Goal: Task Accomplishment & Management: Manage account settings

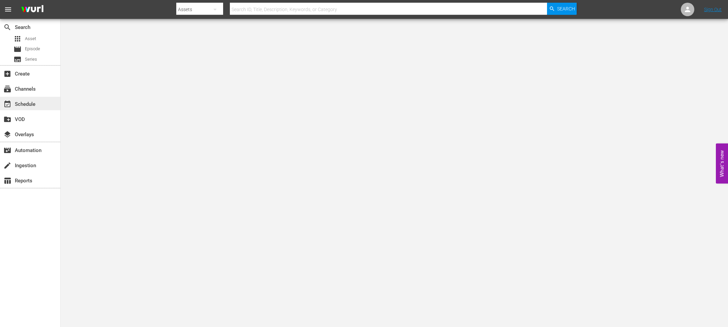
click at [42, 98] on div "event_available Schedule" at bounding box center [30, 103] width 60 height 13
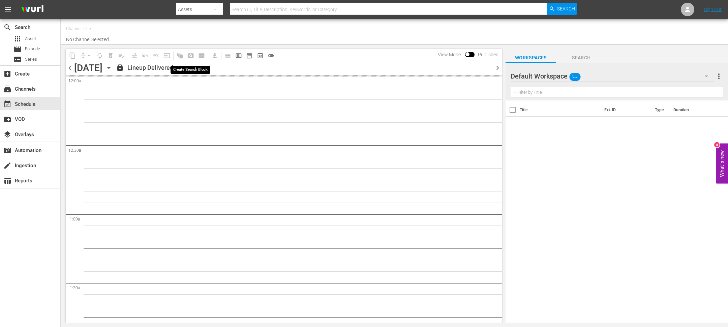
type input "The BLK Effect (1432)"
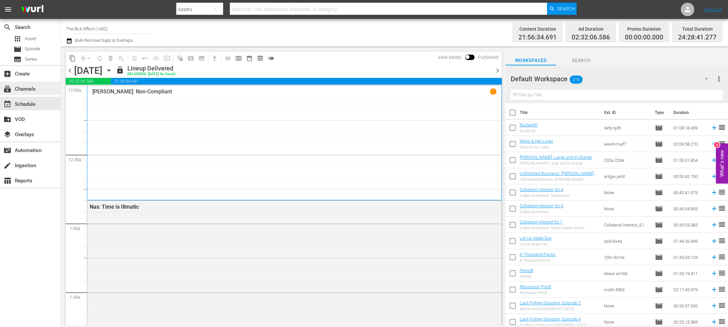
click at [34, 85] on div "subscriptions Channels" at bounding box center [19, 88] width 38 height 6
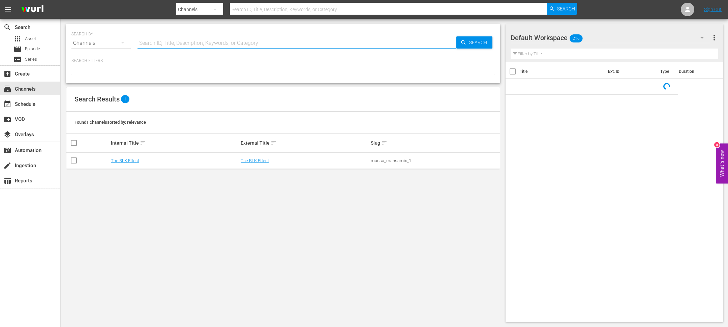
click at [153, 40] on input "text" at bounding box center [297, 43] width 319 height 16
type input "blk"
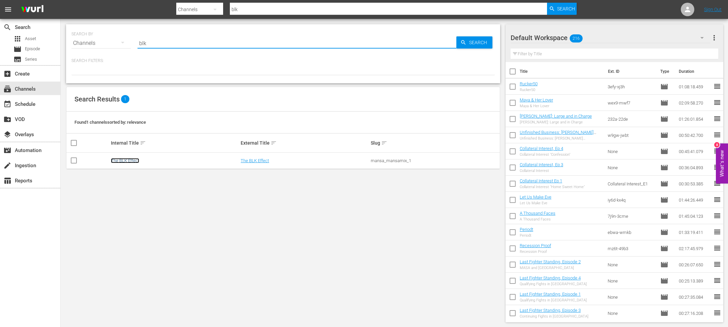
click at [133, 161] on link "The BLK Effect" at bounding box center [125, 160] width 28 height 5
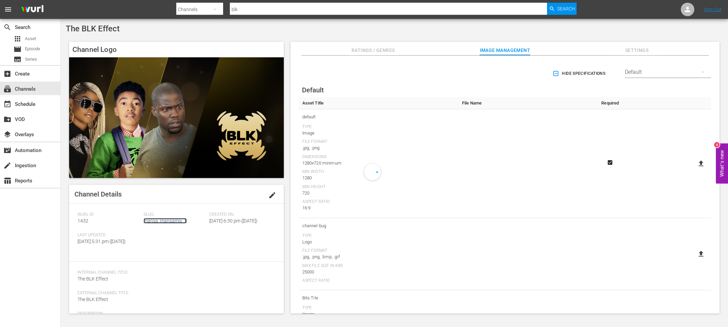
click at [160, 220] on link "mansa_mansamix_1" at bounding box center [165, 220] width 43 height 5
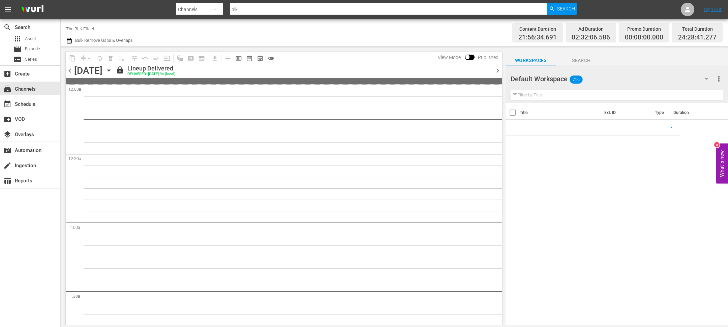
click at [113, 68] on icon "button" at bounding box center [108, 70] width 7 height 7
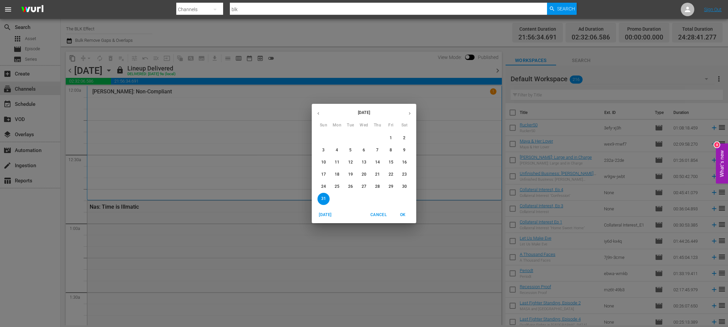
click at [410, 111] on icon "button" at bounding box center [409, 113] width 5 height 5
click at [339, 151] on span "8" at bounding box center [337, 150] width 12 height 6
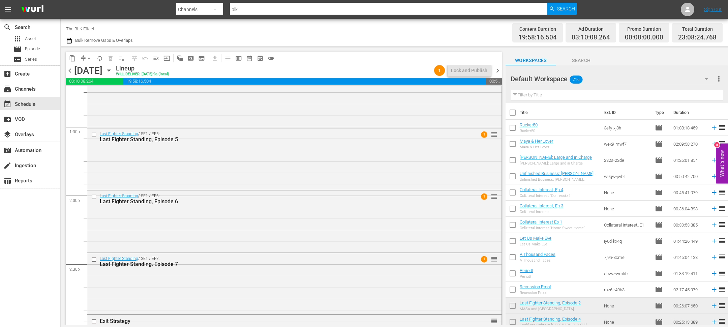
scroll to position [1327, 0]
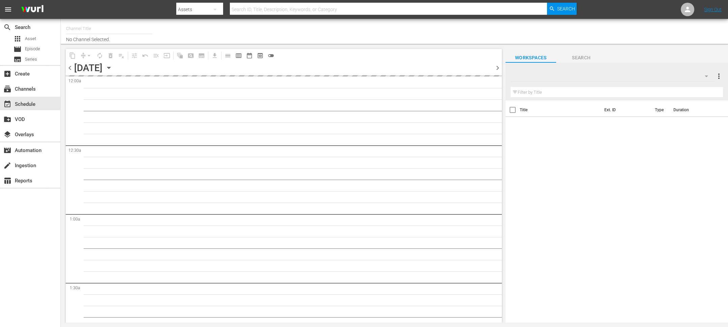
type input "The BLK Effect (1432)"
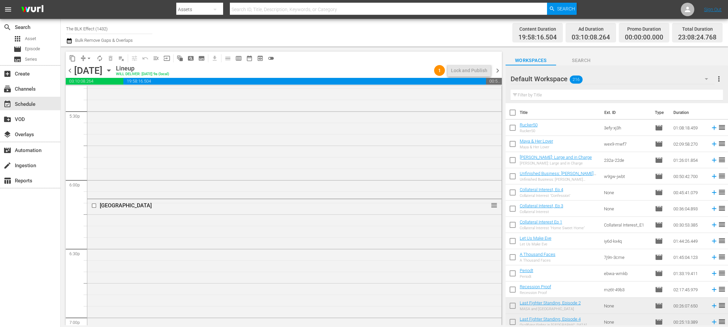
scroll to position [2045, 0]
click at [501, 69] on span "chevron_right" at bounding box center [498, 70] width 8 height 8
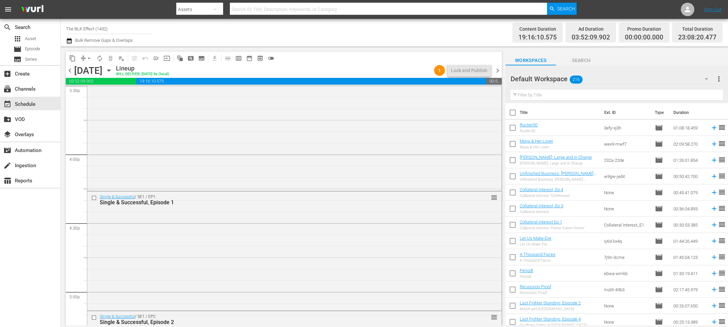
scroll to position [2466, 0]
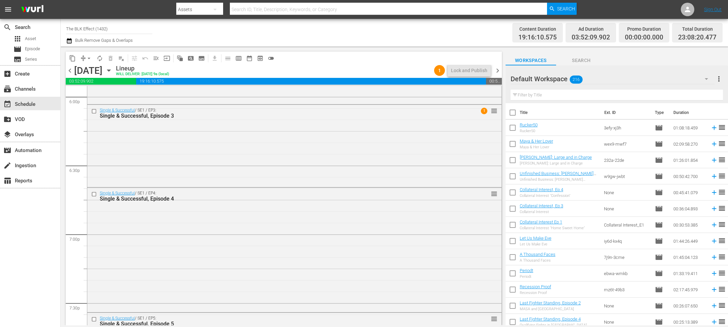
click at [286, 140] on div "Single & Successful / SE1 / EP3: Single & Successful, Episode 3 1 reorder" at bounding box center [294, 145] width 414 height 81
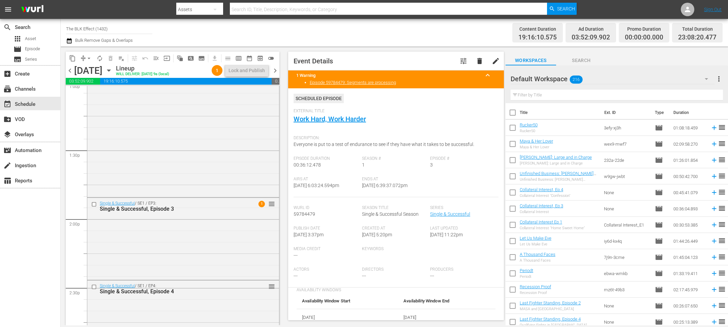
scroll to position [1795, 0]
click at [176, 234] on div "Single & Successful / SE1 / EP3: Single & Successful, Episode 3 1 reorder" at bounding box center [183, 236] width 192 height 81
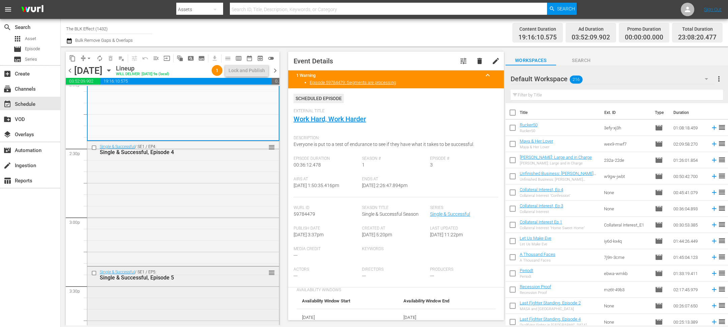
scroll to position [1804, 0]
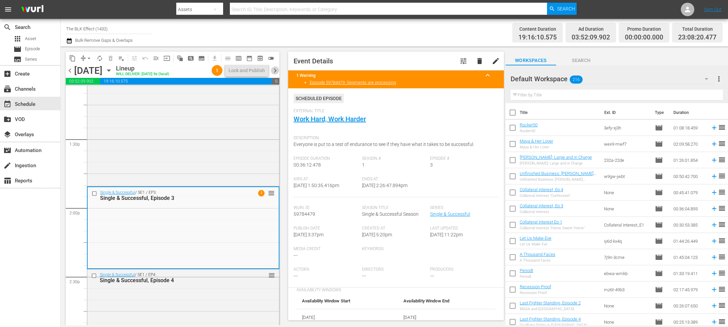
click at [274, 68] on span "chevron_right" at bounding box center [275, 70] width 8 height 8
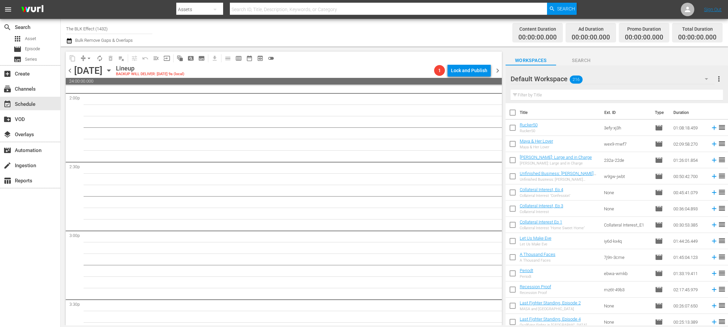
click at [69, 69] on span "chevron_left" at bounding box center [70, 70] width 8 height 8
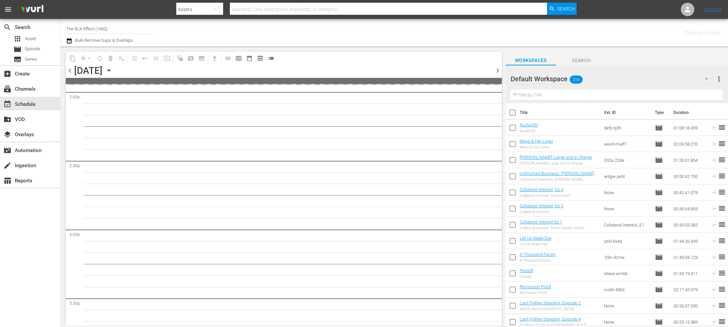
scroll to position [1930, 0]
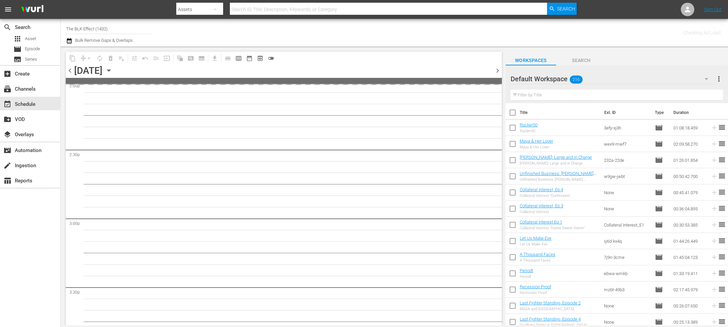
click at [69, 69] on span "chevron_left" at bounding box center [70, 70] width 8 height 8
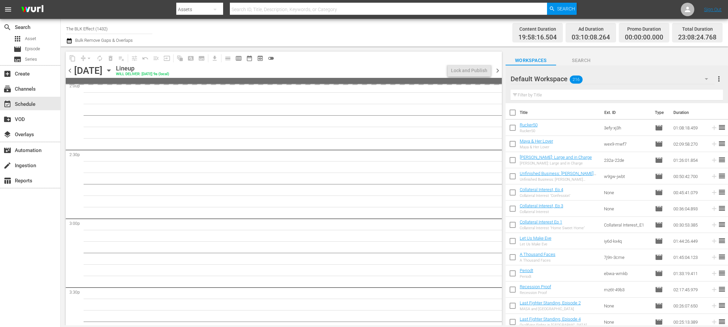
click at [69, 69] on span "chevron_left" at bounding box center [70, 70] width 8 height 8
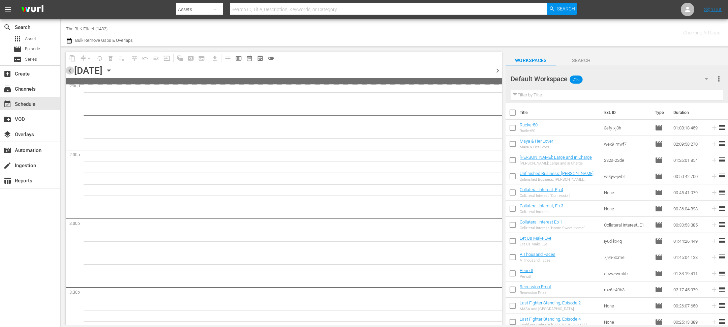
click at [69, 69] on span "chevron_left" at bounding box center [70, 70] width 8 height 8
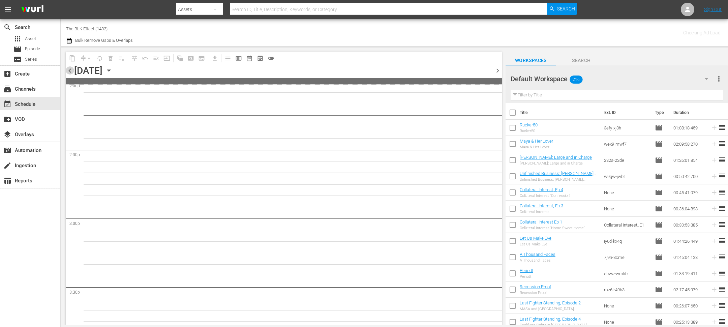
click at [69, 69] on span "chevron_left" at bounding box center [70, 70] width 8 height 8
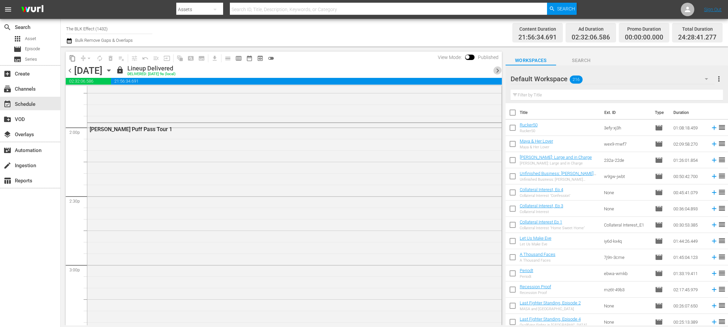
click at [499, 74] on span "chevron_right" at bounding box center [498, 70] width 8 height 8
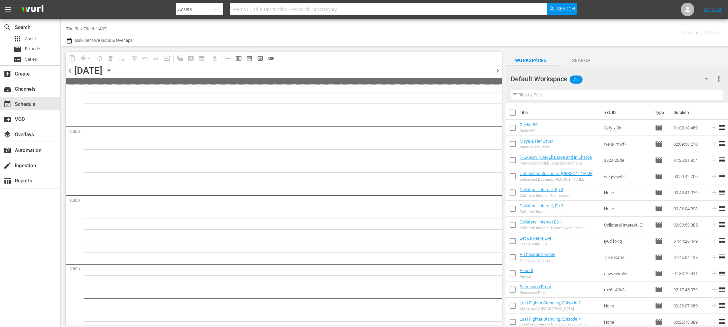
scroll to position [1930, 0]
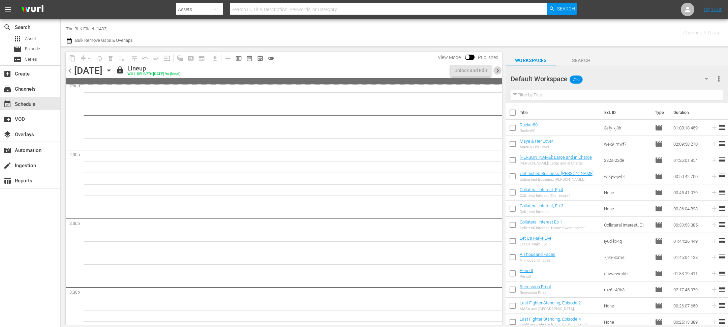
click at [499, 74] on span "chevron_right" at bounding box center [498, 70] width 8 height 8
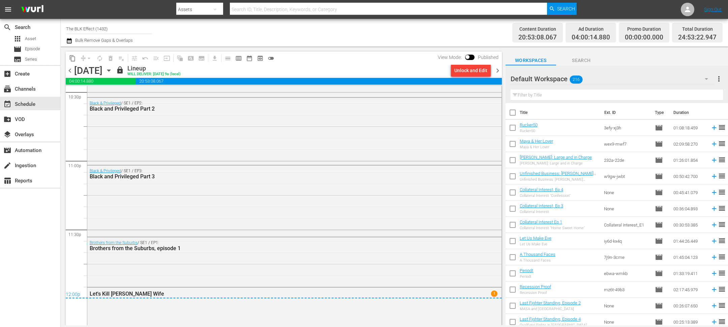
scroll to position [3240, 0]
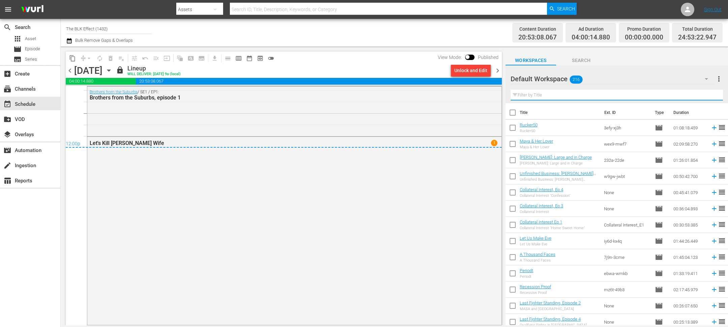
click at [559, 95] on input "text" at bounding box center [617, 95] width 212 height 11
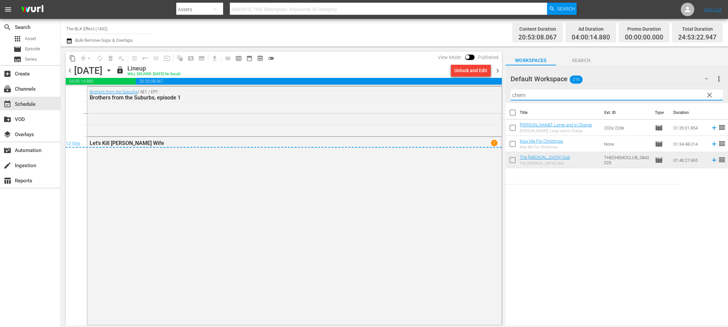
type input "[MEDICAL_DATA]"
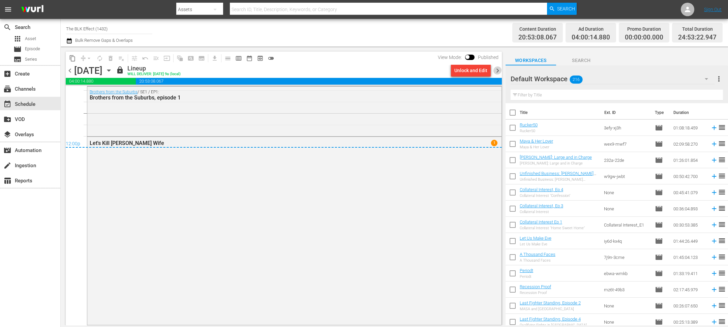
click at [500, 71] on span "chevron_right" at bounding box center [498, 70] width 8 height 8
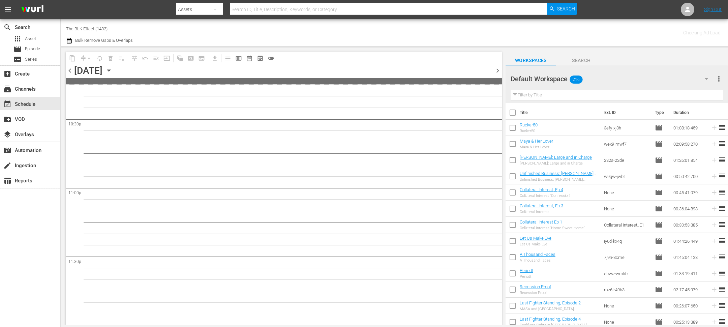
scroll to position [3061, 0]
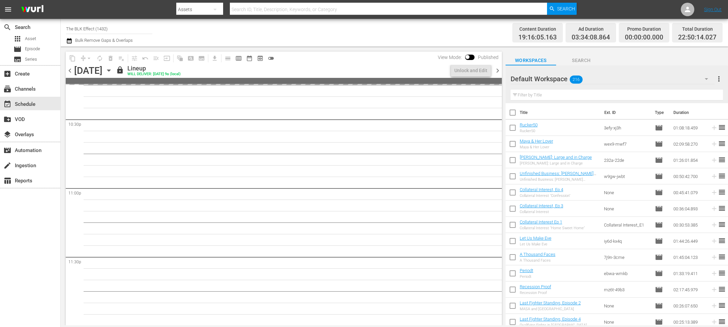
click at [500, 71] on span "chevron_right" at bounding box center [498, 70] width 8 height 8
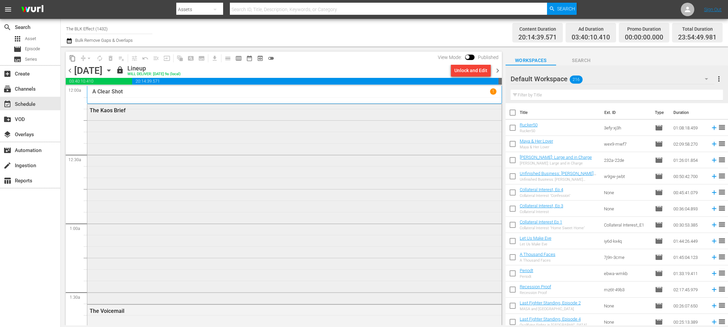
scroll to position [9, 0]
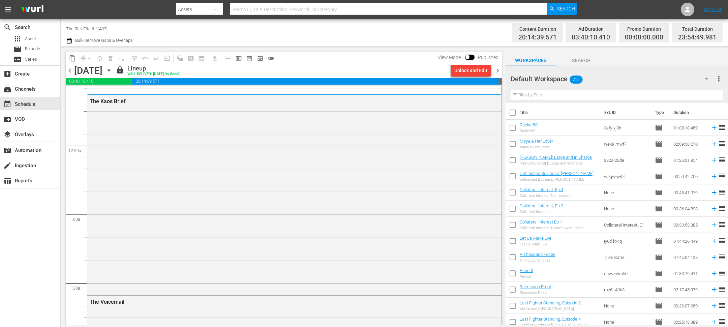
click at [498, 70] on span "chevron_right" at bounding box center [498, 70] width 8 height 8
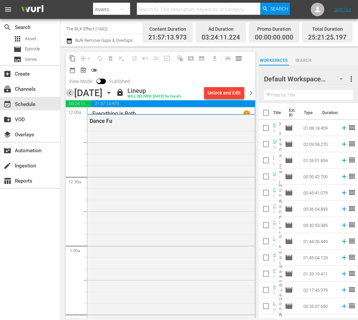
click at [68, 93] on span "chevron_left" at bounding box center [70, 93] width 8 height 8
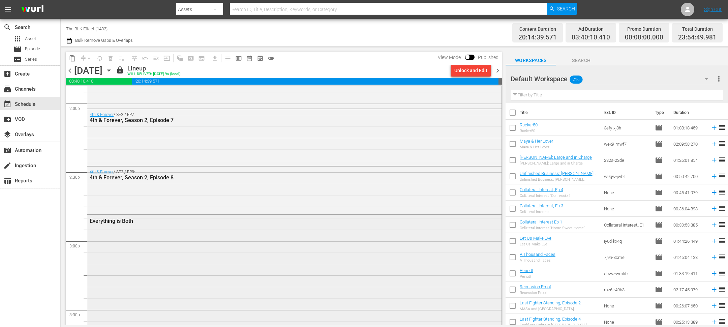
scroll to position [2015, 0]
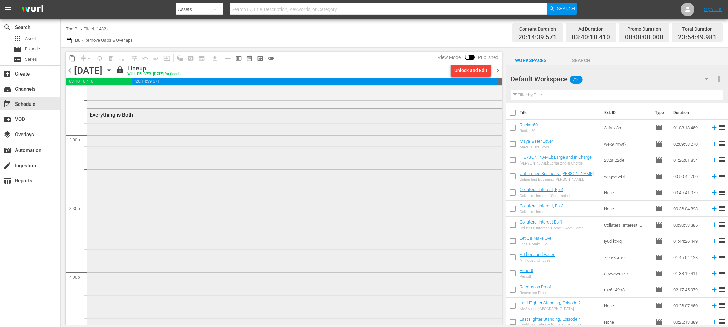
click at [428, 153] on div "Everything is Both" at bounding box center [294, 221] width 414 height 225
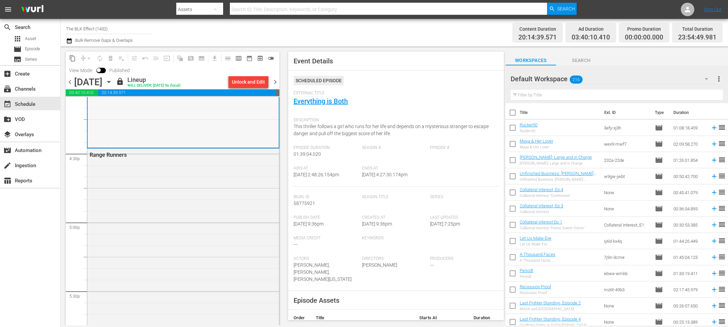
scroll to position [2231, 0]
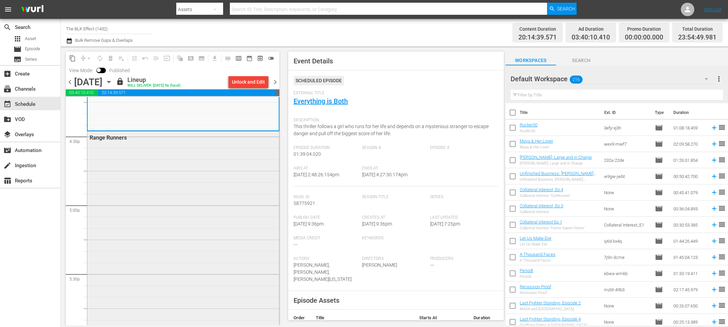
click at [215, 178] on div "Range Runners" at bounding box center [183, 275] width 192 height 286
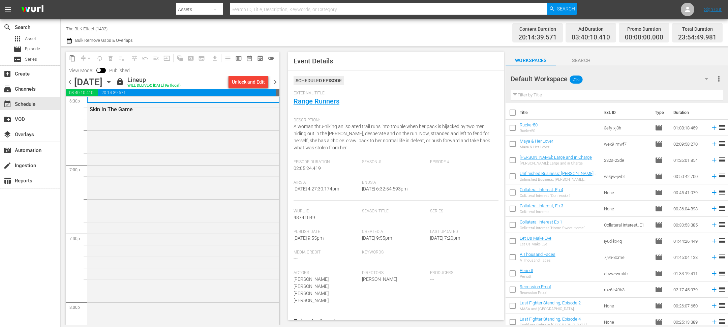
click at [215, 178] on div "Skin In The Game" at bounding box center [183, 221] width 192 height 237
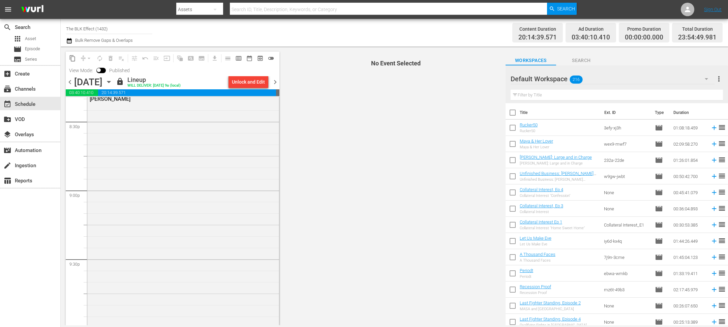
click at [215, 178] on div "[PERSON_NAME]" at bounding box center [183, 237] width 192 height 288
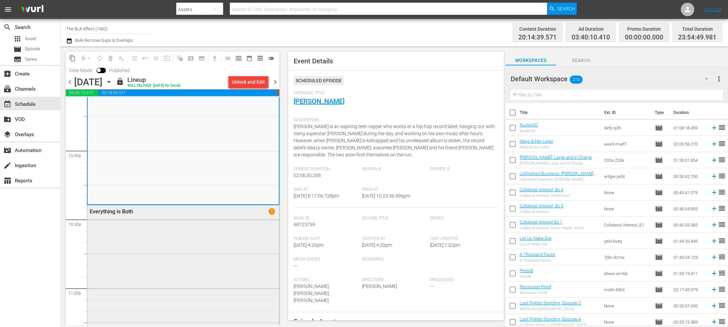
click at [207, 266] on div "Everything is Both 1" at bounding box center [183, 317] width 192 height 225
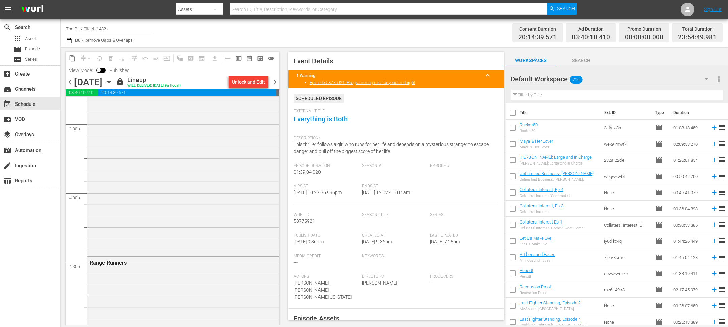
scroll to position [2095, 0]
click at [583, 96] on input "text" at bounding box center [617, 95] width 212 height 11
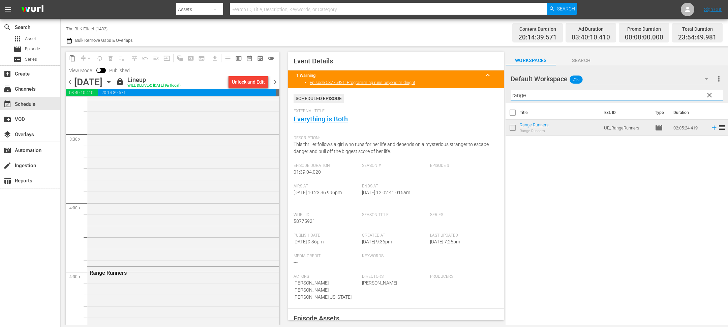
type input "range"
click at [513, 130] on input "checkbox" at bounding box center [513, 129] width 14 height 14
checkbox input "true"
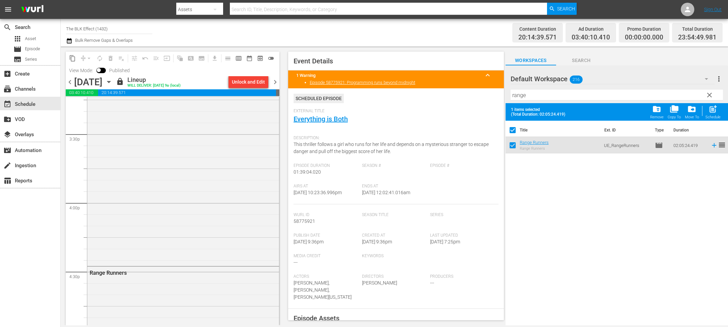
click at [273, 81] on span "chevron_right" at bounding box center [275, 82] width 8 height 8
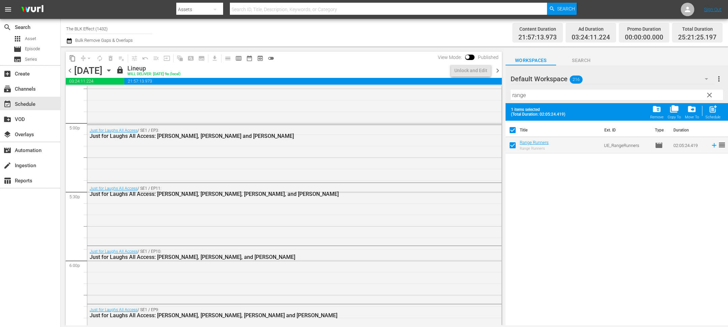
scroll to position [2210, 0]
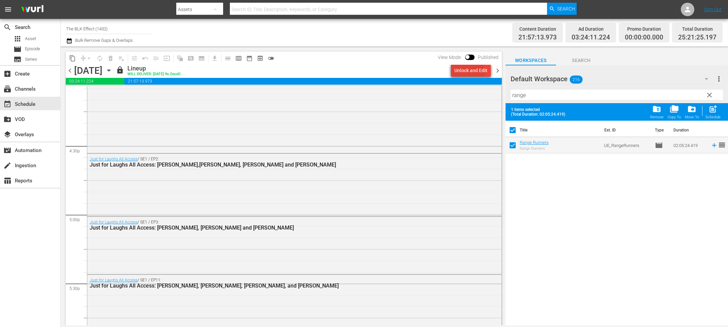
click at [470, 71] on div "Unlock and Edit" at bounding box center [471, 70] width 33 height 12
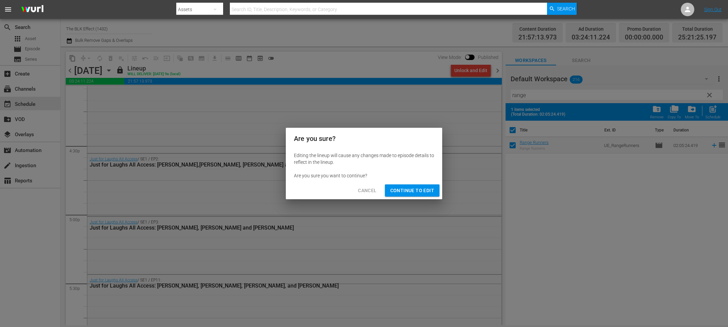
click at [416, 183] on div "Cancel Continue to Edit" at bounding box center [364, 191] width 156 height 18
click at [410, 193] on span "Continue to Edit" at bounding box center [412, 190] width 44 height 8
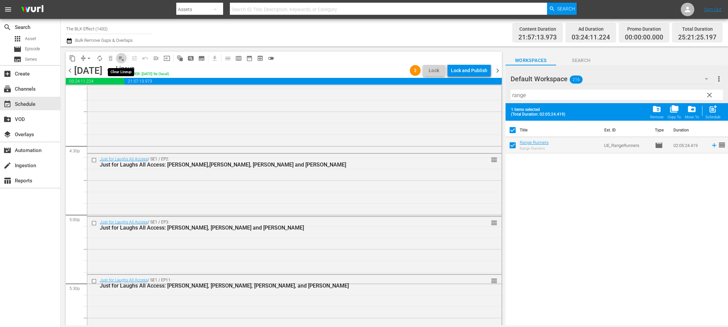
click at [121, 63] on button "playlist_remove_outlined" at bounding box center [121, 58] width 11 height 11
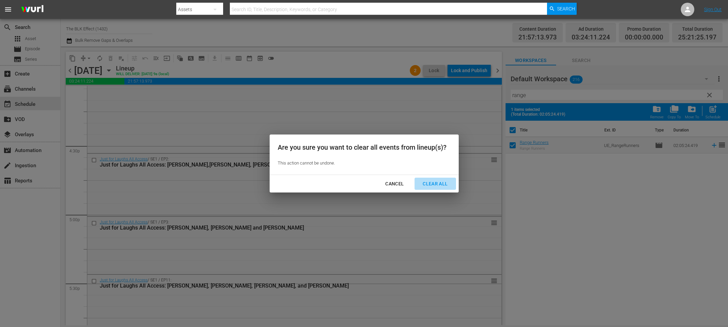
click at [438, 181] on div "Clear All" at bounding box center [435, 184] width 36 height 8
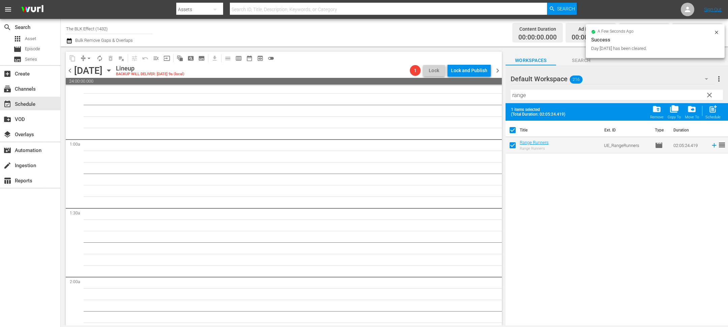
scroll to position [0, 0]
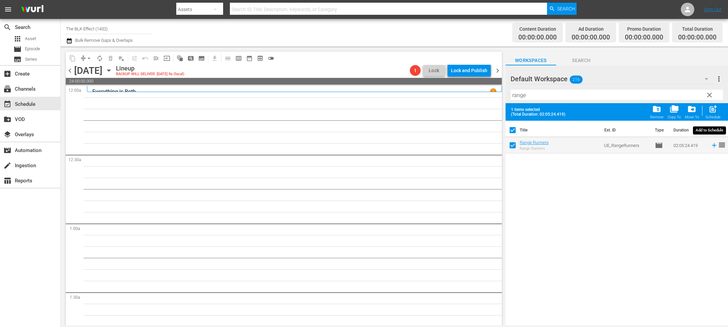
click at [710, 108] on span "post_add" at bounding box center [713, 109] width 9 height 9
checkbox input "false"
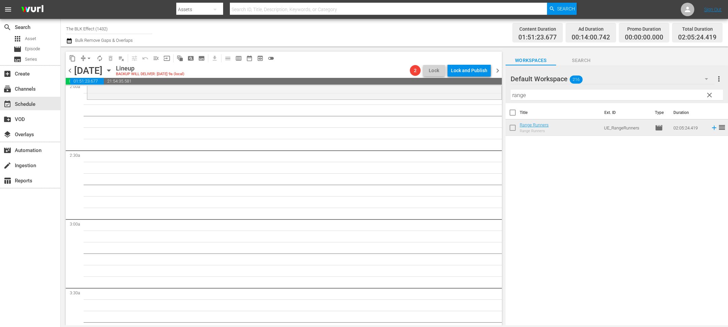
scroll to position [280, 0]
click at [71, 73] on span "chevron_left" at bounding box center [70, 70] width 8 height 8
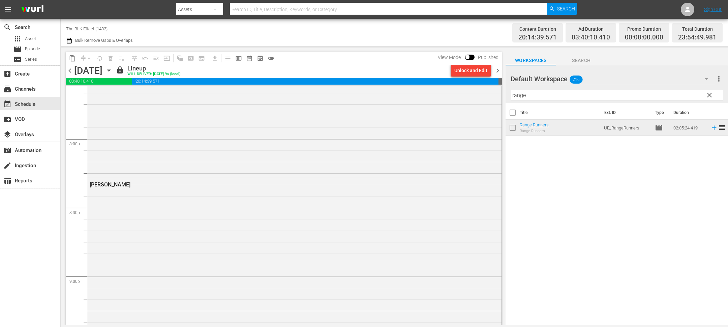
scroll to position [2699, 0]
click at [532, 97] on input "range" at bounding box center [617, 95] width 212 height 11
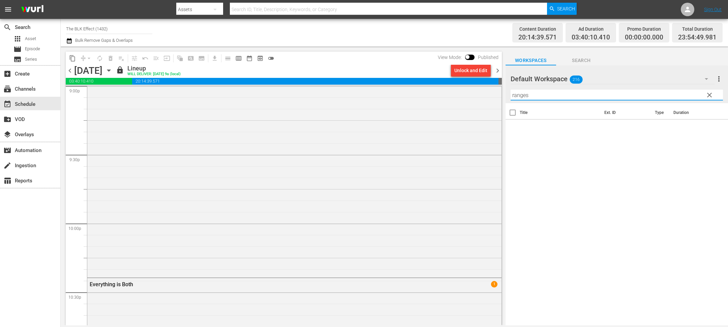
scroll to position [2920, 0]
click at [501, 71] on span "chevron_right" at bounding box center [498, 70] width 8 height 8
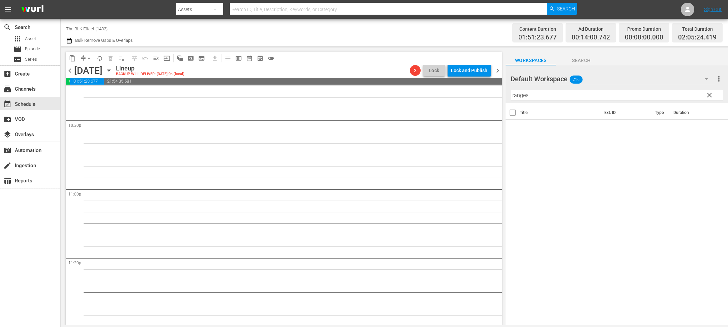
scroll to position [3062, 0]
click at [538, 100] on div "Filter by Title ranges" at bounding box center [617, 95] width 212 height 16
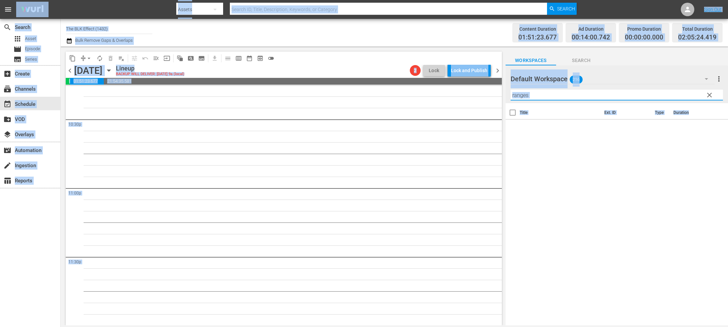
click at [538, 100] on div "Filter by Title ranges" at bounding box center [617, 95] width 212 height 16
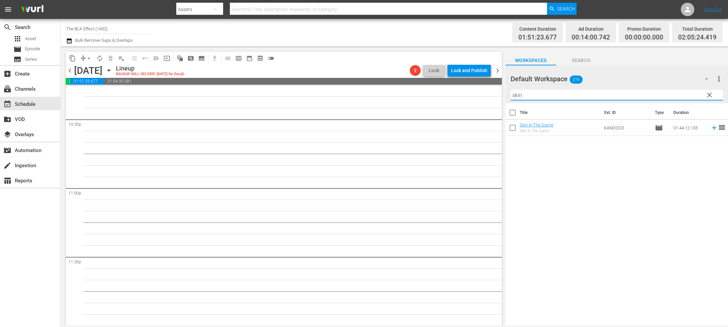
type input "skin"
click at [513, 132] on input "checkbox" at bounding box center [513, 129] width 14 height 14
checkbox input "true"
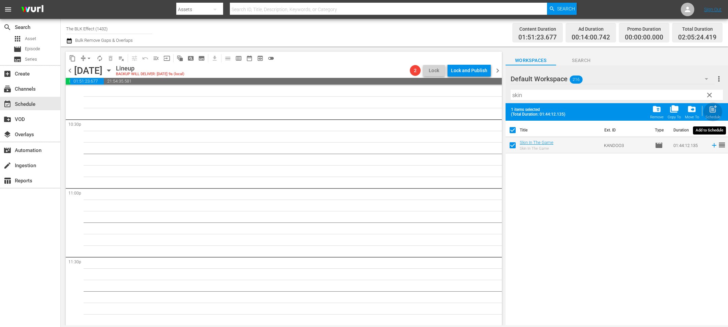
click at [711, 111] on span "post_add" at bounding box center [713, 109] width 9 height 9
checkbox input "false"
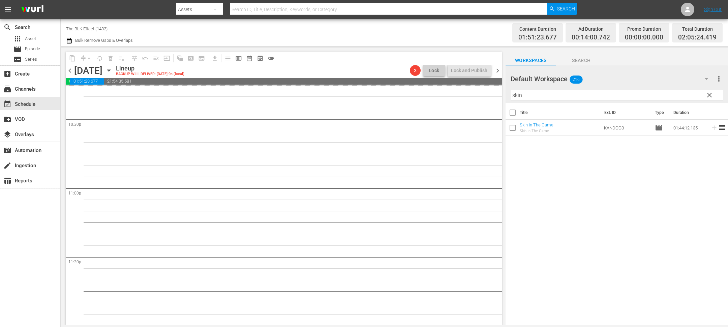
click at [611, 97] on input "skin" at bounding box center [617, 95] width 212 height 11
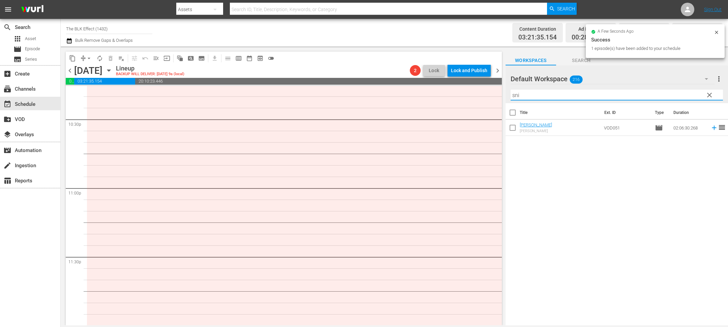
scroll to position [3126, 0]
type input "sni"
click at [514, 129] on input "checkbox" at bounding box center [513, 129] width 14 height 14
checkbox input "true"
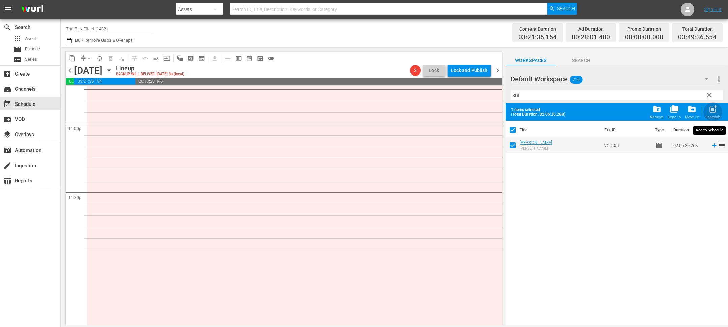
click at [708, 109] on div "post_add Schedule" at bounding box center [713, 112] width 15 height 15
checkbox input "false"
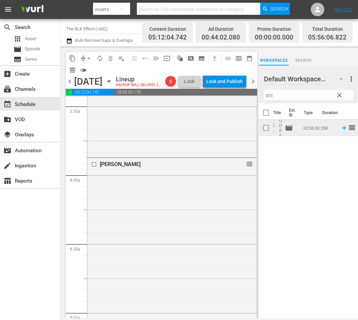
scroll to position [471, 0]
click at [204, 190] on div "[PERSON_NAME] reorder" at bounding box center [172, 302] width 170 height 288
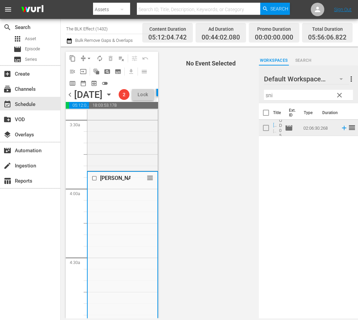
click at [188, 202] on span "No Event Selected" at bounding box center [209, 182] width 99 height 271
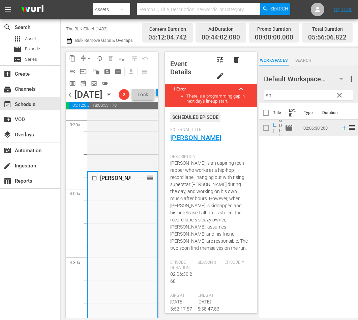
scroll to position [0, 0]
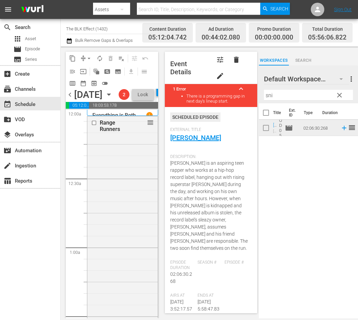
click at [69, 99] on span "chevron_left" at bounding box center [70, 94] width 8 height 8
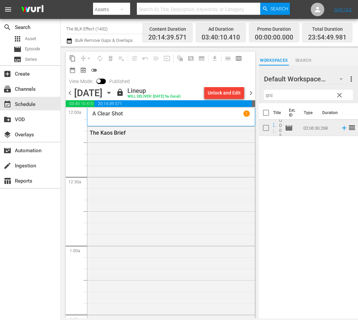
click at [215, 94] on div "Unlock and Edit" at bounding box center [224, 93] width 33 height 12
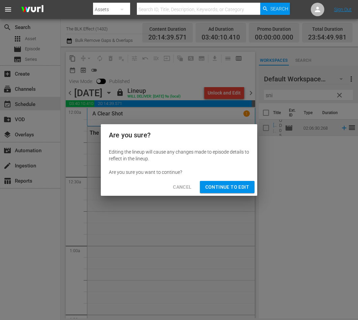
click at [221, 192] on button "Continue to Edit" at bounding box center [227, 187] width 55 height 12
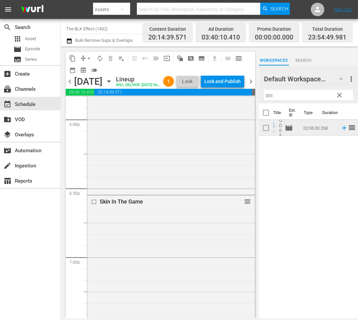
scroll to position [2974, 0]
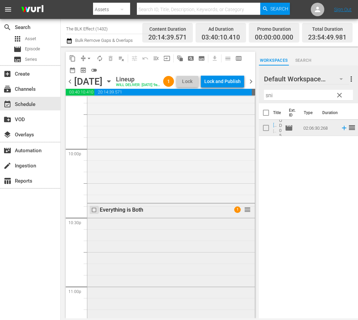
click at [93, 213] on input "checkbox" at bounding box center [94, 210] width 7 height 6
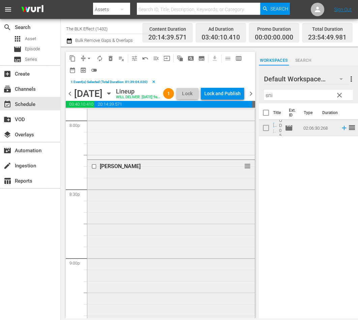
click at [93, 169] on input "checkbox" at bounding box center [94, 167] width 7 height 6
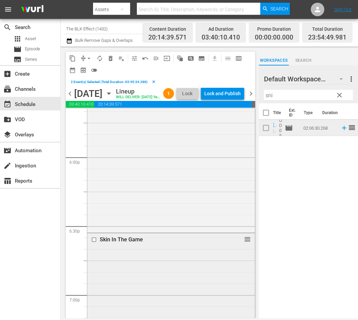
scroll to position [2429, 0]
click at [93, 241] on input "checkbox" at bounding box center [94, 238] width 7 height 6
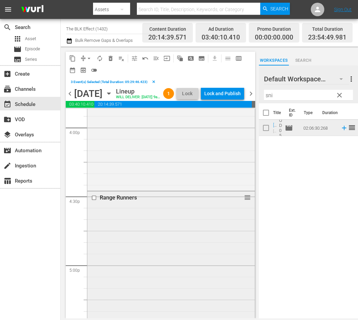
click at [94, 200] on input "checkbox" at bounding box center [94, 198] width 7 height 6
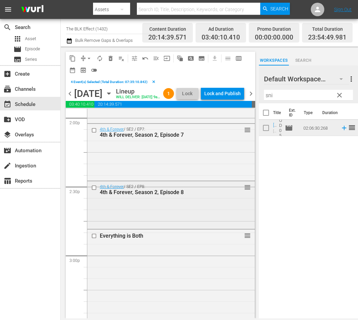
scroll to position [1916, 0]
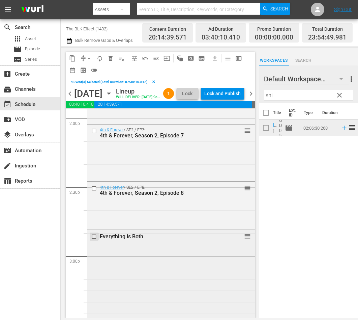
click at [94, 239] on input "checkbox" at bounding box center [94, 237] width 7 height 6
click at [111, 60] on span "delete_forever_outlined" at bounding box center [110, 58] width 7 height 7
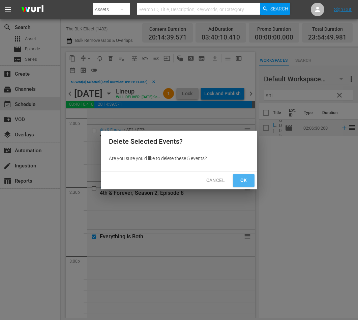
click at [245, 179] on span "Ok" at bounding box center [243, 180] width 11 height 8
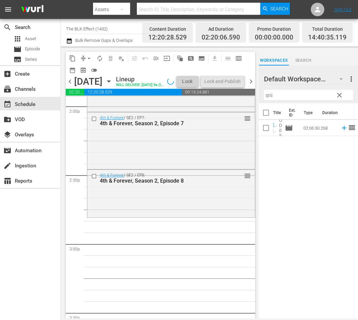
click at [296, 96] on input "sni" at bounding box center [308, 95] width 89 height 11
paste input "Domino: Battle of the Bones"
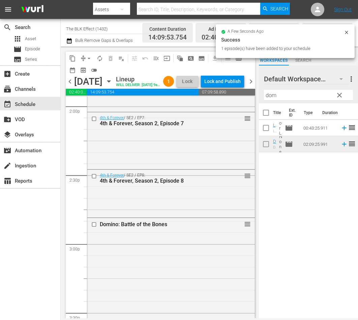
click at [290, 95] on input "dom" at bounding box center [308, 95] width 89 height 11
paste input "Exit Strategy"
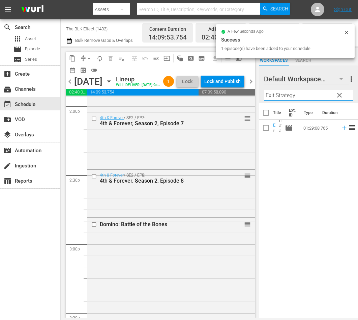
type input "Exit Strategy"
click at [263, 124] on input "checkbox" at bounding box center [266, 129] width 14 height 14
checkbox input "true"
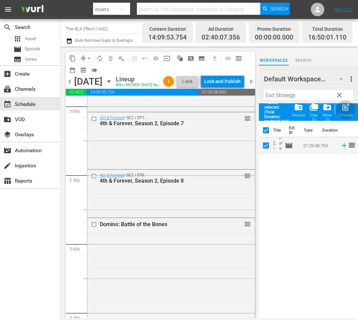
click at [342, 112] on div "post_add Schedule" at bounding box center [345, 110] width 15 height 15
checkbox input "false"
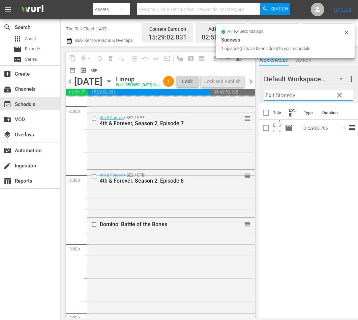
click at [284, 92] on input "Exit Strategy" at bounding box center [308, 95] width 89 height 11
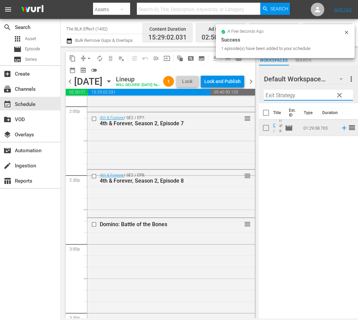
paste input "Get a Job"
type input "Get a Job"
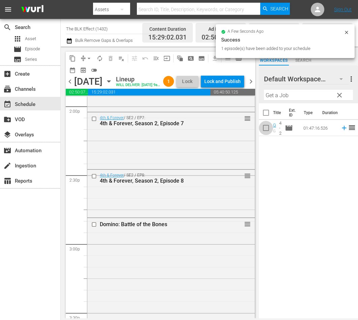
click at [263, 129] on input "checkbox" at bounding box center [266, 129] width 14 height 14
checkbox input "true"
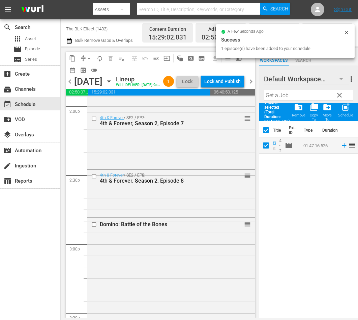
click at [348, 113] on div "Schedule" at bounding box center [345, 115] width 15 height 4
checkbox input "false"
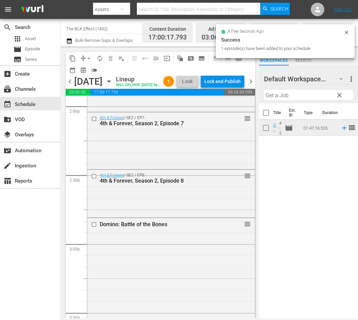
click at [289, 93] on input "Get a Job" at bounding box center [308, 95] width 89 height 11
paste input "[GEOGRAPHIC_DATA]"
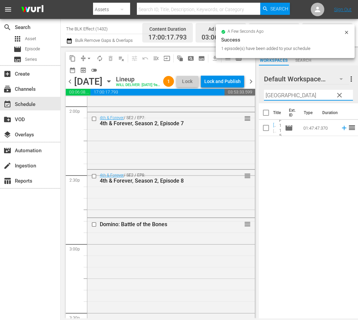
type input "[GEOGRAPHIC_DATA]"
click at [265, 128] on input "checkbox" at bounding box center [266, 129] width 14 height 14
checkbox input "true"
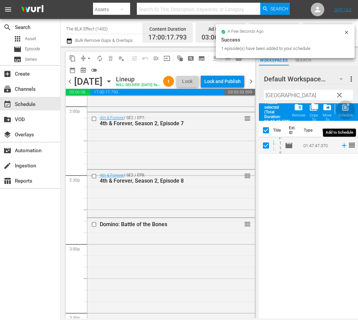
click at [340, 113] on div "Schedule" at bounding box center [345, 115] width 15 height 4
checkbox input "false"
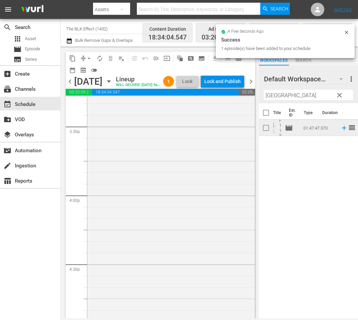
scroll to position [2061, 0]
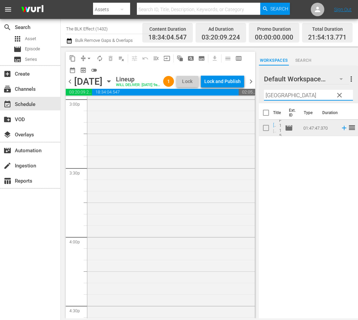
click at [282, 94] on input "[GEOGRAPHIC_DATA]" at bounding box center [308, 95] width 89 height 11
paste input "Domino: Battle of the Bones"
type input "Domino: Battle of the Bones"
click at [263, 126] on input "checkbox" at bounding box center [266, 129] width 14 height 14
checkbox input "true"
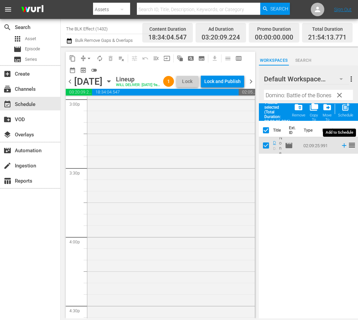
click at [354, 117] on span "post_add Schedule" at bounding box center [345, 111] width 19 height 23
click at [343, 111] on span "post_add" at bounding box center [345, 107] width 9 height 9
checkbox input "false"
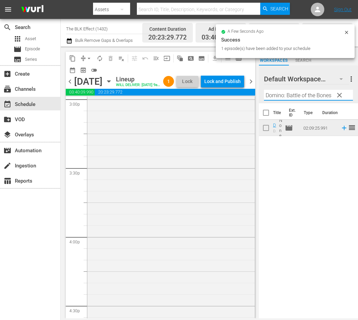
click at [285, 97] on input "Domino: Battle of the Bones" at bounding box center [308, 95] width 89 height 11
paste input "Exit Strategy"
type input "Exit Strategy"
drag, startPoint x: 265, startPoint y: 132, endPoint x: 285, endPoint y: 124, distance: 21.9
click at [265, 132] on input "checkbox" at bounding box center [266, 129] width 14 height 14
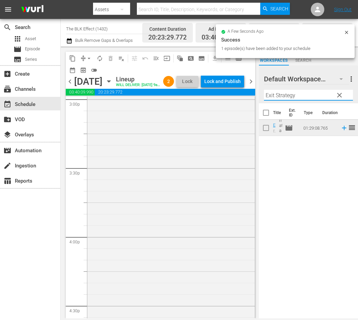
checkbox input "true"
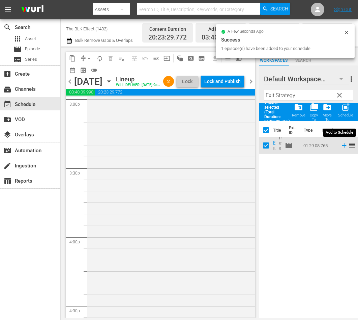
click at [350, 108] on div "post_add Schedule" at bounding box center [345, 110] width 15 height 15
checkbox input "false"
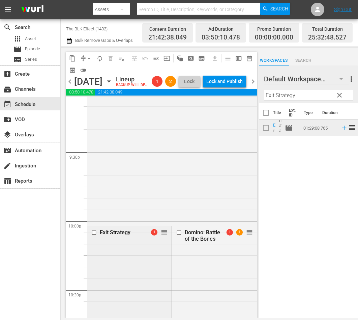
scroll to position [3011, 0]
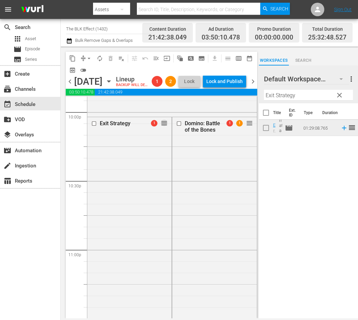
drag, startPoint x: 166, startPoint y: 135, endPoint x: 168, endPoint y: 161, distance: 26.1
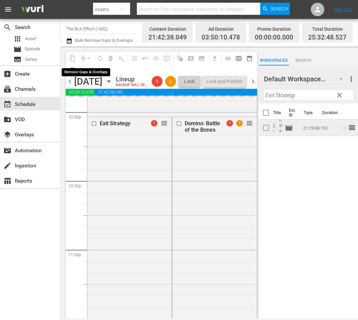
click at [88, 58] on div "arrow_drop_down" at bounding box center [89, 58] width 11 height 11
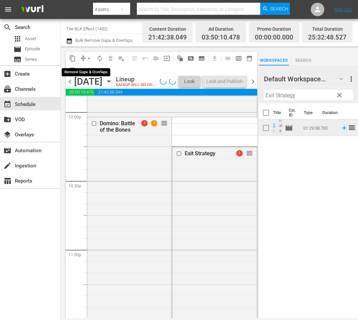
click at [89, 58] on span "arrow_drop_down" at bounding box center [89, 58] width 7 height 7
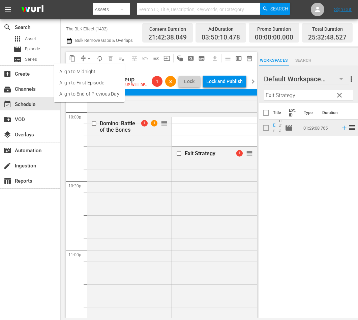
click at [98, 93] on li "Align to End of Previous Day" at bounding box center [89, 93] width 71 height 11
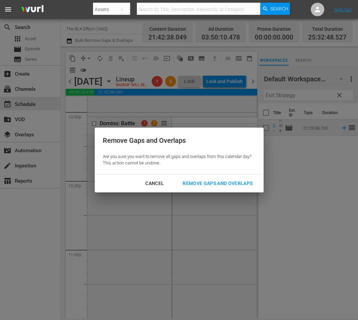
click at [243, 182] on div "Remove Gaps and Overlaps" at bounding box center [217, 183] width 81 height 8
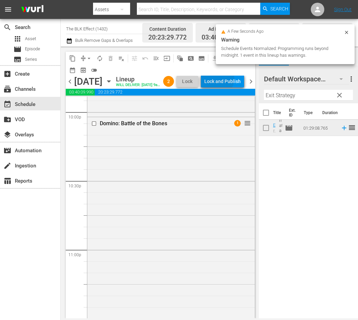
click at [235, 80] on div "Lock and Publish" at bounding box center [222, 81] width 36 height 12
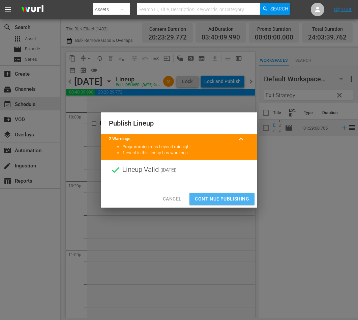
click at [237, 198] on span "Continue Publishing" at bounding box center [222, 199] width 54 height 8
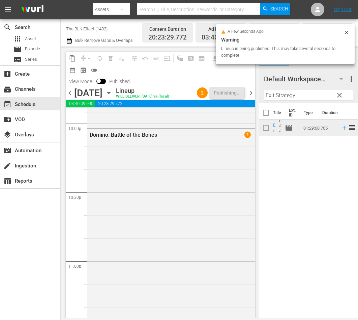
click at [251, 94] on span "chevron_right" at bounding box center [251, 93] width 8 height 8
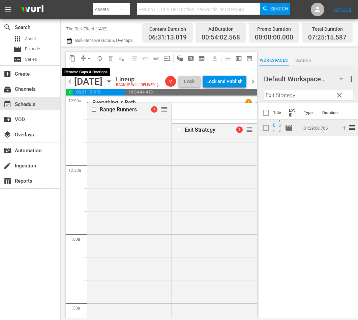
click at [89, 56] on span "arrow_drop_down" at bounding box center [89, 58] width 7 height 7
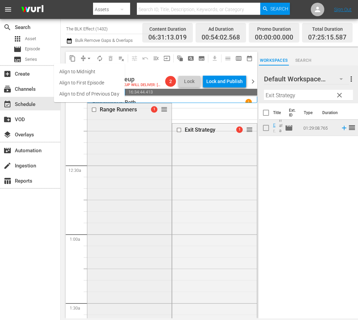
click at [96, 113] on input "checkbox" at bounding box center [94, 110] width 7 height 6
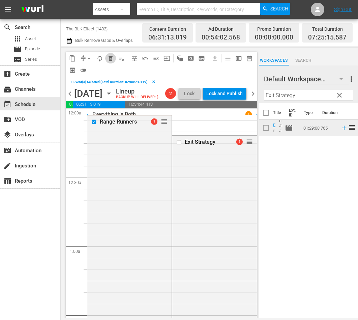
click at [110, 61] on span "delete_forever_outlined" at bounding box center [110, 58] width 7 height 7
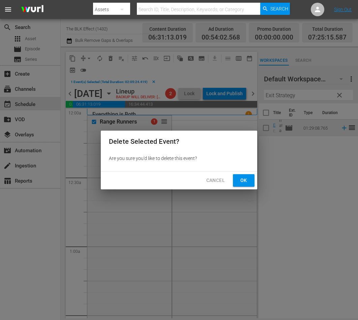
click at [240, 178] on span "Ok" at bounding box center [243, 180] width 11 height 8
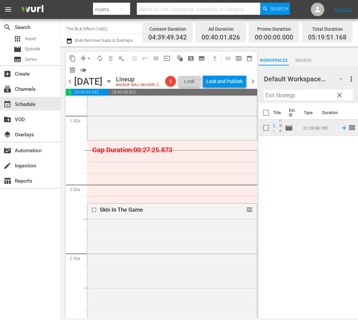
scroll to position [176, 0]
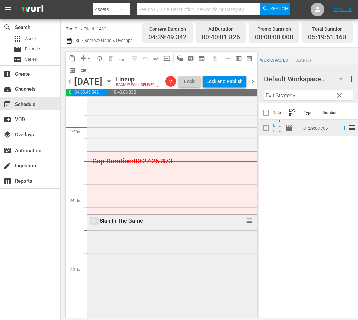
click at [93, 224] on input "checkbox" at bounding box center [94, 221] width 7 height 6
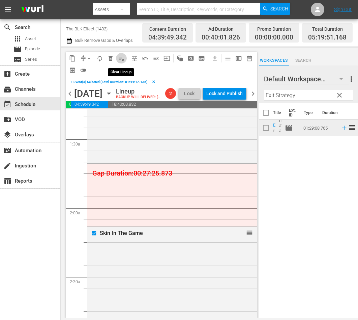
click at [125, 56] on button "playlist_remove_outlined" at bounding box center [121, 58] width 11 height 11
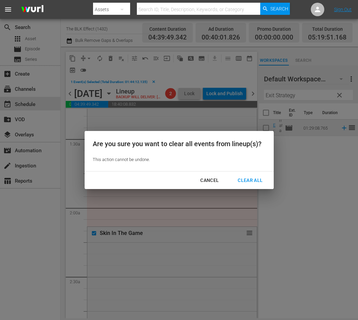
click at [246, 179] on div "Clear All" at bounding box center [250, 180] width 36 height 8
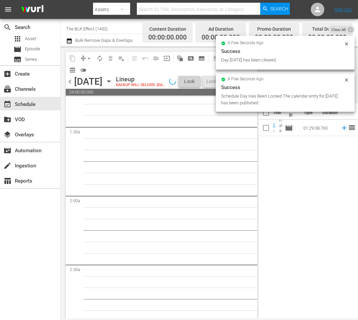
click at [261, 129] on input "checkbox" at bounding box center [266, 129] width 14 height 14
checkbox input "true"
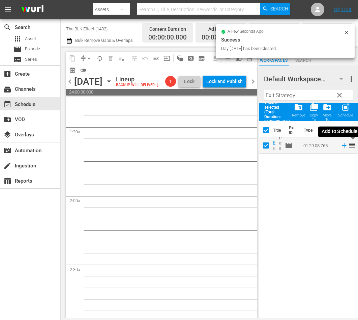
click at [348, 147] on icon at bounding box center [344, 145] width 7 height 7
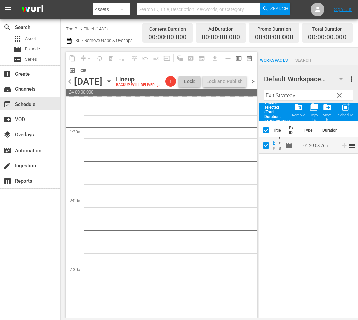
scroll to position [0, 0]
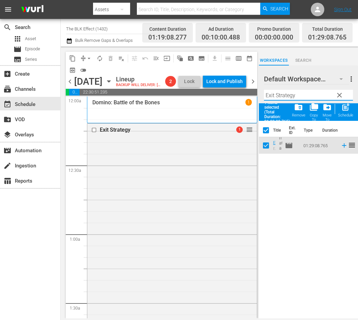
click at [316, 95] on input "Exit Strategy" at bounding box center [308, 95] width 89 height 11
paste input "Get a Job"
type input "Get a Job"
click at [263, 145] on input "checkbox" at bounding box center [266, 147] width 14 height 14
checkbox input "true"
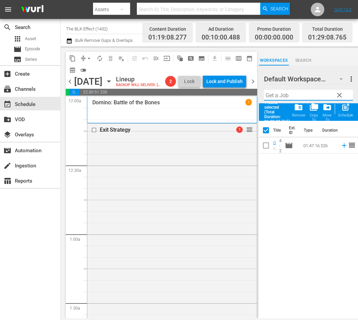
checkbox input "false"
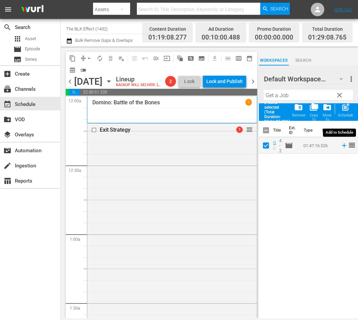
click at [343, 114] on div "Schedule" at bounding box center [345, 115] width 15 height 4
checkbox input "false"
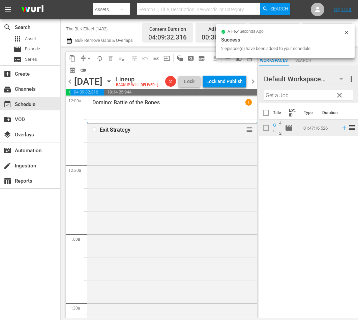
click at [304, 97] on input "Get a Job" at bounding box center [308, 95] width 89 height 11
paste input "[GEOGRAPHIC_DATA]"
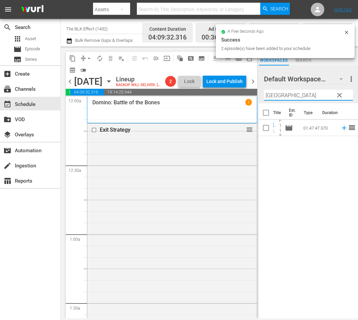
type input "[GEOGRAPHIC_DATA]"
click at [263, 130] on input "checkbox" at bounding box center [266, 129] width 14 height 14
checkbox input "true"
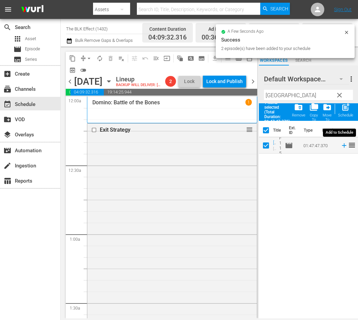
click at [347, 113] on div "Schedule" at bounding box center [345, 115] width 15 height 4
checkbox input "false"
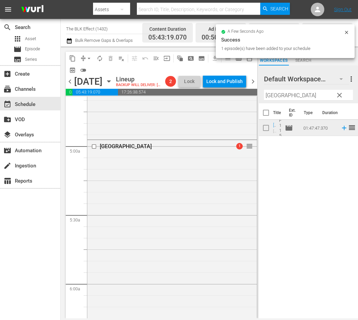
scroll to position [641, 0]
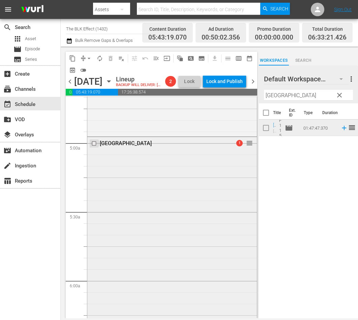
click at [93, 146] on input "checkbox" at bounding box center [94, 143] width 7 height 6
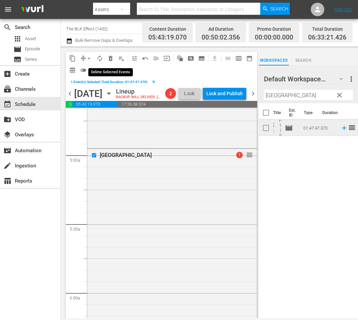
click at [109, 61] on span "delete_forever_outlined" at bounding box center [110, 58] width 7 height 7
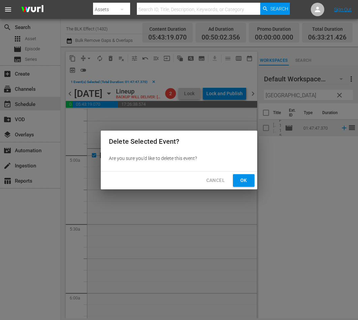
click at [253, 186] on div "Cancel Ok" at bounding box center [179, 180] width 156 height 18
click at [250, 178] on button "Ok" at bounding box center [244, 180] width 22 height 12
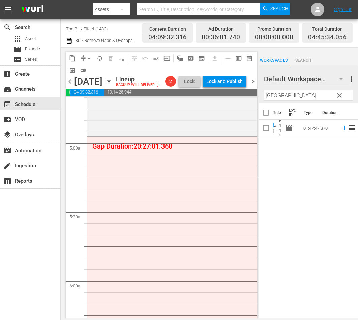
click at [303, 96] on input "[GEOGRAPHIC_DATA]" at bounding box center [308, 95] width 89 height 11
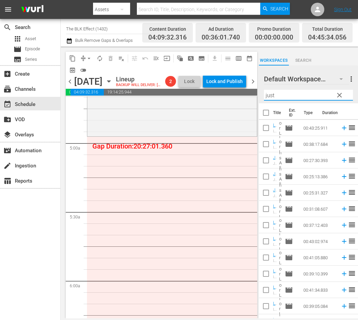
type input "just"
click at [265, 113] on input "checkbox" at bounding box center [266, 114] width 14 height 14
checkbox input "true"
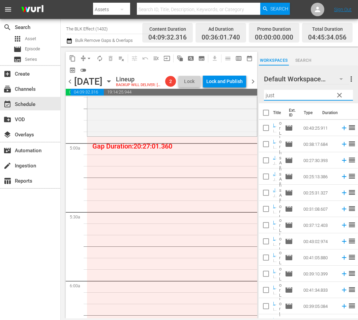
checkbox input "true"
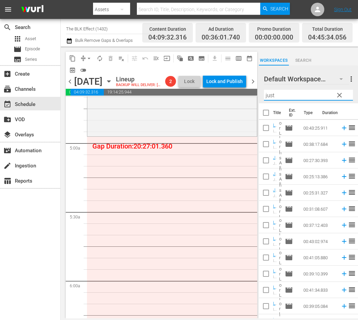
checkbox input "true"
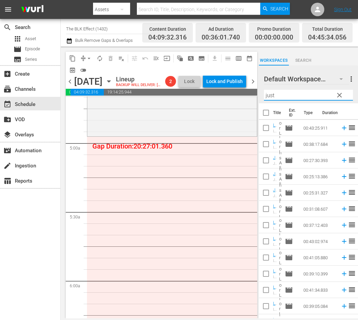
checkbox input "true"
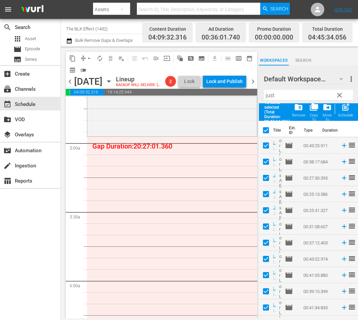
click at [344, 114] on div "Schedule" at bounding box center [345, 115] width 15 height 4
checkbox input "false"
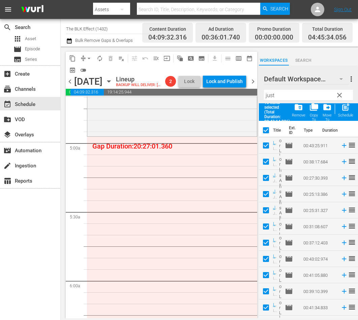
checkbox input "false"
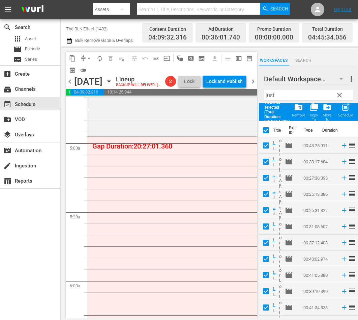
checkbox input "false"
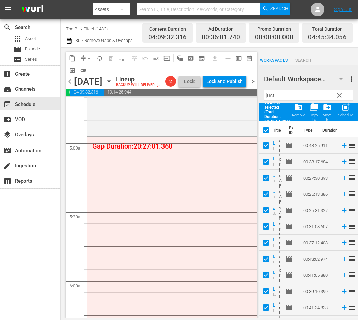
checkbox input "false"
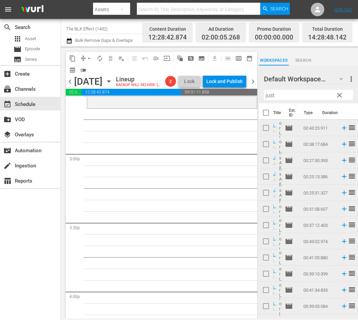
scroll to position [1901, 0]
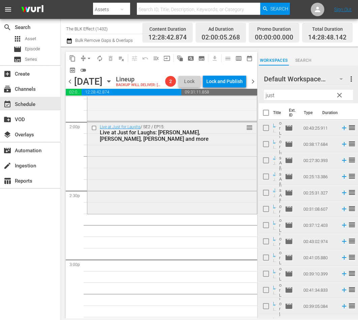
click at [94, 131] on input "checkbox" at bounding box center [94, 128] width 7 height 6
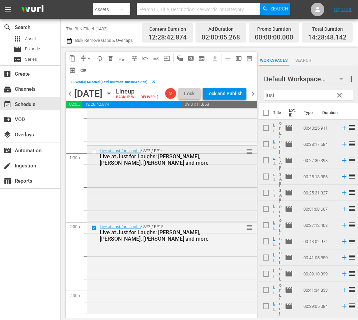
click at [94, 154] on input "checkbox" at bounding box center [94, 152] width 7 height 6
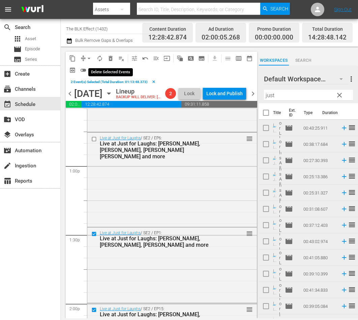
click at [110, 53] on button "delete_forever_outlined" at bounding box center [110, 58] width 11 height 11
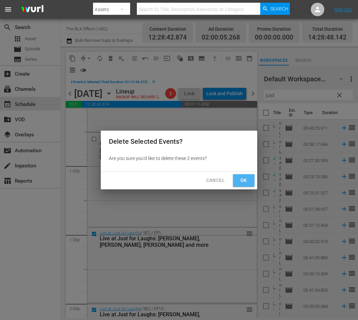
click at [244, 179] on span "Ok" at bounding box center [243, 180] width 11 height 8
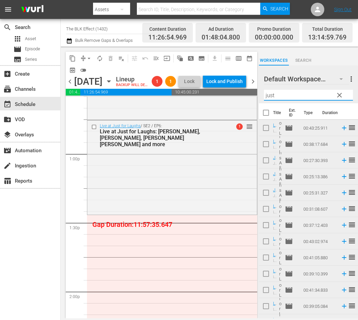
click at [306, 98] on input "just" at bounding box center [308, 95] width 89 height 11
paste input "They've Gotta Have Us"
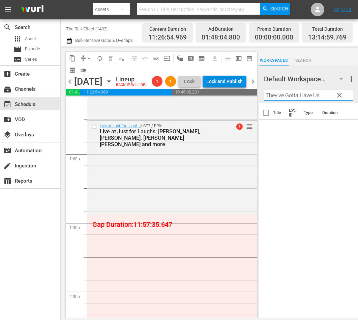
drag, startPoint x: 327, startPoint y: 93, endPoint x: 235, endPoint y: 93, distance: 92.1
click at [235, 93] on div "content_copy compress arrow_drop_down autorenew_outlined delete_forever_outline…" at bounding box center [209, 182] width 297 height 271
click at [306, 91] on input "they" at bounding box center [308, 95] width 89 height 11
click at [306, 94] on input "they" at bounding box center [308, 95] width 89 height 11
type input "beli"
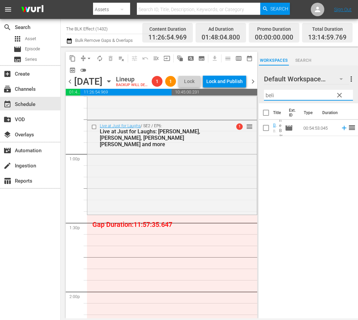
click at [264, 131] on input "checkbox" at bounding box center [266, 129] width 14 height 14
checkbox input "true"
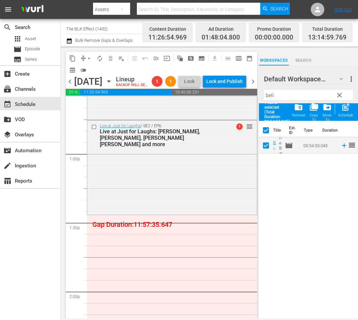
click at [341, 105] on span "post_add" at bounding box center [345, 107] width 9 height 9
checkbox input "false"
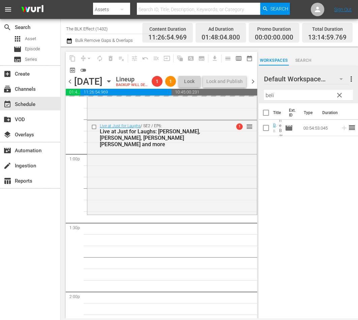
click at [307, 91] on input "beli" at bounding box center [308, 95] width 89 height 11
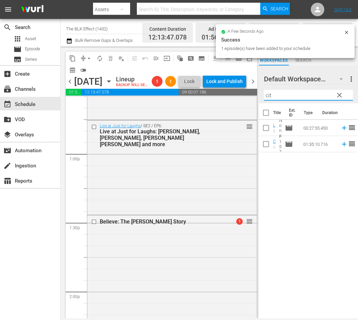
type input "cit"
click at [264, 146] on input "checkbox" at bounding box center [266, 145] width 14 height 14
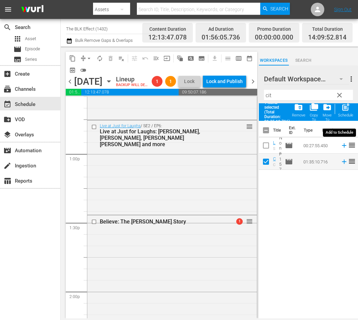
click at [342, 112] on div "post_add Schedule" at bounding box center [345, 110] width 15 height 15
checkbox input "false"
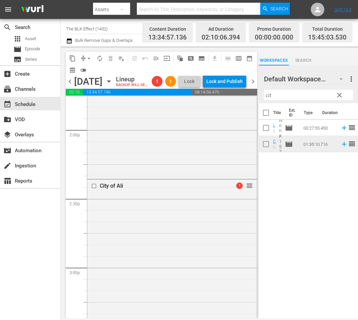
scroll to position [1898, 0]
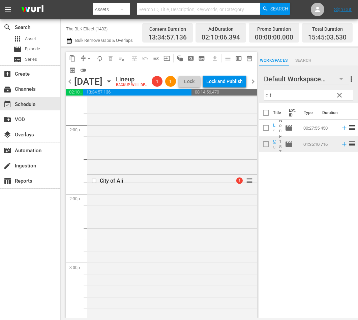
click at [294, 96] on input "cit" at bounding box center [308, 95] width 89 height 11
paste input "Comedy Hustle"
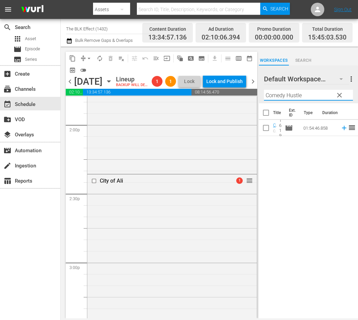
type input "Comedy Hustle"
click at [265, 122] on input "checkbox" at bounding box center [266, 129] width 14 height 14
checkbox input "true"
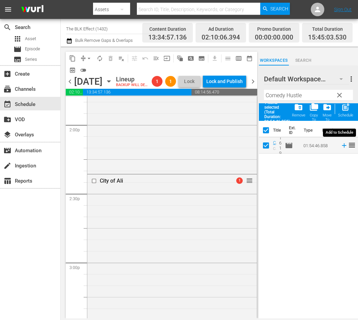
click at [345, 113] on div "Schedule" at bounding box center [345, 115] width 15 height 4
checkbox input "false"
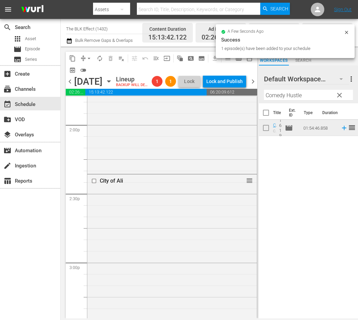
click at [285, 96] on input "Comedy Hustle" at bounding box center [308, 95] width 89 height 11
paste input "[PERSON_NAME] and [GEOGRAPHIC_DATA]"
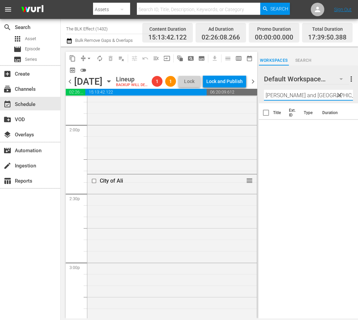
click at [282, 96] on input "[PERSON_NAME] and [GEOGRAPHIC_DATA]" at bounding box center [308, 95] width 89 height 11
paste input "[PERSON_NAME]: Non-Compliant"
type input "[PERSON_NAME]: Non-Compliant"
click at [264, 129] on input "checkbox" at bounding box center [266, 129] width 14 height 14
checkbox input "true"
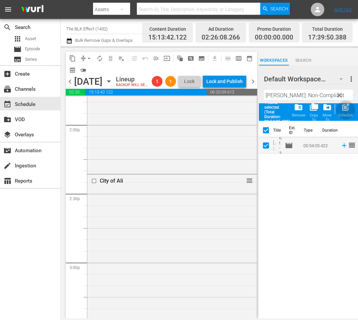
click at [347, 112] on div "post_add Schedule" at bounding box center [345, 110] width 15 height 15
checkbox input "false"
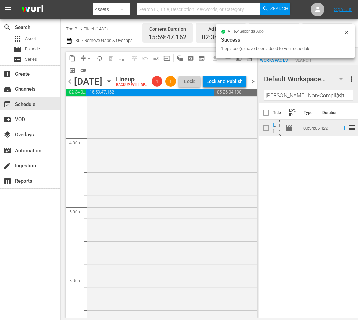
scroll to position [2422, 0]
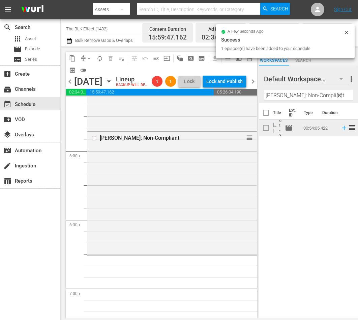
click at [187, 224] on div "[PERSON_NAME]: Non-Compliant reorder" at bounding box center [172, 193] width 170 height 122
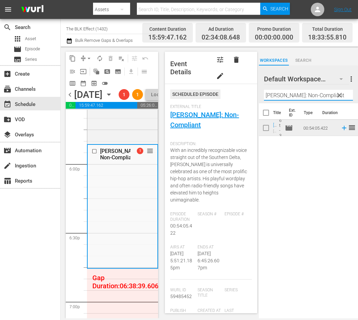
click at [288, 92] on input "[PERSON_NAME]: Non-Compliant" at bounding box center [308, 95] width 89 height 11
paste input "Nas: Time is Illmatic"
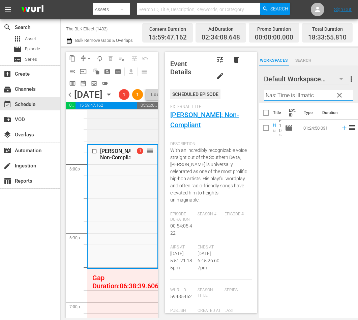
type input "Nas: Time is Illmatic"
click at [266, 129] on input "checkbox" at bounding box center [266, 129] width 14 height 14
checkbox input "true"
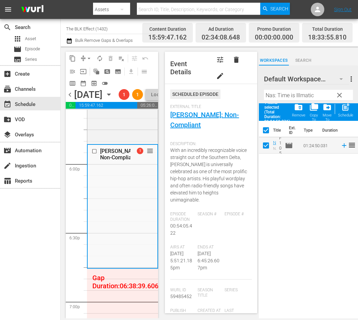
click at [347, 111] on span "post_add" at bounding box center [345, 107] width 9 height 9
checkbox input "false"
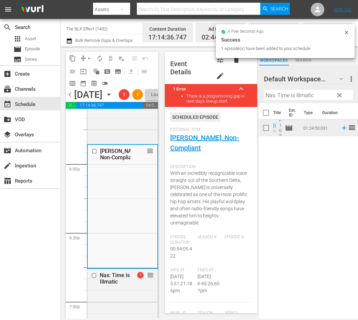
click at [319, 95] on input "Nas: Time is Illmatic" at bounding box center [308, 95] width 89 height 11
paste input "[PERSON_NAME] Puff Pass Tour 1"
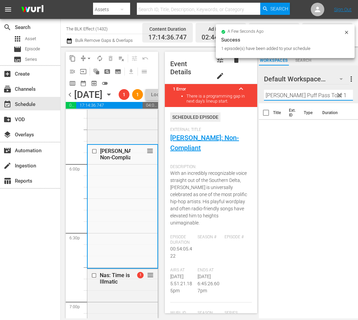
drag, startPoint x: 291, startPoint y: 94, endPoint x: 439, endPoint y: 95, distance: 148.0
click at [358, 95] on html "menu Search By Assets Search ID, Title, Description, Keywords, or Category Sear…" at bounding box center [179, 160] width 358 height 320
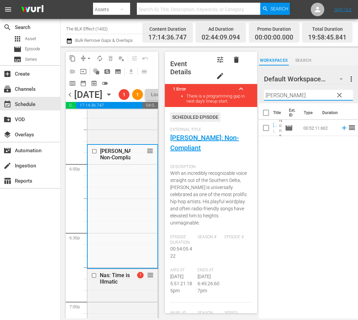
type input "[PERSON_NAME]"
click at [261, 127] on input "checkbox" at bounding box center [266, 129] width 14 height 14
checkbox input "true"
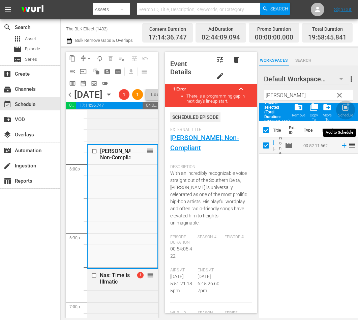
click at [342, 108] on span "post_add" at bounding box center [345, 107] width 9 height 9
checkbox input "false"
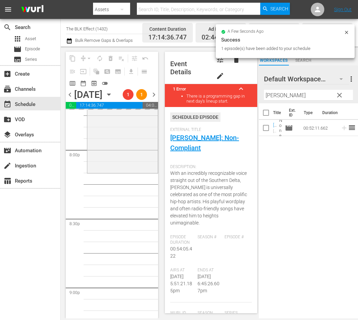
scroll to position [2711, 0]
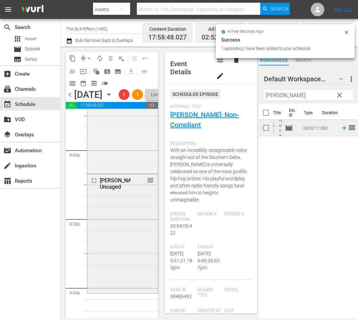
click at [113, 226] on div "[PERSON_NAME]: Uncaged reorder" at bounding box center [122, 233] width 70 height 118
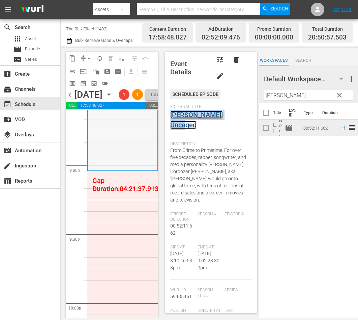
scroll to position [2852, 0]
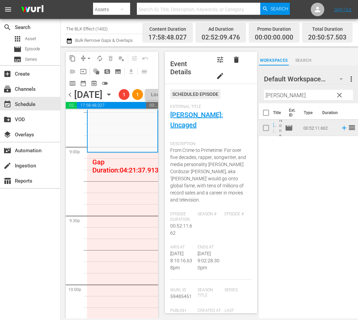
click at [307, 97] on input "[PERSON_NAME]" at bounding box center [308, 95] width 89 height 11
paste input "ole seekers"
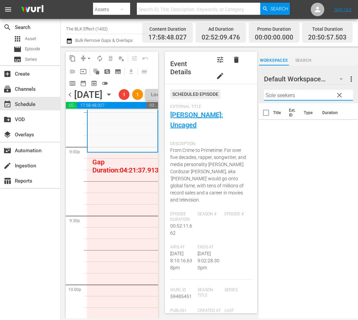
click at [305, 94] on input "Sole seekers" at bounding box center [308, 95] width 89 height 11
paste input "The Legends Of [DEMOGRAPHIC_DATA]"
click at [319, 97] on input "The Legends Of [DEMOGRAPHIC_DATA]" at bounding box center [308, 95] width 89 height 11
paste input "Next 8 Seconds"
type input "The Next 8 Seconds"
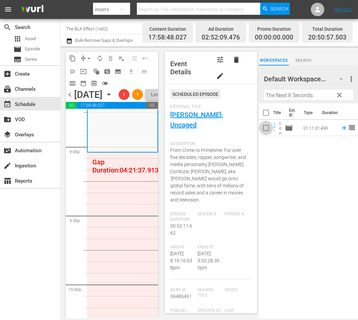
click at [267, 131] on input "checkbox" at bounding box center [266, 129] width 14 height 14
checkbox input "true"
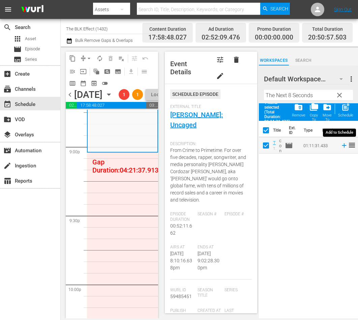
click at [342, 111] on span "post_add" at bounding box center [345, 107] width 9 height 9
checkbox input "false"
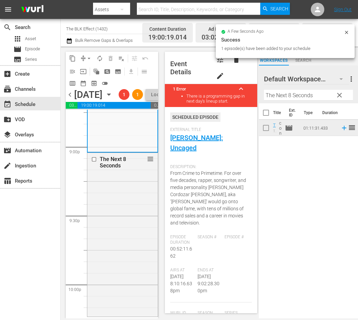
click at [293, 95] on input "The Next 8 Seconds" at bounding box center [308, 95] width 89 height 11
paste input "Remix: Hip Hop X Fashion"
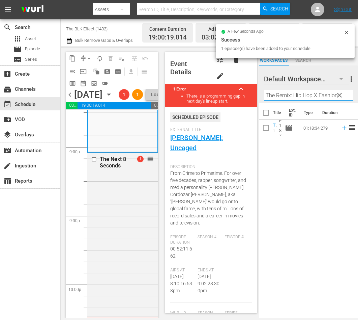
type input "The Remix: Hip Hop X Fashion"
click at [264, 133] on input "checkbox" at bounding box center [266, 129] width 14 height 14
checkbox input "true"
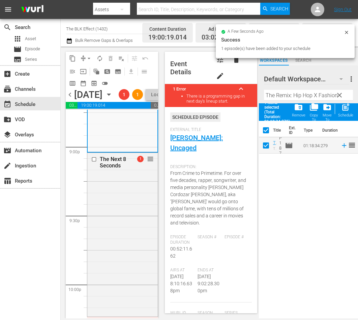
click at [341, 111] on span "post_add" at bounding box center [345, 107] width 9 height 9
checkbox input "false"
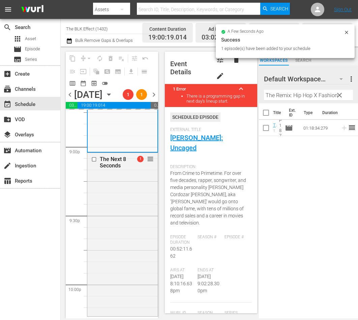
scroll to position [3017, 0]
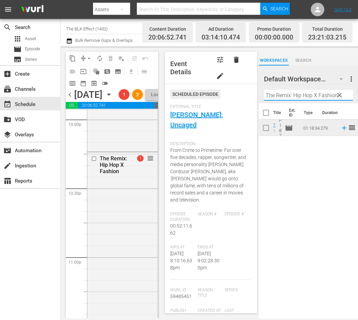
click at [310, 96] on input "The Remix: Hip Hop X Fashion" at bounding box center [308, 95] width 89 height 11
paste input "Unspoke"
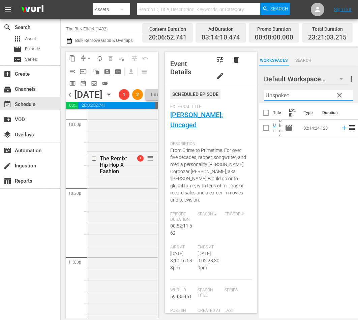
type input "Unspoken"
click at [261, 130] on input "checkbox" at bounding box center [266, 129] width 14 height 14
checkbox input "true"
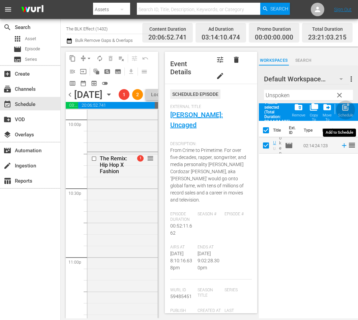
click at [348, 105] on span "post_add" at bounding box center [345, 107] width 9 height 9
checkbox input "false"
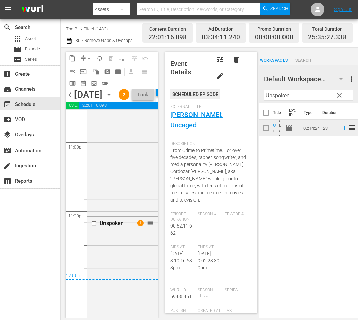
scroll to position [3131, 0]
click at [136, 194] on div "The Remix: Hip Hop X Fashion reorder" at bounding box center [122, 127] width 70 height 178
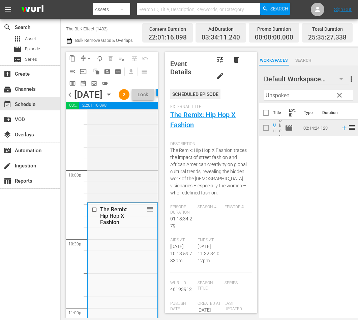
scroll to position [2761, 0]
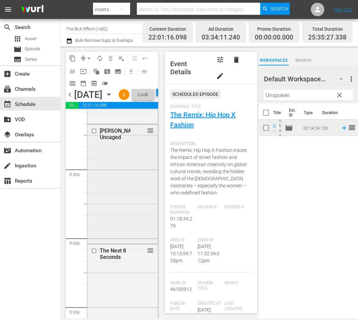
click at [134, 196] on div "[PERSON_NAME]: Uncaged reorder" at bounding box center [122, 183] width 70 height 118
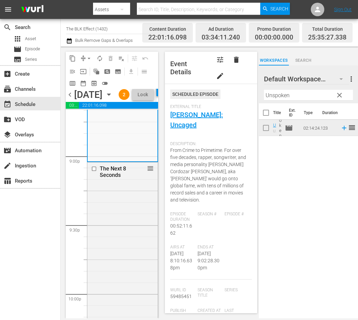
scroll to position [2872, 0]
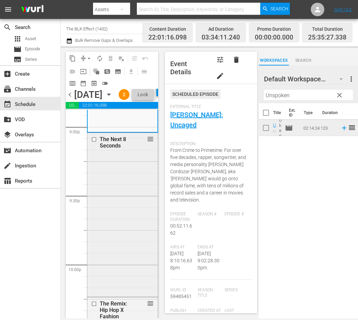
click at [130, 204] on div "The Next 8 Seconds reorder" at bounding box center [122, 214] width 70 height 162
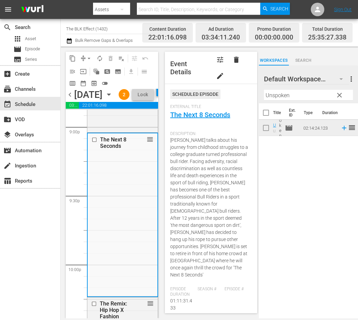
scroll to position [2744, 0]
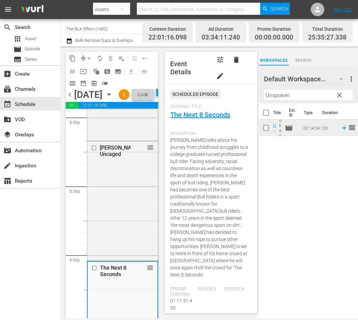
click at [130, 204] on div "[PERSON_NAME]: Uncaged reorder" at bounding box center [122, 200] width 70 height 118
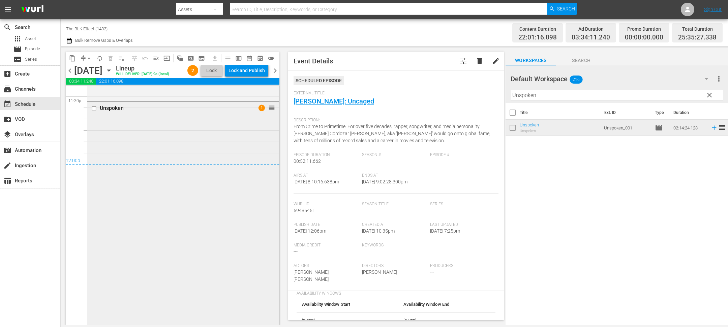
scroll to position [3307, 0]
click at [248, 72] on div "Lock and Publish" at bounding box center [247, 70] width 36 height 12
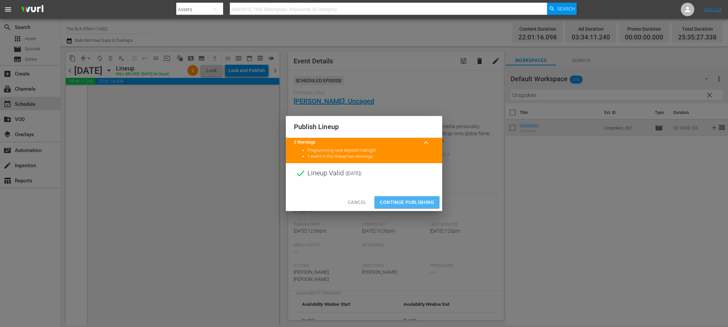
click at [403, 204] on span "Continue Publishing" at bounding box center [407, 202] width 54 height 8
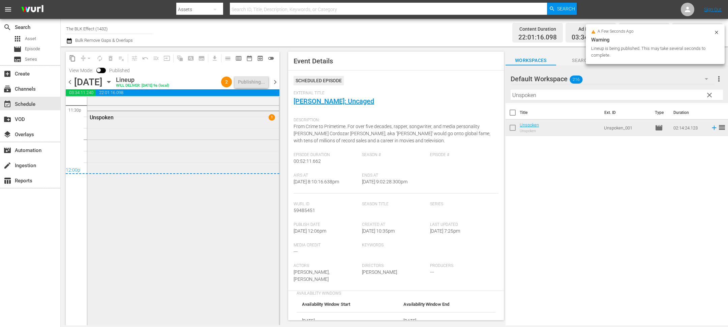
scroll to position [3072, 0]
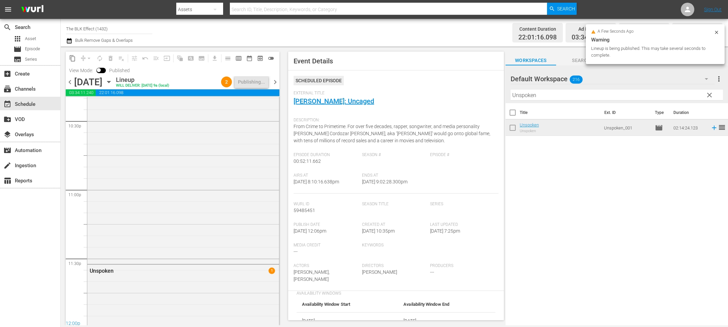
click at [275, 80] on span "chevron_right" at bounding box center [275, 82] width 8 height 8
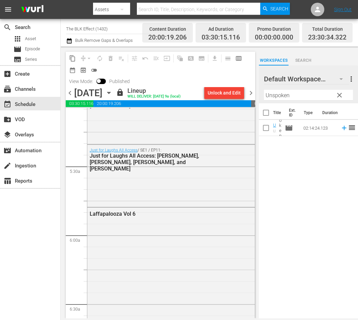
scroll to position [704, 0]
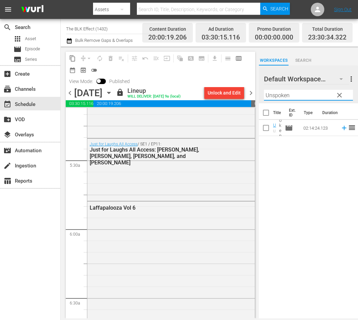
click at [299, 90] on input "Unspoken" at bounding box center [308, 95] width 89 height 11
click at [299, 92] on input "Unspoken" at bounding box center [308, 95] width 89 height 11
click at [203, 84] on div "content_copy compress arrow_drop_down autorenew_outlined delete_forever_outline…" at bounding box center [161, 69] width 190 height 35
click at [219, 88] on div "Unlock and Edit" at bounding box center [224, 93] width 33 height 12
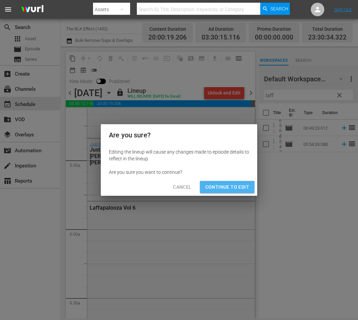
click at [231, 193] on button "Continue to Edit" at bounding box center [227, 187] width 55 height 12
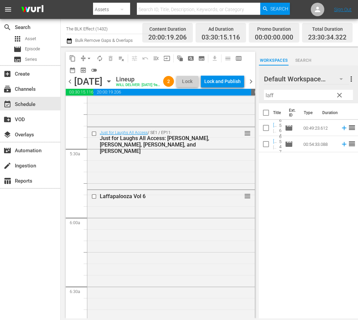
click at [119, 59] on span "playlist_remove_outlined" at bounding box center [121, 58] width 7 height 7
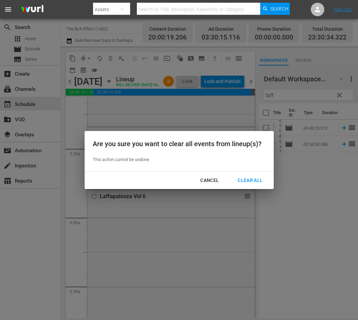
scroll to position [693, 0]
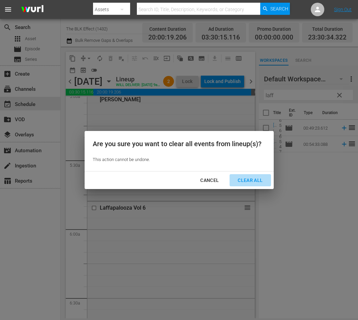
click at [256, 177] on div "Clear All" at bounding box center [250, 180] width 36 height 8
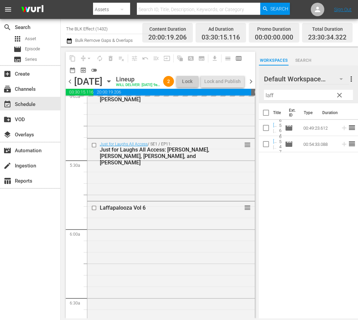
scroll to position [0, 0]
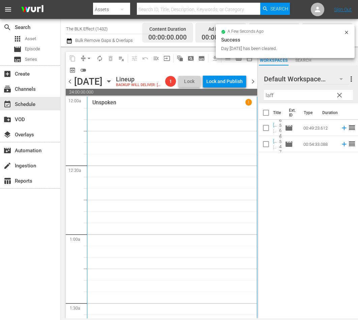
click at [69, 86] on span "chevron_left" at bounding box center [70, 81] width 8 height 8
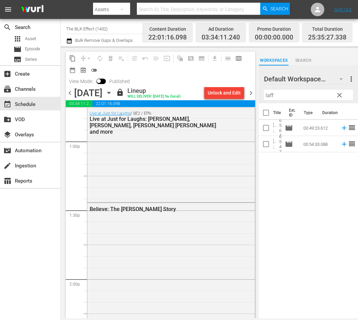
scroll to position [1753, 0]
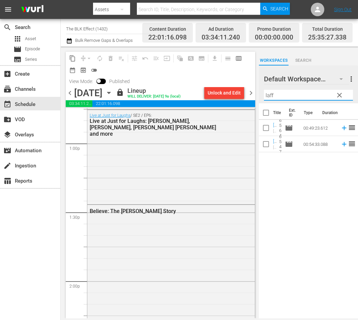
click at [314, 93] on input "laff" at bounding box center [308, 95] width 89 height 11
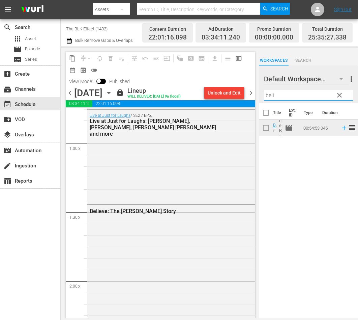
type input "beli"
click at [251, 89] on span "chevron_right" at bounding box center [251, 93] width 8 height 8
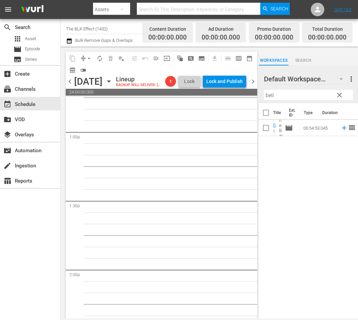
scroll to position [1742, 0]
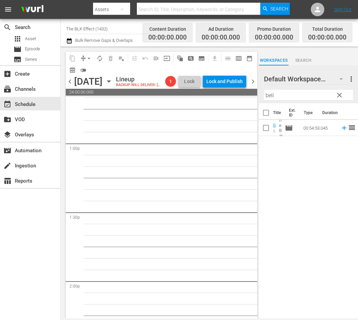
click at [267, 132] on input "checkbox" at bounding box center [266, 129] width 14 height 14
checkbox input "true"
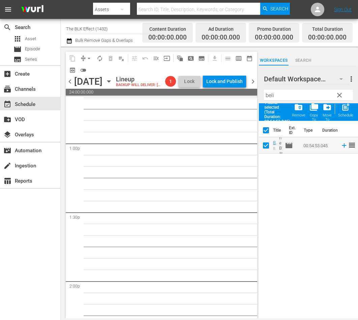
click at [345, 111] on span "post_add" at bounding box center [345, 107] width 9 height 9
checkbox input "false"
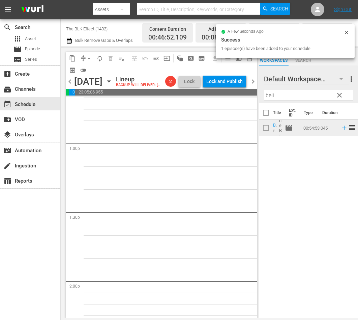
scroll to position [1730, 0]
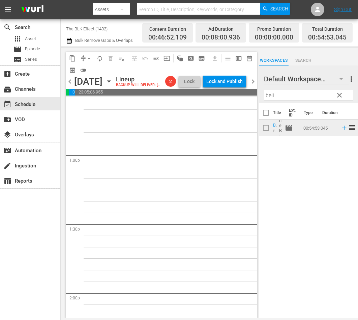
click at [310, 86] on div at bounding box center [288, 79] width 49 height 17
click at [303, 95] on input "beli" at bounding box center [308, 95] width 89 height 11
paste input "City of A"
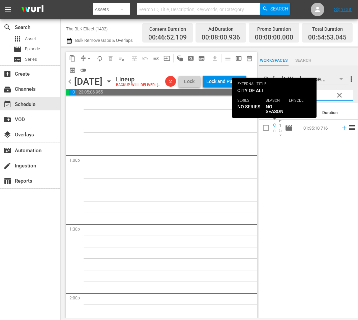
type input "City of Ali"
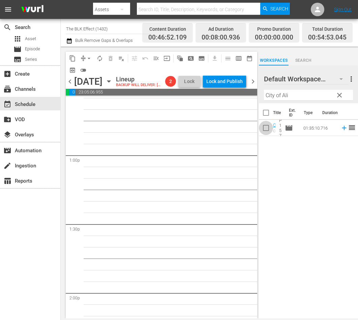
click at [263, 128] on input "checkbox" at bounding box center [266, 129] width 14 height 14
checkbox input "true"
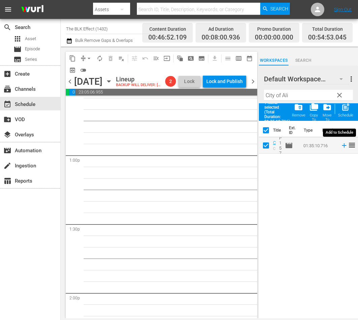
click at [349, 113] on div "Schedule" at bounding box center [345, 115] width 15 height 4
checkbox input "false"
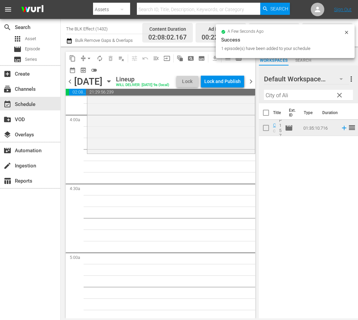
scroll to position [547, 0]
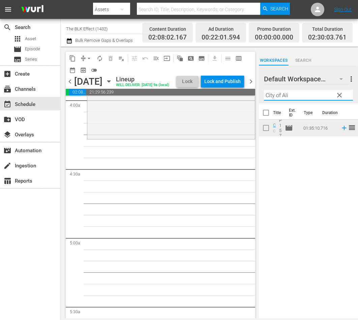
click at [285, 94] on input "City of Ali" at bounding box center [308, 95] width 89 height 11
paste input "omedy Hustle"
click at [303, 97] on input "Comedy Hustle" at bounding box center [308, 95] width 89 height 11
paste input "[PERSON_NAME] and [GEOGRAPHIC_DATA]"
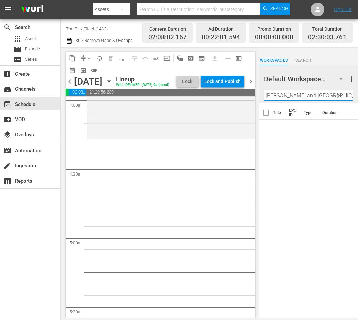
drag, startPoint x: 294, startPoint y: 94, endPoint x: 273, endPoint y: 95, distance: 20.9
click at [273, 95] on input "[PERSON_NAME] and [GEOGRAPHIC_DATA]" at bounding box center [308, 95] width 89 height 11
click at [285, 95] on input "ka" at bounding box center [308, 95] width 89 height 11
paste input "[PERSON_NAME]: Non-Compliant"
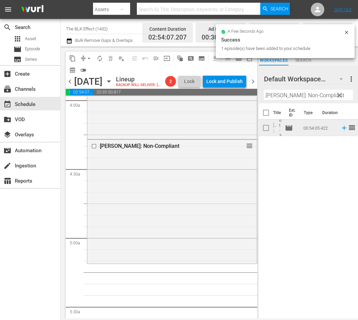
drag, startPoint x: 273, startPoint y: 123, endPoint x: 228, endPoint y: 10, distance: 121.9
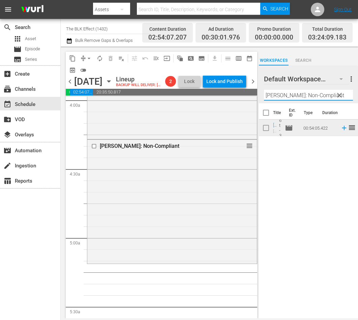
click at [286, 98] on input "[PERSON_NAME]: Non-Compliant" at bounding box center [308, 95] width 89 height 11
paste input "Nas: Time is Illmatic"
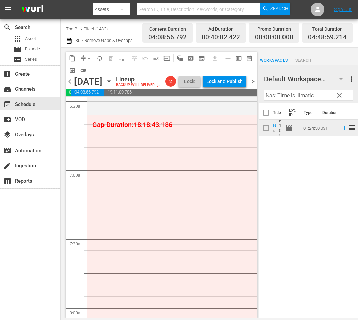
scroll to position [891, 0]
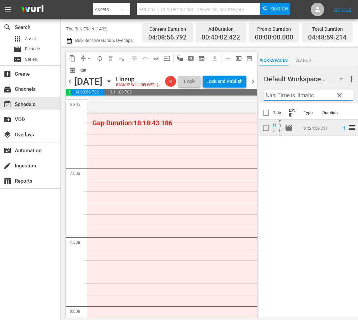
click at [302, 96] on input "Nas: Time is Illmatic" at bounding box center [308, 95] width 89 height 11
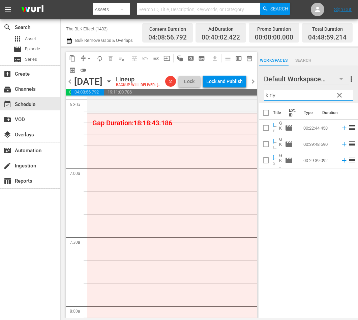
type input "kirly"
click at [260, 116] on input "checkbox" at bounding box center [266, 114] width 14 height 14
checkbox input "true"
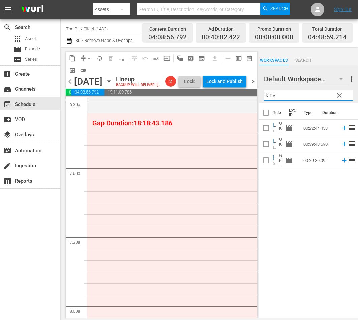
checkbox input "true"
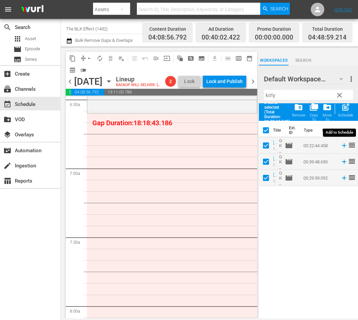
click at [343, 109] on span "post_add" at bounding box center [345, 107] width 9 height 9
checkbox input "false"
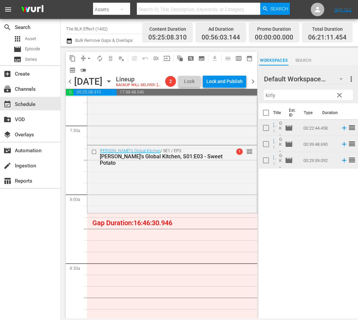
scroll to position [1013, 0]
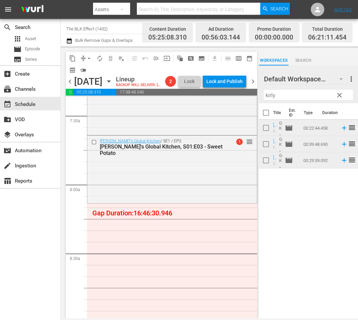
click at [295, 95] on input "kirly" at bounding box center [308, 95] width 89 height 11
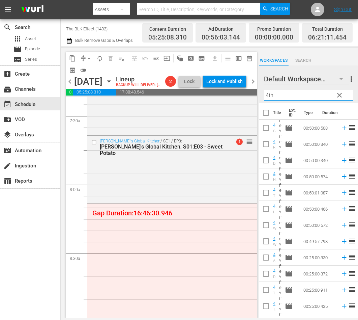
type input "4th"
click at [334, 56] on div "Workspaces Search" at bounding box center [308, 58] width 99 height 13
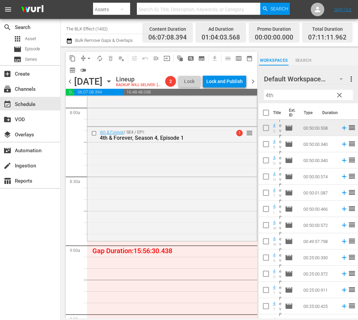
scroll to position [1084, 0]
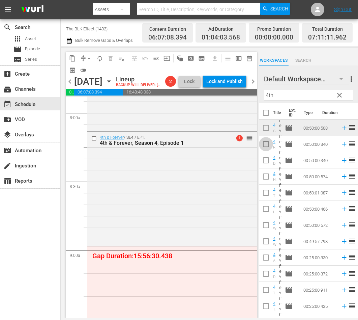
click at [266, 145] on input "checkbox" at bounding box center [266, 145] width 14 height 14
checkbox input "true"
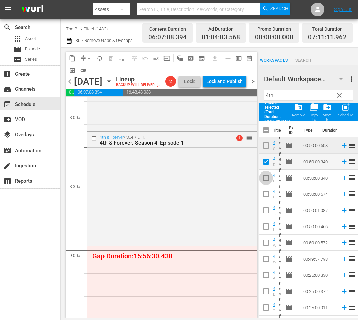
click at [268, 176] on input "checkbox" at bounding box center [266, 179] width 14 height 14
checkbox input "true"
click at [267, 200] on input "checkbox" at bounding box center [266, 195] width 14 height 14
checkbox input "true"
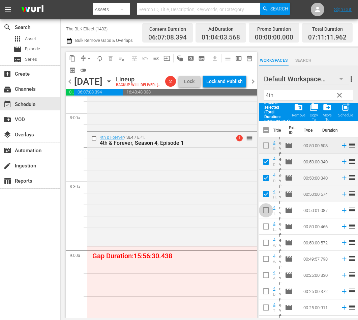
click at [267, 215] on input "checkbox" at bounding box center [266, 211] width 14 height 14
checkbox input "true"
click at [267, 227] on input "checkbox" at bounding box center [266, 228] width 14 height 14
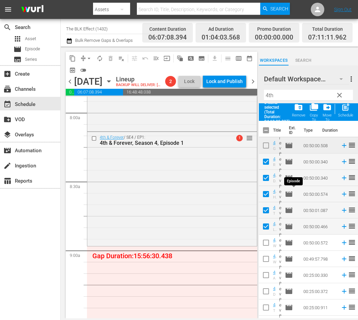
drag, startPoint x: 345, startPoint y: 111, endPoint x: 278, endPoint y: 222, distance: 129.7
click at [278, 222] on div "Default Workspace 216 Default more_vert clear Filter by Title 4th 5 items selec…" at bounding box center [308, 193] width 99 height 256
click at [264, 225] on input "checkbox" at bounding box center [266, 228] width 14 height 14
checkbox input "false"
click at [341, 100] on hr at bounding box center [308, 100] width 89 height 0
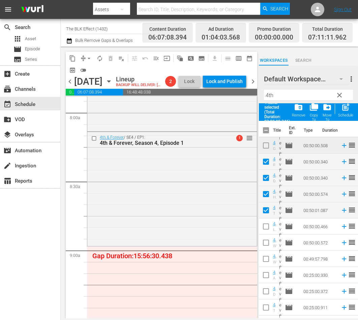
click at [341, 108] on span "post_add" at bounding box center [345, 107] width 9 height 9
checkbox input "false"
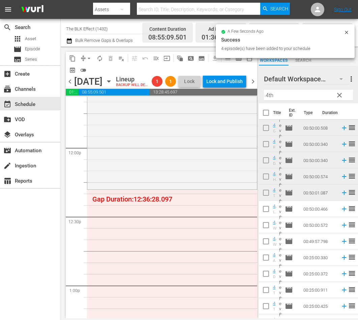
scroll to position [1600, 0]
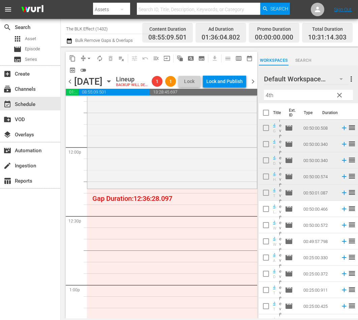
click at [297, 88] on div "Filter by Title 4th" at bounding box center [308, 95] width 89 height 16
click at [295, 95] on input "4th" at bounding box center [308, 95] width 89 height 11
paste input "Message and the Messenger"
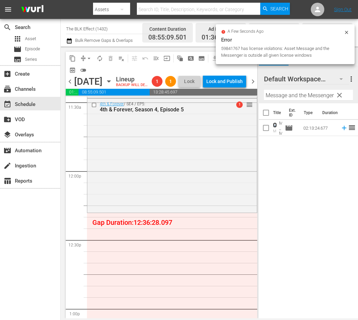
scroll to position [1587, 0]
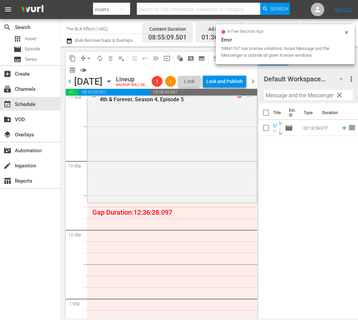
click at [349, 32] on icon at bounding box center [346, 32] width 5 height 5
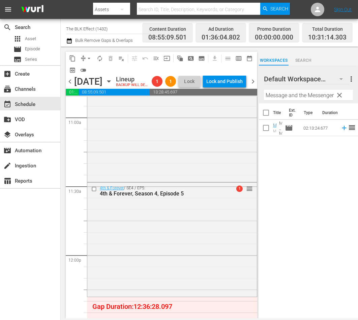
scroll to position [1450, 0]
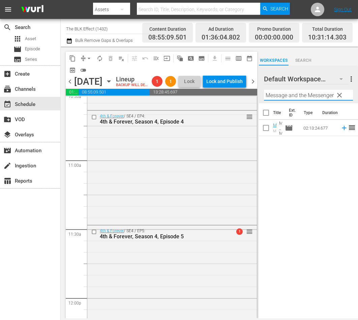
click at [295, 95] on input "Message and the Messenger" at bounding box center [308, 95] width 89 height 11
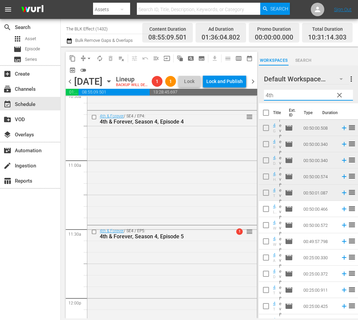
type input "4th"
click at [267, 213] on input "checkbox" at bounding box center [266, 210] width 14 height 14
checkbox input "true"
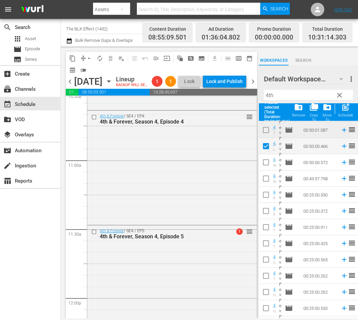
scroll to position [79, 0]
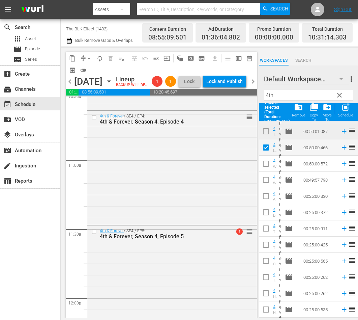
click at [266, 165] on input "checkbox" at bounding box center [266, 165] width 14 height 14
checkbox input "true"
click at [266, 181] on input "checkbox" at bounding box center [266, 181] width 14 height 14
checkbox input "true"
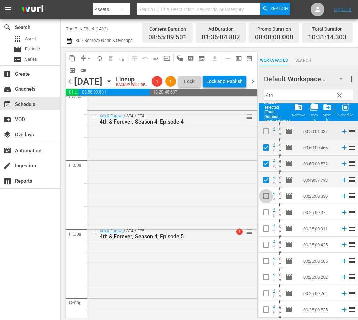
click at [268, 197] on input "checkbox" at bounding box center [266, 197] width 14 height 14
checkbox input "true"
click at [265, 216] on input "checkbox" at bounding box center [266, 213] width 14 height 14
checkbox input "true"
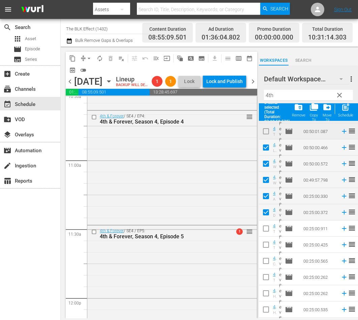
click at [265, 227] on input "checkbox" at bounding box center [266, 230] width 14 height 14
checkbox input "true"
click at [266, 244] on input "checkbox" at bounding box center [266, 246] width 14 height 14
checkbox input "true"
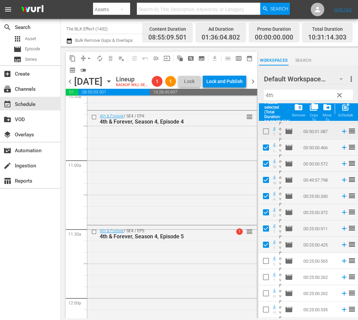
click at [267, 258] on input "checkbox" at bounding box center [266, 262] width 14 height 14
checkbox input "true"
click at [267, 278] on input "checkbox" at bounding box center [266, 278] width 14 height 14
checkbox input "true"
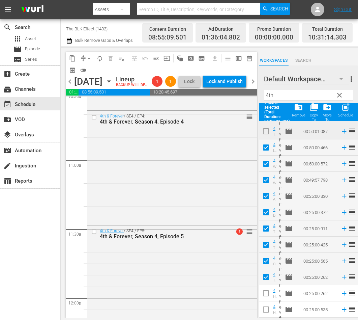
click at [267, 291] on input "checkbox" at bounding box center [266, 294] width 14 height 14
checkbox input "true"
click at [267, 310] on input "checkbox" at bounding box center [266, 310] width 14 height 14
checkbox input "true"
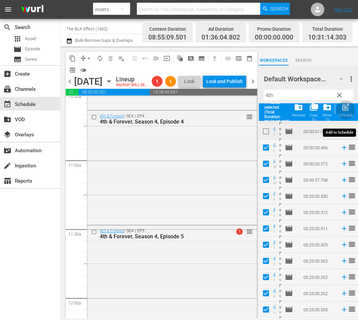
click at [349, 111] on span "post_add" at bounding box center [345, 107] width 9 height 9
checkbox input "false"
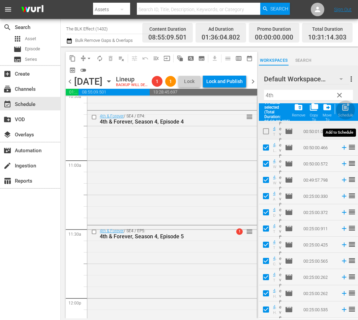
checkbox input "false"
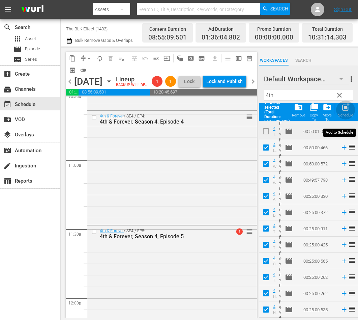
checkbox input "false"
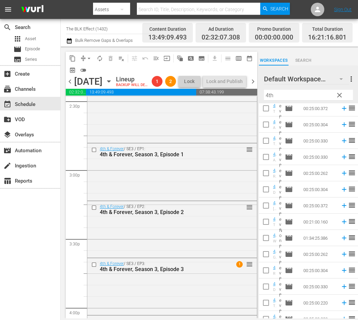
scroll to position [230, 0]
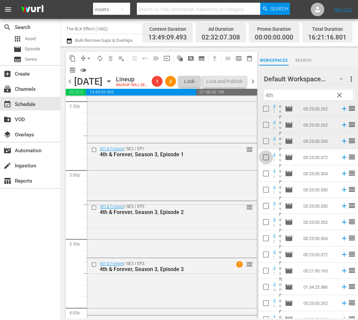
click at [267, 156] on input "checkbox" at bounding box center [266, 158] width 14 height 14
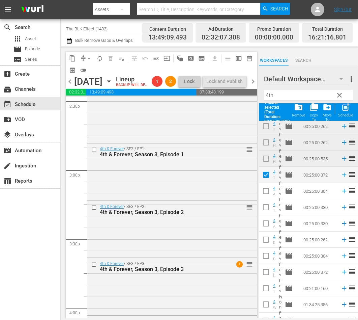
click at [267, 177] on input "checkbox" at bounding box center [266, 176] width 14 height 14
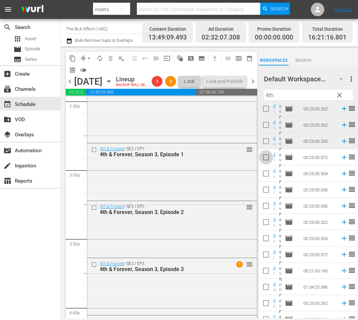
click at [268, 161] on input "checkbox" at bounding box center [266, 158] width 14 height 14
checkbox input "true"
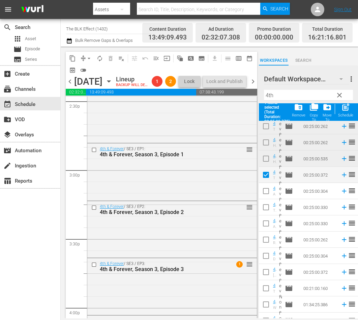
click at [267, 189] on input "checkbox" at bounding box center [266, 192] width 14 height 14
checkbox input "true"
click at [267, 210] on input "checkbox" at bounding box center [266, 208] width 14 height 14
checkbox input "true"
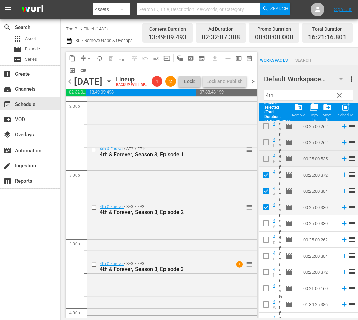
click at [265, 221] on input "checkbox" at bounding box center [266, 224] width 14 height 14
checkbox input "true"
click at [265, 243] on input "checkbox" at bounding box center [266, 241] width 14 height 14
checkbox input "true"
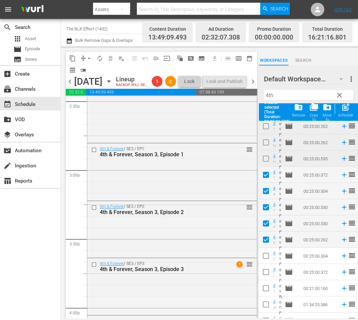
click at [265, 265] on span at bounding box center [266, 272] width 14 height 14
click at [268, 257] on input "checkbox" at bounding box center [266, 257] width 14 height 14
checkbox input "true"
click at [267, 276] on input "checkbox" at bounding box center [266, 273] width 14 height 14
checkbox input "true"
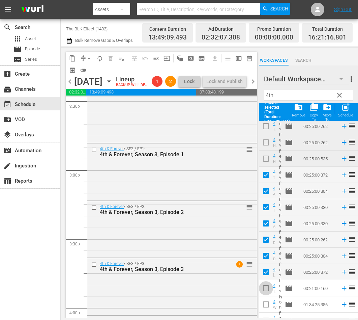
click at [267, 288] on input "checkbox" at bounding box center [266, 289] width 14 height 14
checkbox input "true"
click at [267, 302] on input "checkbox" at bounding box center [266, 305] width 14 height 14
checkbox input "true"
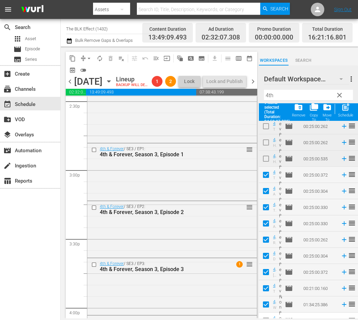
scroll to position [269, 0]
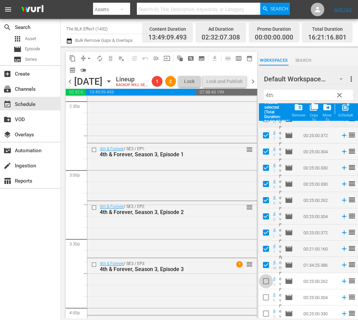
click at [265, 278] on input "checkbox" at bounding box center [266, 282] width 14 height 14
checkbox input "true"
click at [265, 300] on input "checkbox" at bounding box center [266, 298] width 14 height 14
checkbox input "true"
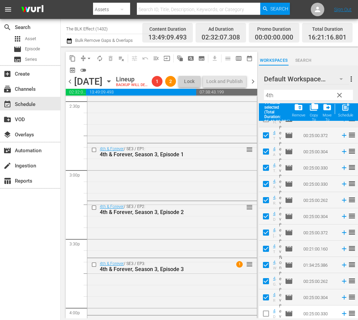
drag, startPoint x: 265, startPoint y: 314, endPoint x: 294, endPoint y: 247, distance: 73.0
click at [265, 314] on input "checkbox" at bounding box center [266, 315] width 14 height 14
checkbox input "true"
click at [347, 113] on div "Schedule" at bounding box center [345, 115] width 15 height 4
checkbox input "false"
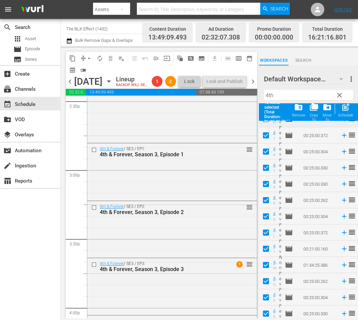
checkbox input "false"
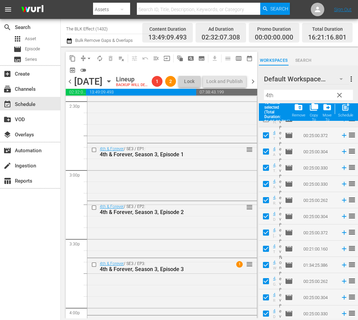
checkbox input "false"
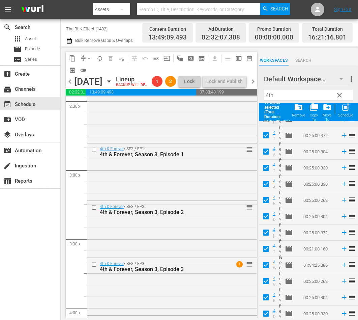
checkbox input "false"
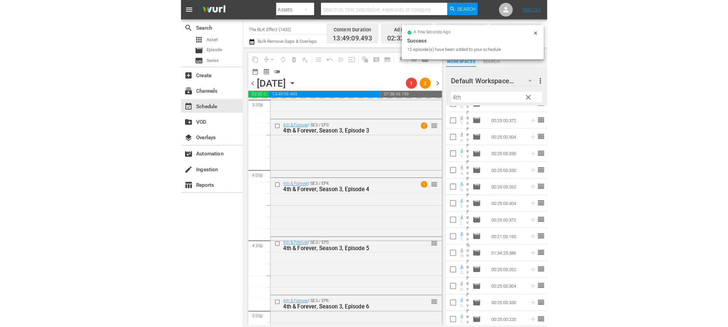
scroll to position [2324, 0]
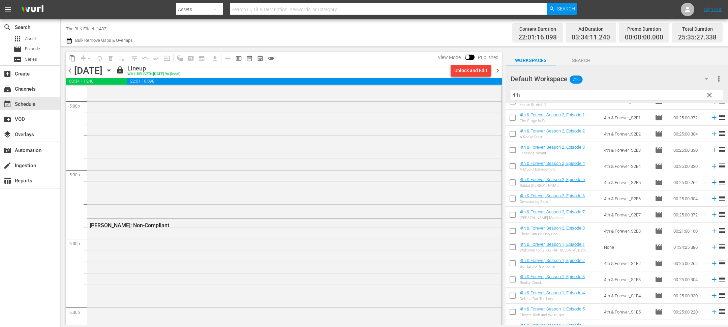
click at [501, 71] on span "chevron_right" at bounding box center [498, 70] width 8 height 8
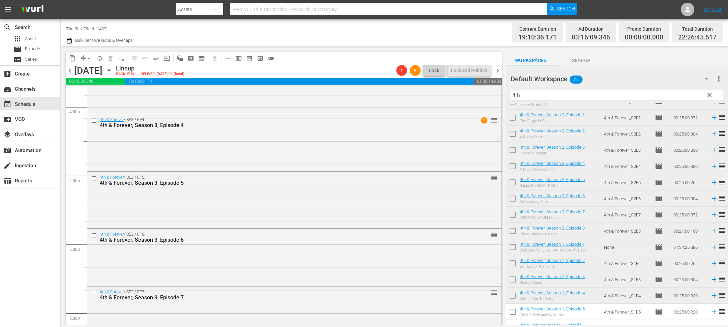
scroll to position [1832, 0]
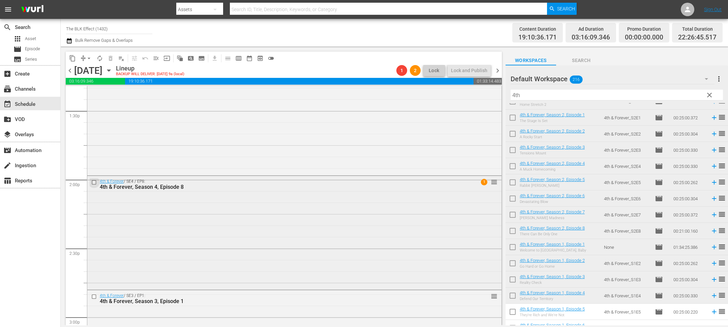
click at [95, 183] on input "checkbox" at bounding box center [94, 182] width 7 height 6
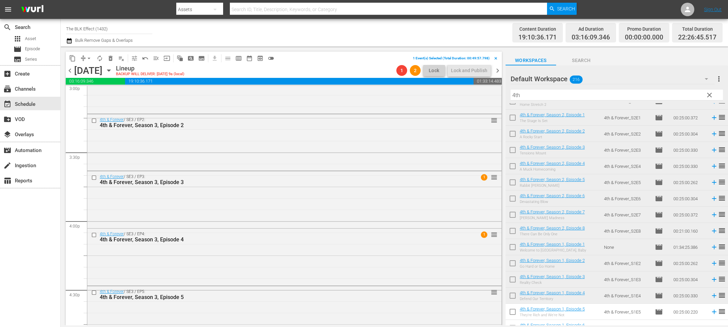
scroll to position [2070, 0]
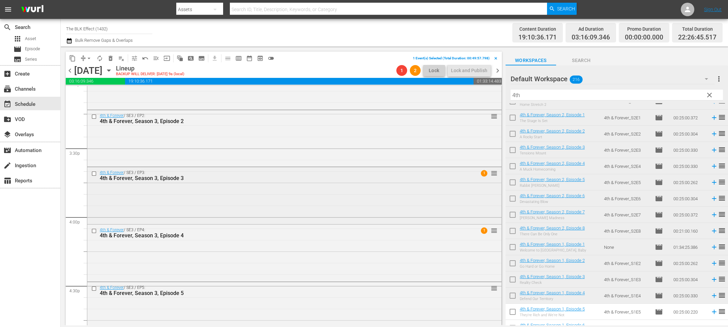
click at [92, 176] on input "checkbox" at bounding box center [94, 174] width 7 height 6
click at [93, 231] on input "checkbox" at bounding box center [94, 231] width 7 height 6
click at [216, 272] on div "4th & Forever / SE3 / EP4: 4th & Forever, Season 3, Episode 4 1 reorder" at bounding box center [294, 252] width 414 height 55
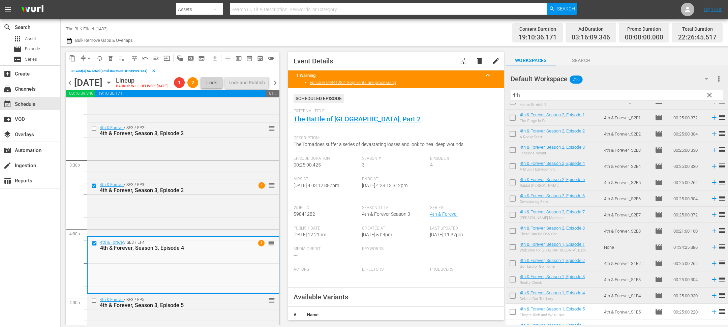
scroll to position [127, 0]
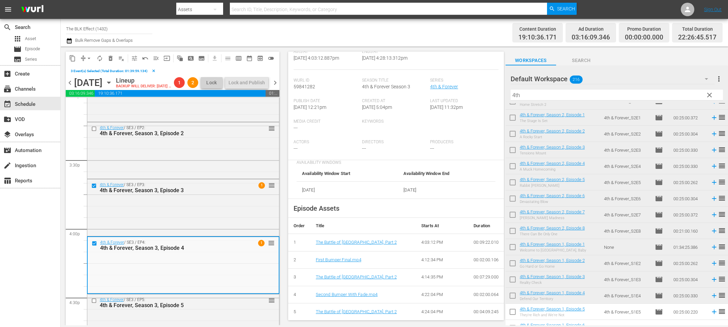
click at [110, 61] on span "delete_forever_outlined" at bounding box center [110, 58] width 7 height 7
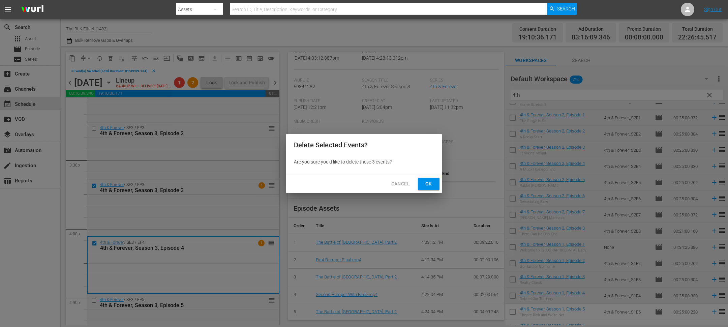
click at [441, 182] on div "Cancel Ok" at bounding box center [364, 184] width 156 height 18
click at [435, 182] on button "Ok" at bounding box center [429, 184] width 22 height 12
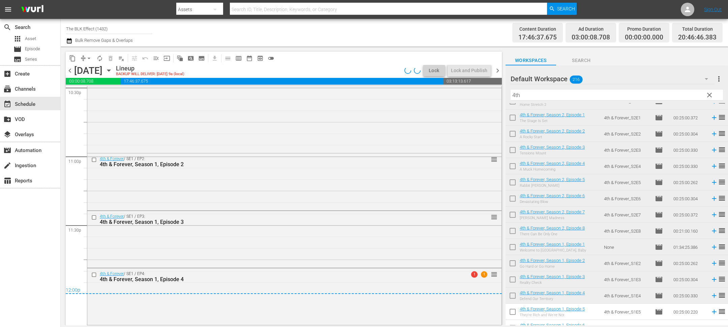
scroll to position [3093, 0]
click at [87, 56] on span "arrow_drop_down" at bounding box center [89, 58] width 7 height 7
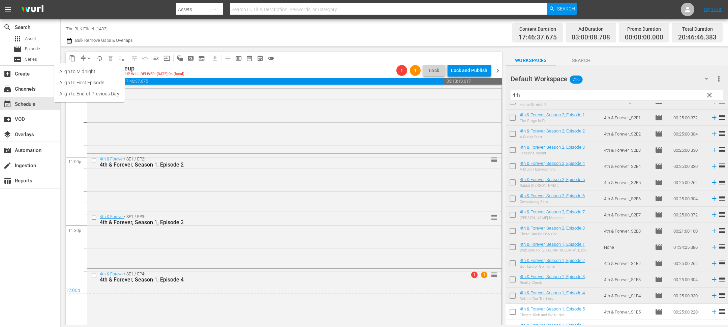
click at [95, 94] on li "Align to End of Previous Day" at bounding box center [89, 93] width 71 height 11
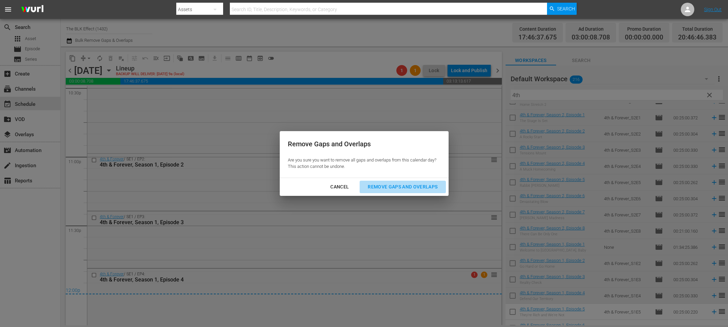
click at [398, 187] on div "Remove Gaps and Overlaps" at bounding box center [402, 187] width 81 height 8
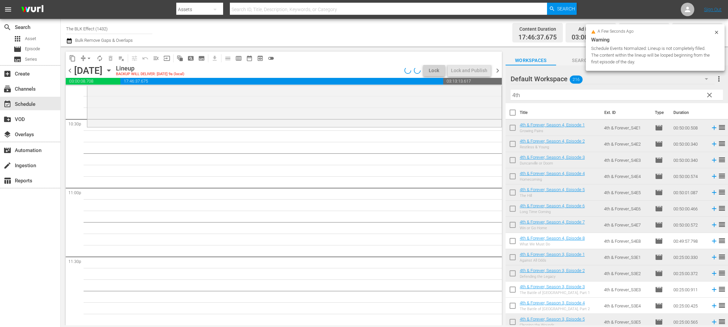
scroll to position [3062, 0]
click at [509, 194] on input "checkbox" at bounding box center [513, 194] width 14 height 14
checkbox input "true"
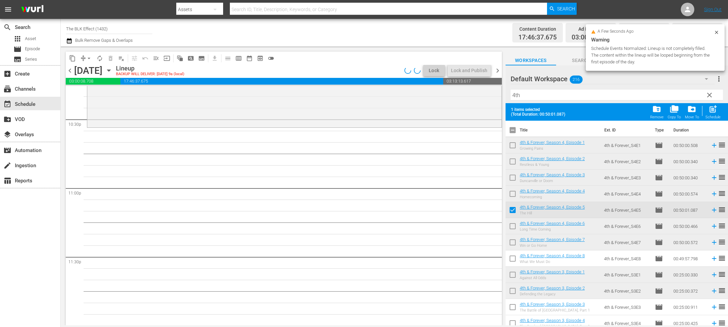
click at [513, 227] on input "checkbox" at bounding box center [513, 228] width 14 height 14
checkbox input "true"
click at [513, 248] on input "checkbox" at bounding box center [513, 244] width 14 height 14
checkbox input "true"
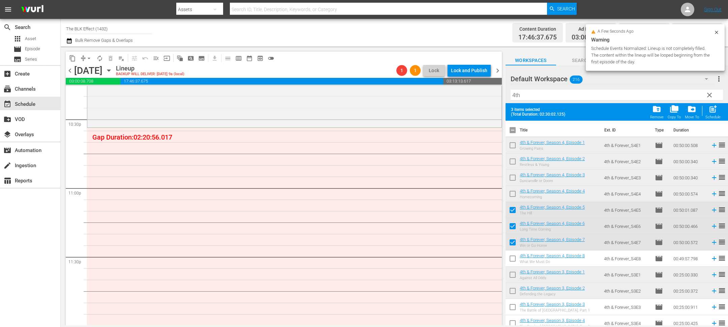
drag, startPoint x: 513, startPoint y: 274, endPoint x: 513, endPoint y: 282, distance: 8.1
click at [513, 274] on input "checkbox" at bounding box center [513, 276] width 14 height 14
checkbox input "true"
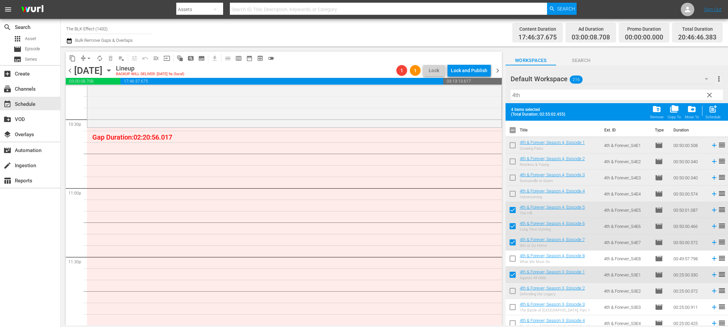
click at [513, 288] on input "checkbox" at bounding box center [513, 292] width 14 height 14
checkbox input "true"
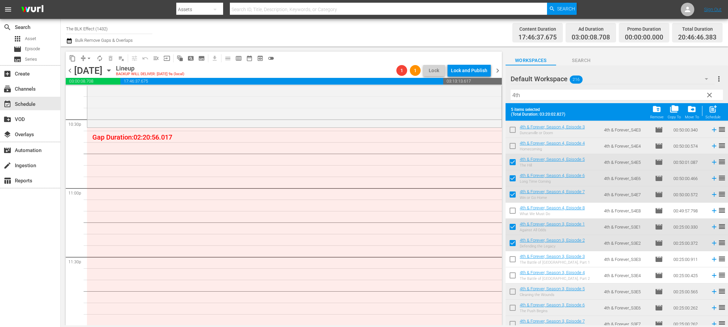
scroll to position [55, 0]
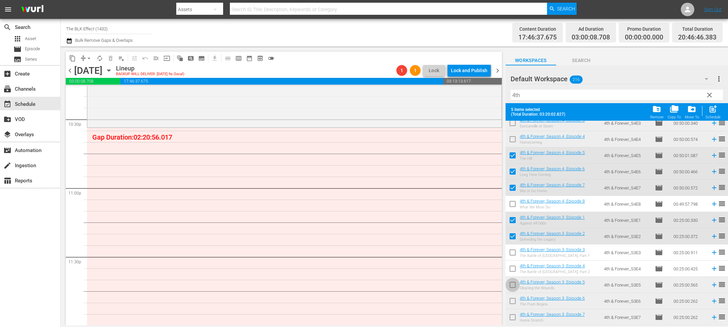
click at [513, 286] on input "checkbox" at bounding box center [513, 286] width 14 height 14
checkbox input "true"
click at [513, 301] on input "checkbox" at bounding box center [513, 302] width 14 height 14
checkbox input "true"
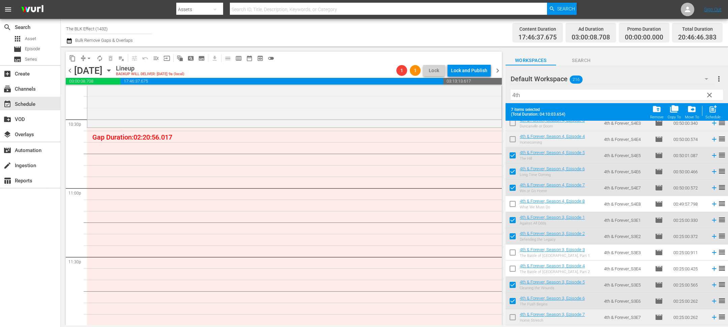
click at [513, 319] on input "checkbox" at bounding box center [513, 319] width 14 height 14
checkbox input "true"
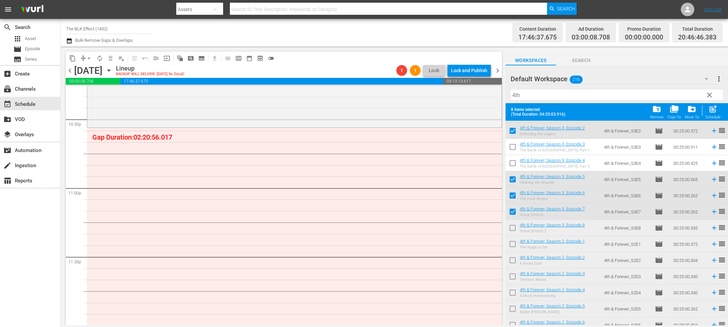
scroll to position [191, 0]
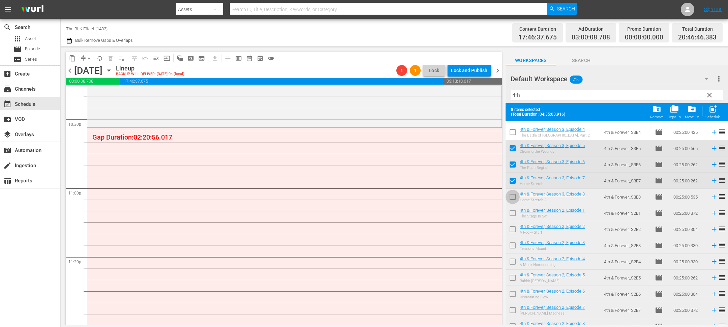
click at [517, 201] on input "checkbox" at bounding box center [513, 198] width 14 height 14
checkbox input "true"
click at [517, 215] on input "checkbox" at bounding box center [513, 214] width 14 height 14
checkbox input "true"
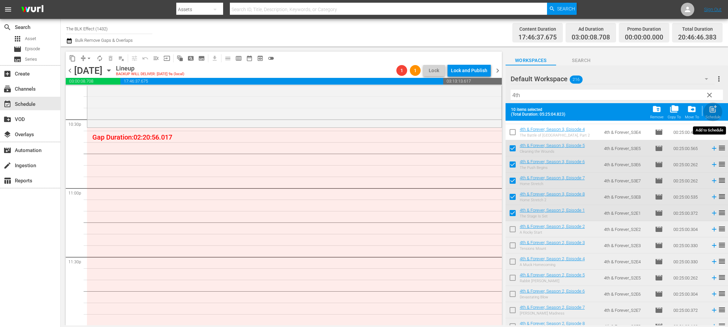
click at [709, 117] on div "Schedule" at bounding box center [713, 117] width 15 height 4
checkbox input "false"
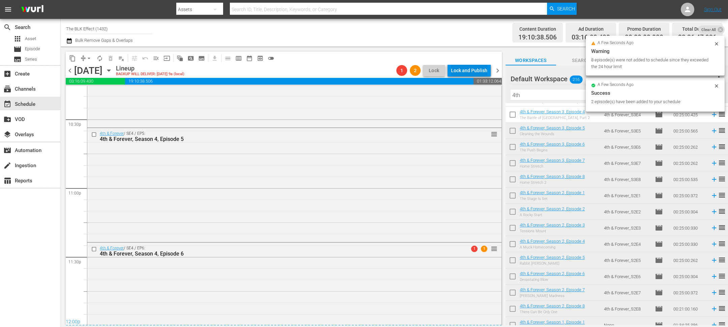
click at [479, 74] on div "Lock and Publish" at bounding box center [469, 70] width 36 height 12
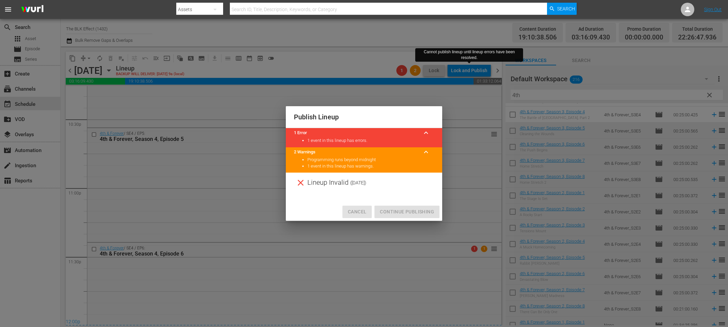
click at [366, 213] on span "Cancel" at bounding box center [357, 212] width 19 height 8
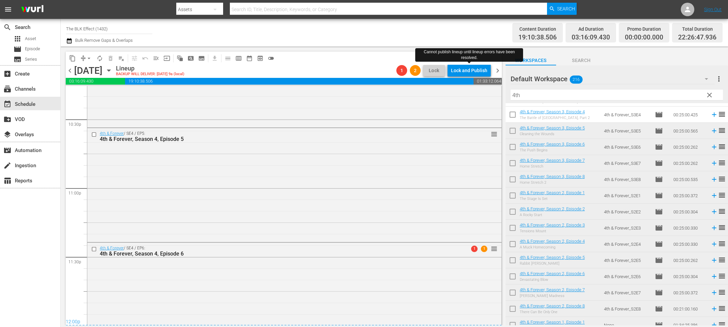
scroll to position [3093, 0]
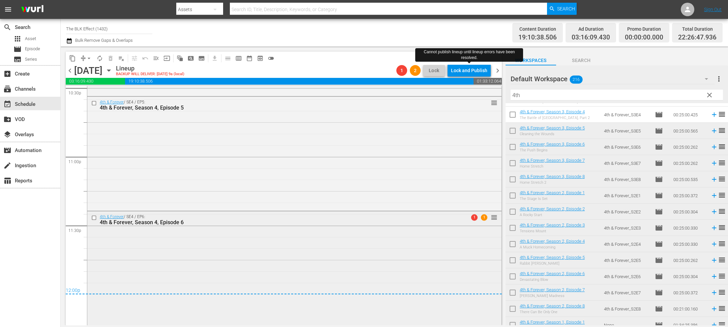
click at [374, 222] on div "4th & Forever, Season 4, Episode 6" at bounding box center [282, 222] width 364 height 6
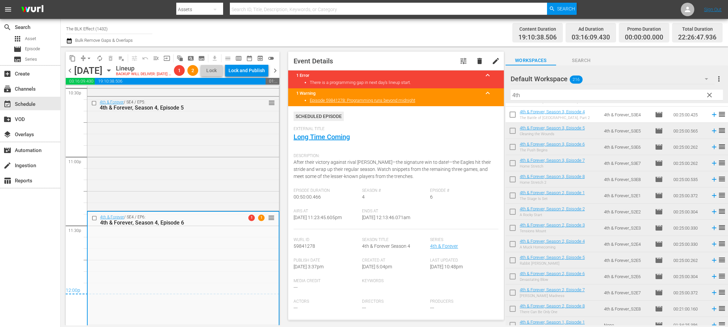
click at [276, 75] on span "chevron_right" at bounding box center [275, 70] width 8 height 8
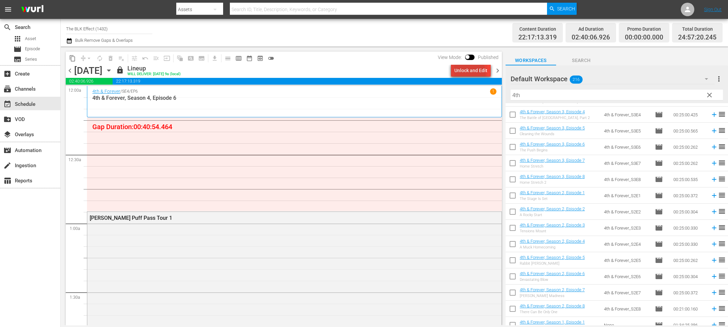
click at [457, 76] on div "Unlock and Edit" at bounding box center [471, 70] width 33 height 12
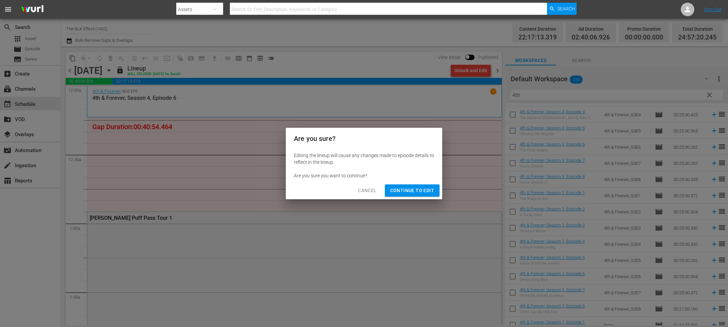
click at [408, 190] on span "Continue to Edit" at bounding box center [412, 190] width 44 height 8
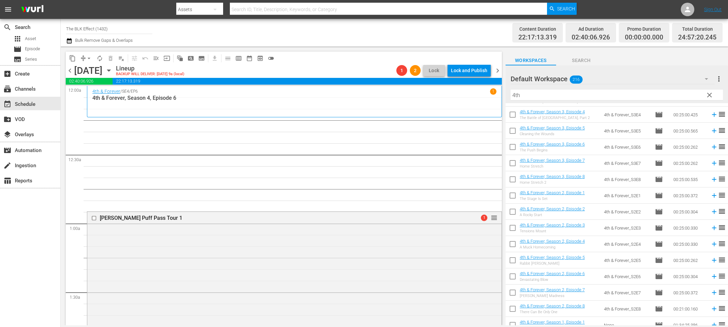
click at [120, 59] on span "playlist_remove_outlined" at bounding box center [121, 58] width 7 height 7
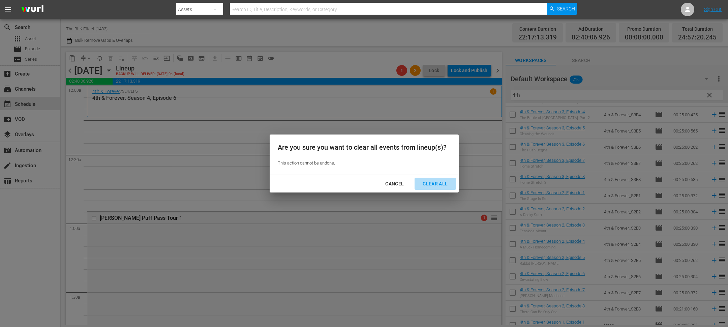
click at [429, 181] on div "Clear All" at bounding box center [435, 184] width 36 height 8
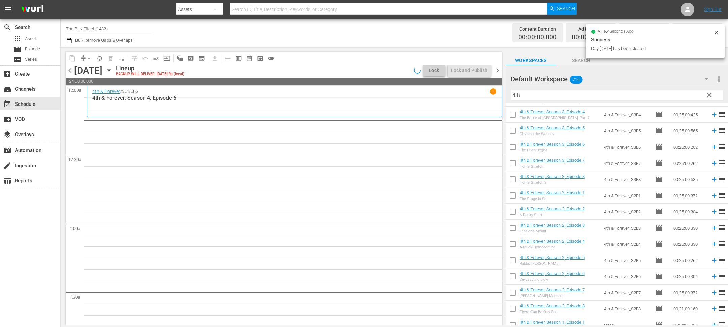
click at [69, 69] on span "chevron_left" at bounding box center [70, 70] width 8 height 8
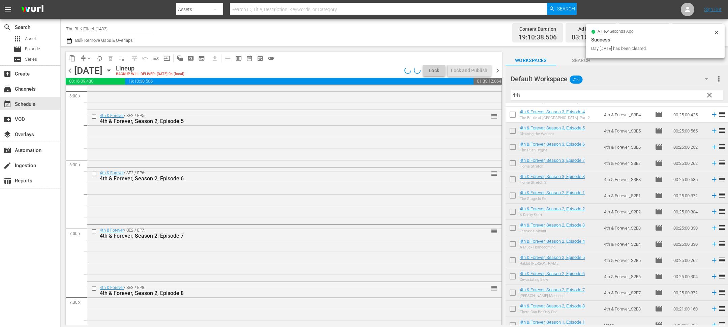
scroll to position [3093, 0]
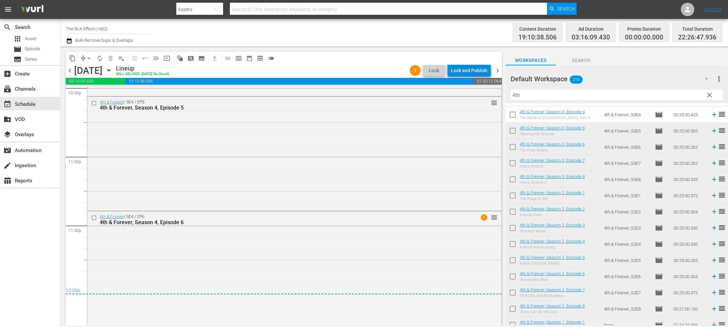
click at [478, 74] on div "Lock and Publish" at bounding box center [469, 70] width 36 height 12
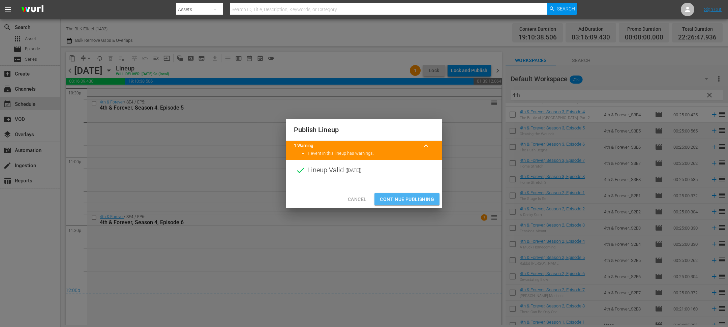
click at [401, 198] on span "Continue Publishing" at bounding box center [407, 199] width 54 height 8
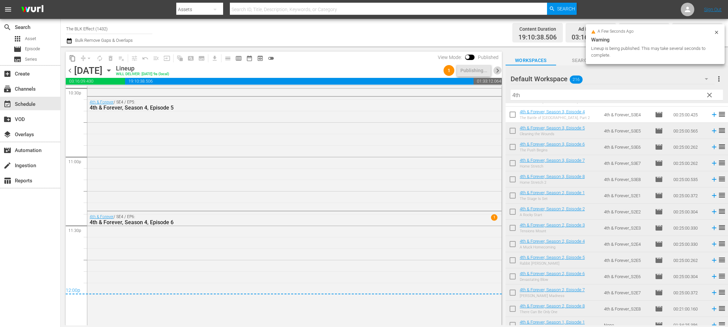
click at [499, 69] on span "chevron_right" at bounding box center [498, 70] width 8 height 8
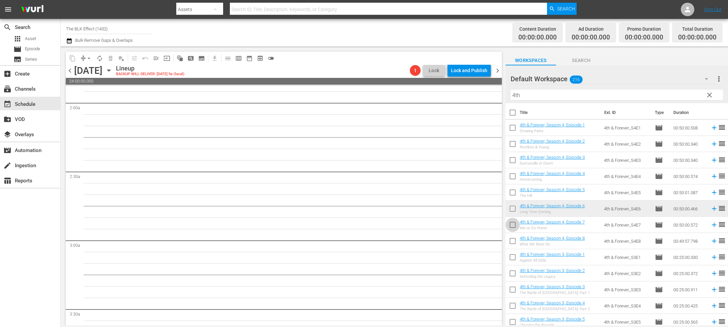
click at [510, 225] on input "checkbox" at bounding box center [513, 226] width 14 height 14
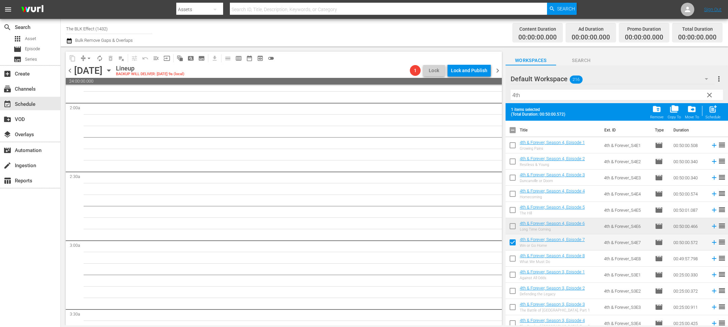
click at [511, 258] on input "checkbox" at bounding box center [513, 260] width 14 height 14
click at [511, 280] on input "checkbox" at bounding box center [513, 276] width 14 height 14
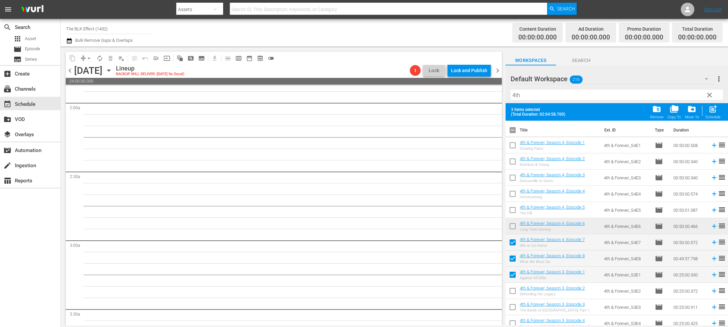
click at [511, 292] on input "checkbox" at bounding box center [513, 292] width 14 height 14
click at [511, 305] on input "checkbox" at bounding box center [513, 308] width 14 height 14
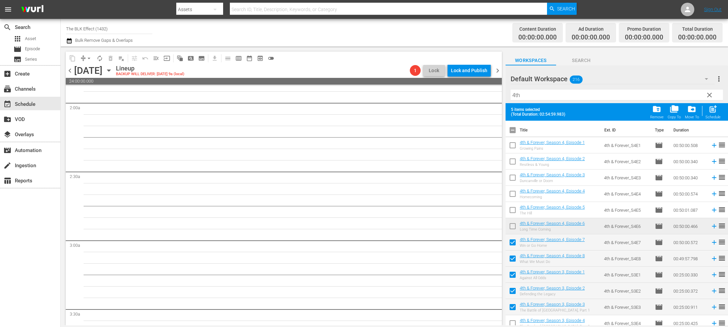
scroll to position [56, 0]
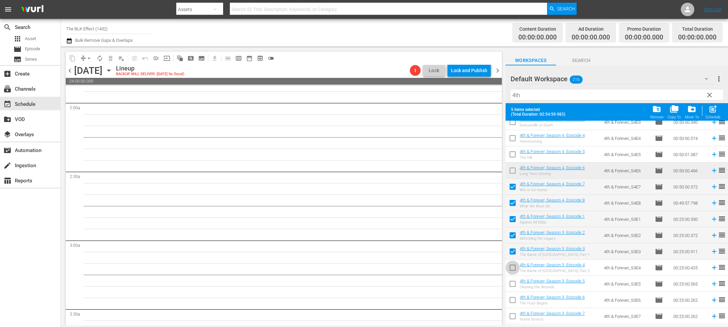
drag, startPoint x: 511, startPoint y: 270, endPoint x: 511, endPoint y: 276, distance: 5.7
click at [511, 270] on input "checkbox" at bounding box center [513, 269] width 14 height 14
click at [511, 283] on input "checkbox" at bounding box center [513, 285] width 14 height 14
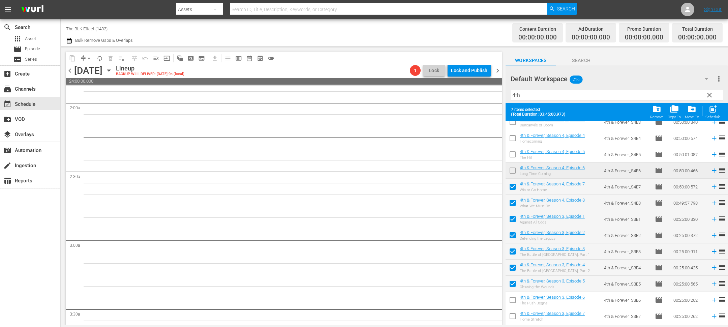
click at [511, 298] on input "checkbox" at bounding box center [513, 301] width 14 height 14
click at [511, 313] on input "checkbox" at bounding box center [513, 318] width 14 height 14
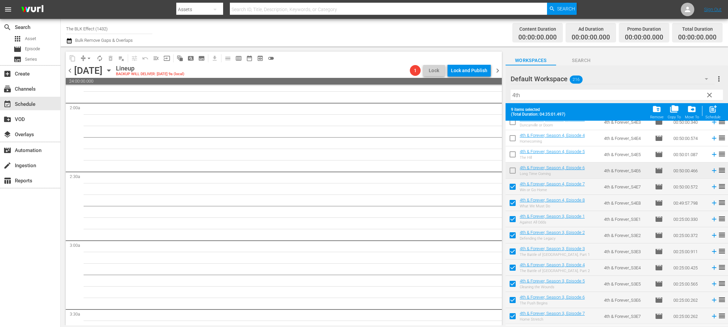
click at [714, 113] on span "post_add" at bounding box center [713, 109] width 9 height 9
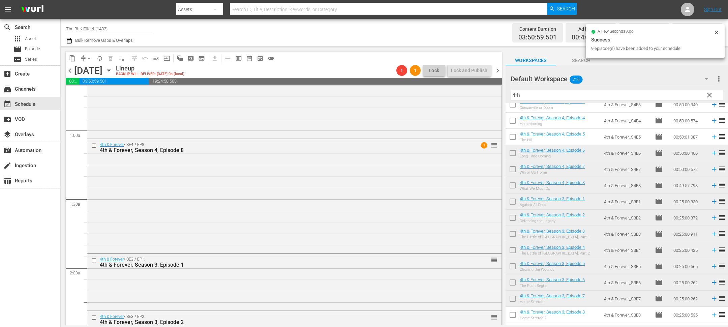
scroll to position [80, 0]
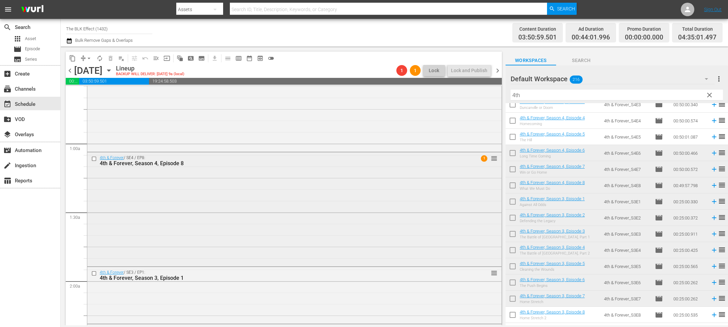
click at [95, 159] on input "checkbox" at bounding box center [94, 159] width 7 height 6
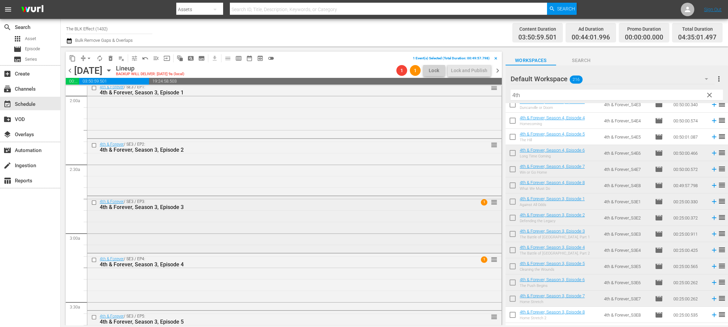
scroll to position [269, 0]
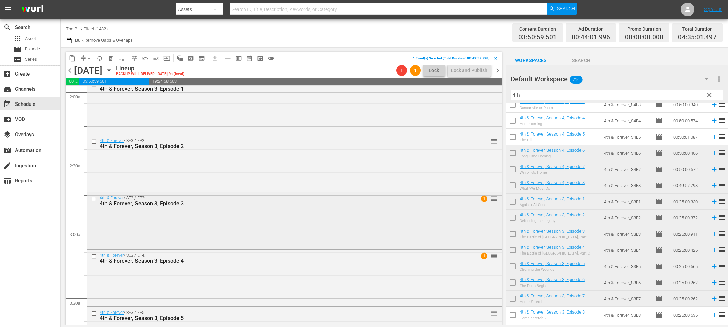
click at [94, 199] on input "checkbox" at bounding box center [94, 199] width 7 height 6
click at [93, 255] on input "checkbox" at bounding box center [94, 257] width 7 height 6
click at [109, 60] on span "delete_forever_outlined" at bounding box center [110, 58] width 7 height 7
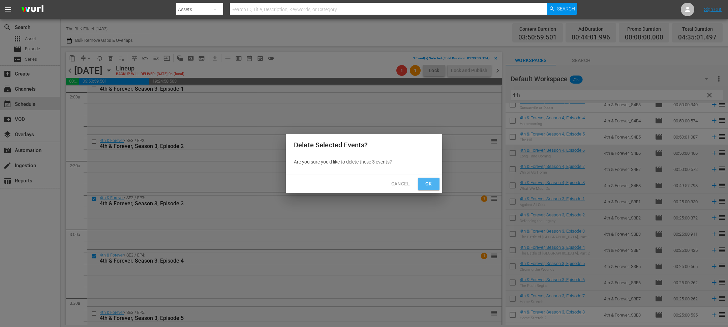
click at [427, 184] on span "Ok" at bounding box center [429, 184] width 11 height 8
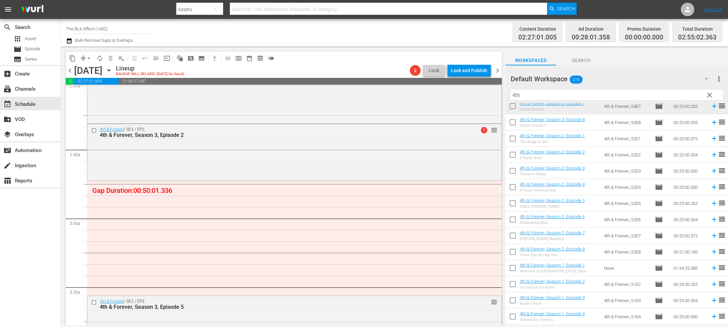
scroll to position [214, 0]
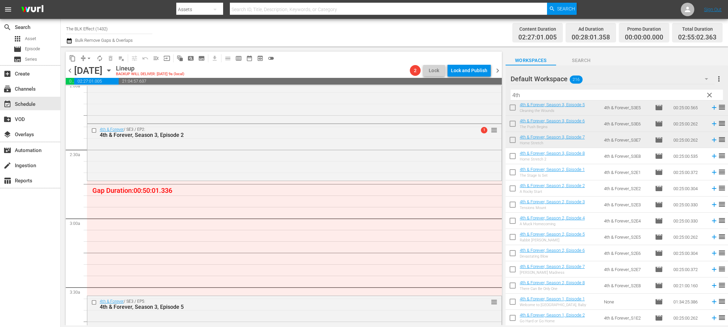
click at [513, 158] on input "checkbox" at bounding box center [513, 157] width 14 height 14
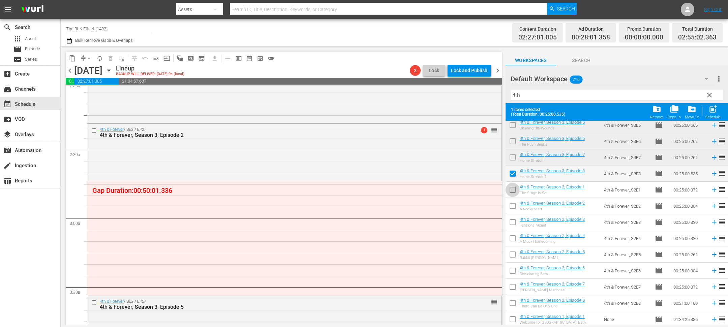
click at [510, 189] on input "checkbox" at bounding box center [513, 191] width 14 height 14
click at [511, 207] on input "checkbox" at bounding box center [513, 207] width 14 height 14
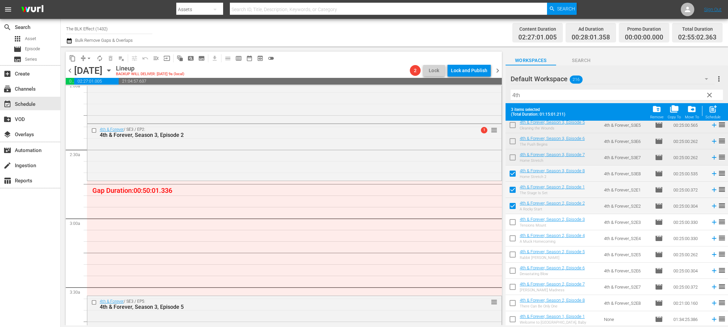
click at [511, 222] on input "checkbox" at bounding box center [513, 223] width 14 height 14
click at [512, 237] on input "checkbox" at bounding box center [513, 240] width 14 height 14
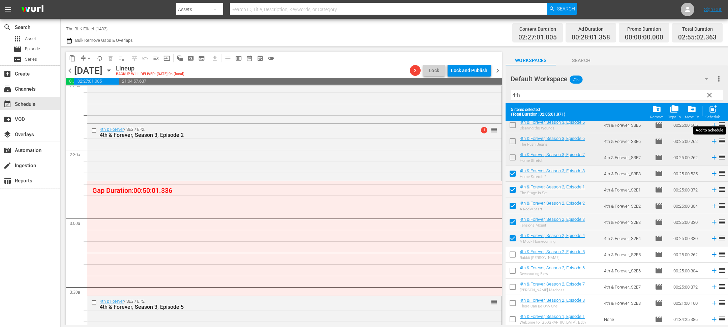
click at [715, 110] on span "post_add" at bounding box center [713, 109] width 9 height 9
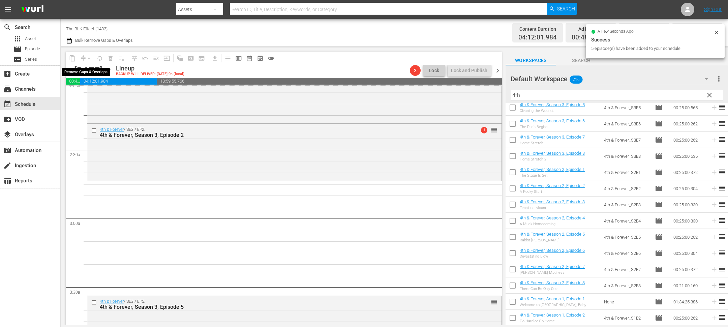
click at [89, 58] on div "arrow_drop_down" at bounding box center [89, 58] width 11 height 11
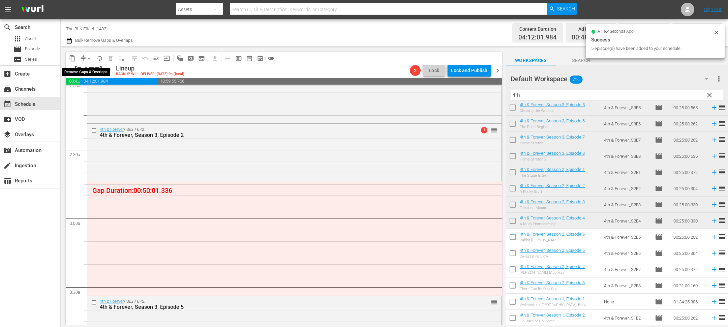
click at [88, 58] on span "arrow_drop_down" at bounding box center [89, 58] width 7 height 7
click at [90, 95] on li "Align to End of Previous Day" at bounding box center [89, 93] width 71 height 11
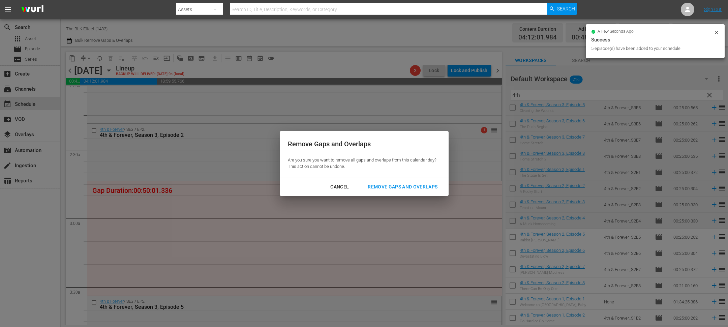
click at [379, 183] on div "Remove Gaps and Overlaps" at bounding box center [402, 187] width 81 height 8
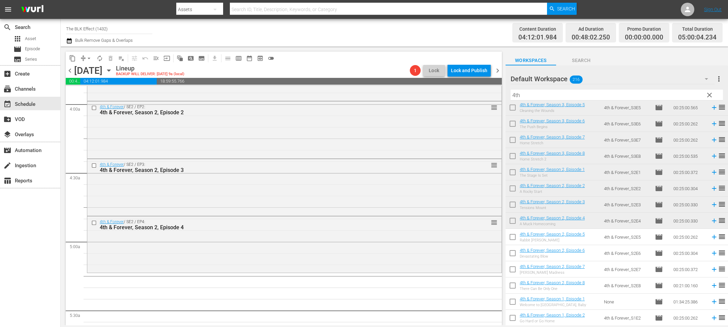
scroll to position [533, 0]
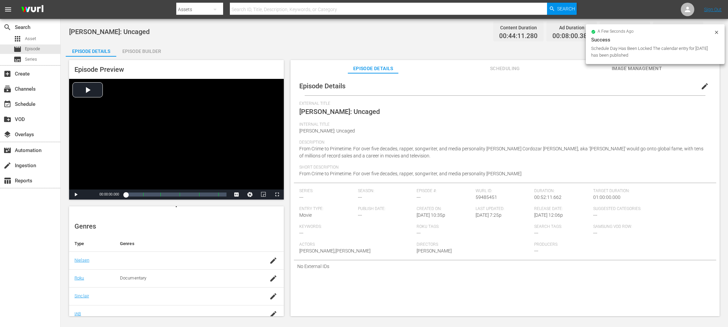
scroll to position [73, 0]
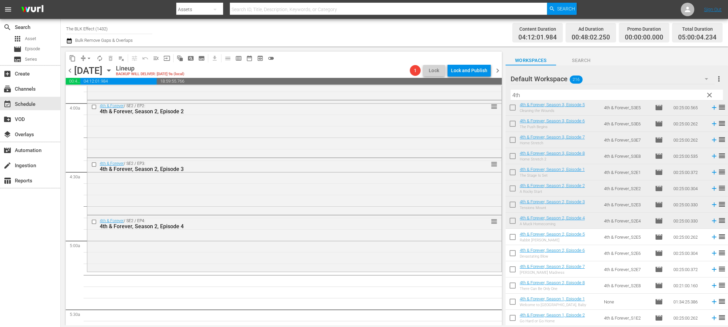
scroll to position [245, 0]
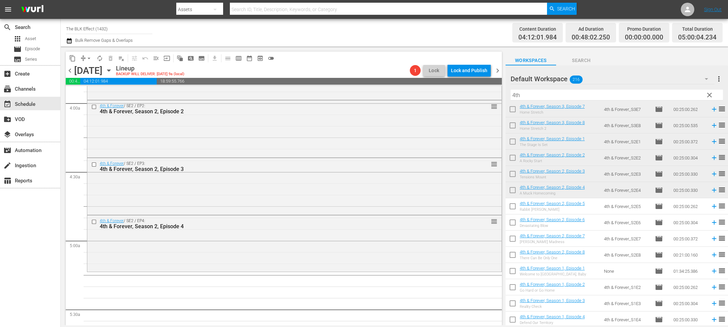
drag, startPoint x: 515, startPoint y: 106, endPoint x: 511, endPoint y: 183, distance: 77.3
click at [515, 106] on input "checkbox" at bounding box center [513, 111] width 14 height 14
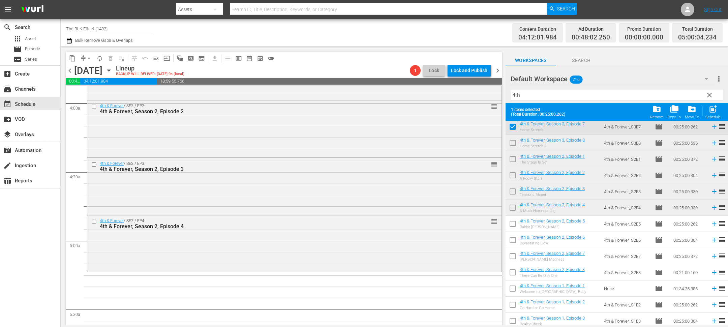
click at [511, 129] on input "checkbox" at bounding box center [513, 128] width 14 height 14
checkbox input "false"
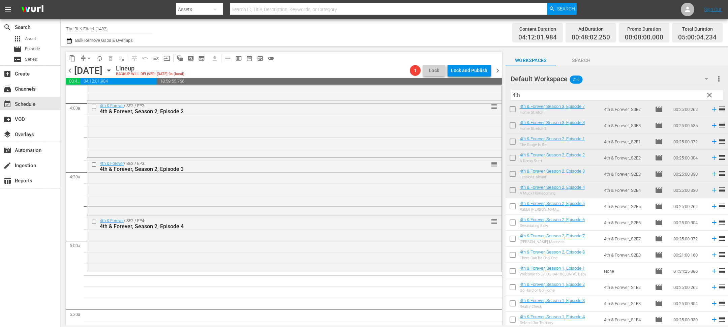
click at [512, 208] on input "checkbox" at bounding box center [513, 208] width 14 height 14
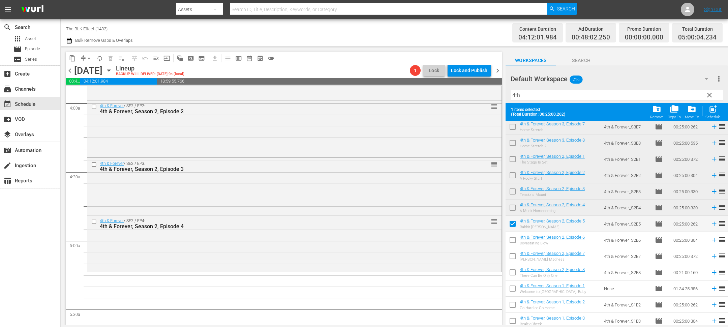
click at [512, 225] on input "checkbox" at bounding box center [513, 225] width 14 height 14
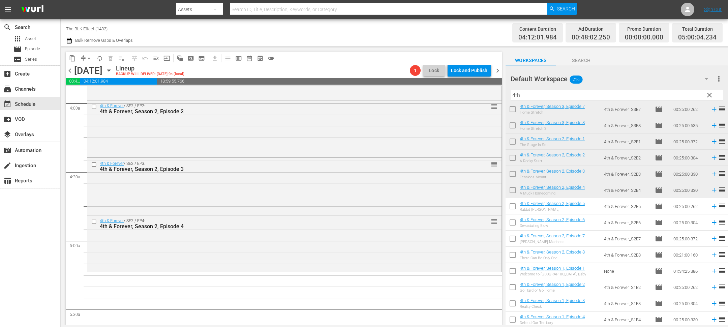
click at [514, 208] on input "checkbox" at bounding box center [513, 208] width 14 height 14
checkbox input "true"
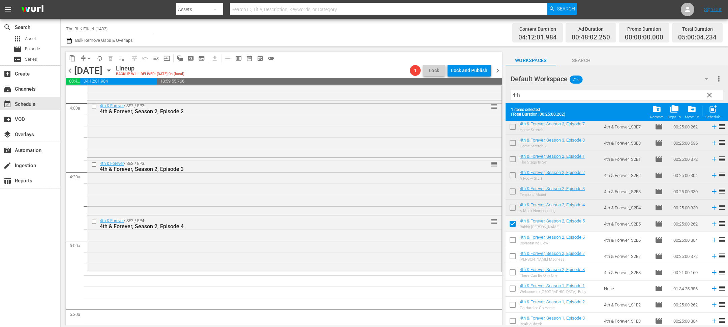
click at [512, 236] on input "checkbox" at bounding box center [513, 241] width 14 height 14
checkbox input "true"
click at [512, 257] on input "checkbox" at bounding box center [513, 258] width 14 height 14
checkbox input "true"
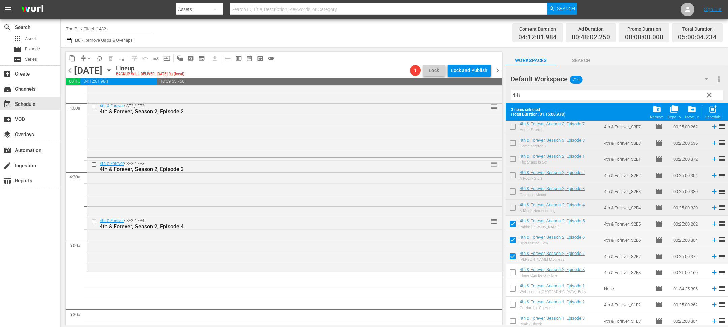
drag, startPoint x: 714, startPoint y: 117, endPoint x: 616, endPoint y: 143, distance: 101.1
click at [714, 117] on div "Schedule" at bounding box center [713, 117] width 15 height 4
checkbox input "false"
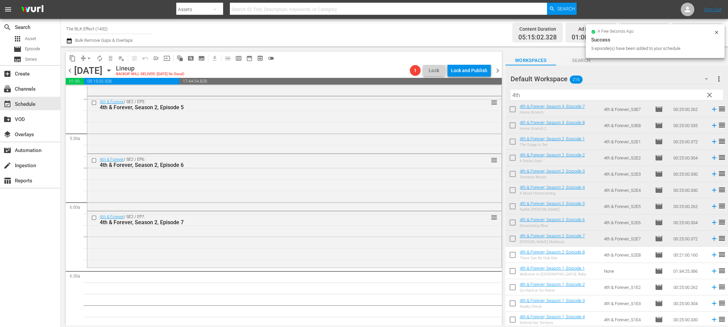
scroll to position [812, 0]
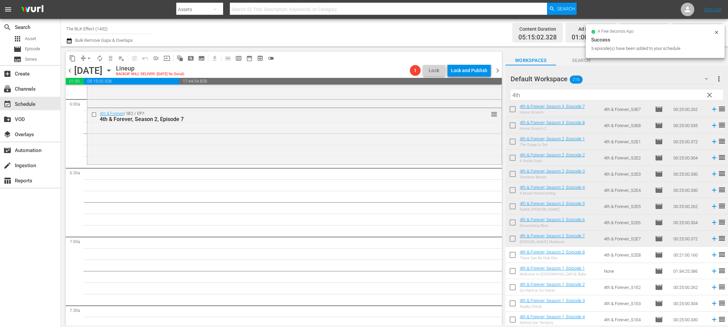
click at [516, 256] on input "checkbox" at bounding box center [513, 256] width 14 height 14
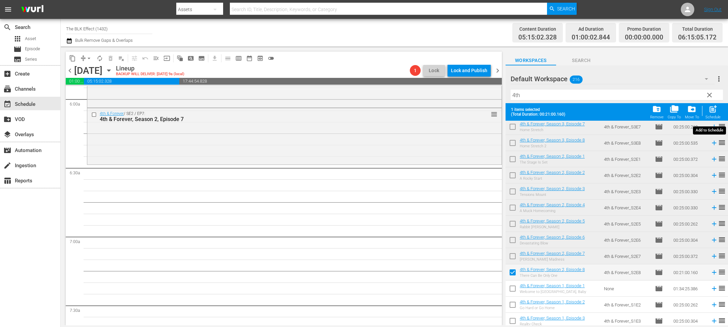
click at [710, 113] on span "post_add" at bounding box center [713, 109] width 9 height 9
checkbox input "false"
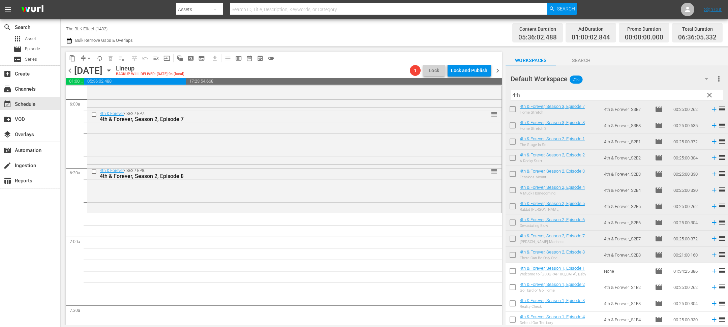
click at [538, 95] on input "4th" at bounding box center [617, 95] width 212 height 11
paste input "Women in Hip-Hop"
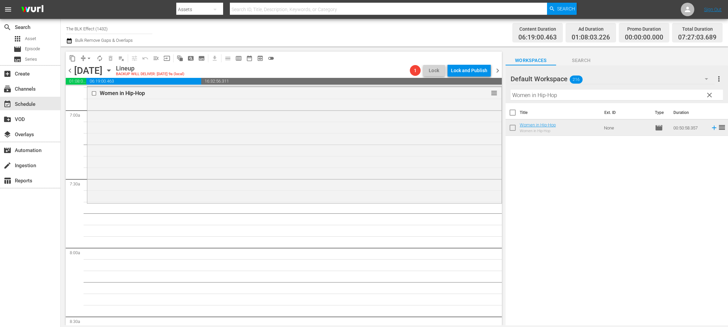
scroll to position [941, 0]
click at [547, 95] on input "Women in Hip-Hop" at bounding box center [617, 95] width 212 height 11
paste input "Unspoken"
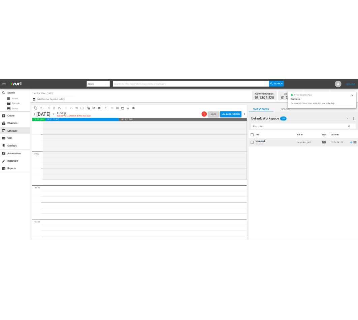
scroll to position [1248, 0]
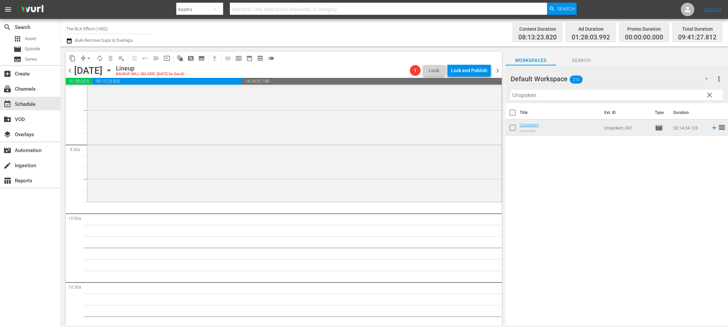
click at [541, 100] on div "Filter by Title Unspoken" at bounding box center [617, 95] width 212 height 16
click at [545, 95] on input "Unspoken" at bounding box center [617, 95] width 212 height 11
paste input "Paul Mooney: A Piece of My Mind"
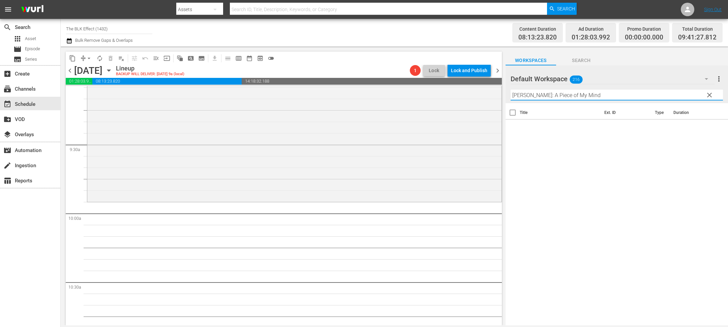
paste input "[PERSON_NAME]: Live from the Comedy Act Theater"
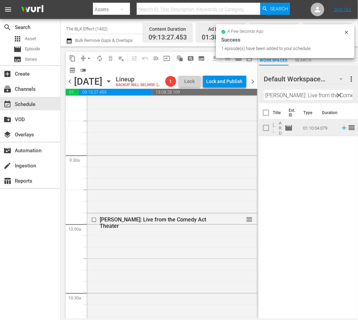
click at [290, 87] on div at bounding box center [288, 79] width 49 height 17
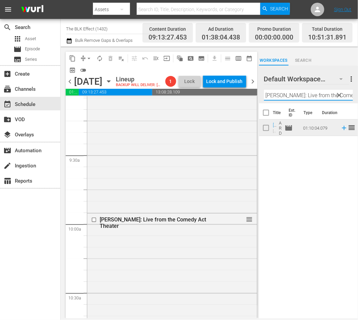
click at [286, 95] on input "[PERSON_NAME]: Live from the Comedy Act Theater" at bounding box center [308, 95] width 89 height 11
paste input "dney Perry: Nothing but the Truth"
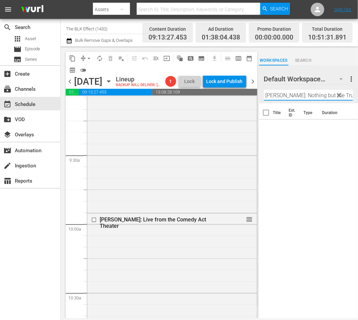
paste input "Terry Davis - Why People Cheat"
click at [291, 95] on input "Terry Davis - Why People Cheat" at bounding box center [308, 95] width 89 height 11
paste input "Ultimate Comedy Tour"
click at [308, 96] on input "Ultimate Comedy Tour" at bounding box center [308, 95] width 89 height 11
paste input "Just for Laughs All Access"
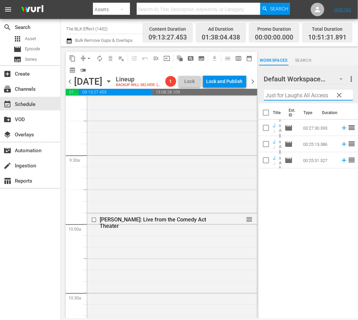
type input "Just for Laughs All Access"
click at [263, 126] on input "checkbox" at bounding box center [266, 129] width 14 height 14
checkbox input "true"
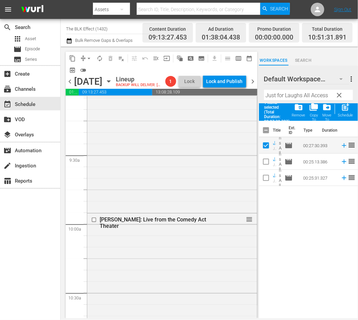
click at [262, 163] on input "checkbox" at bounding box center [266, 163] width 14 height 14
checkbox input "true"
click at [264, 183] on input "checkbox" at bounding box center [266, 179] width 14 height 14
checkbox input "true"
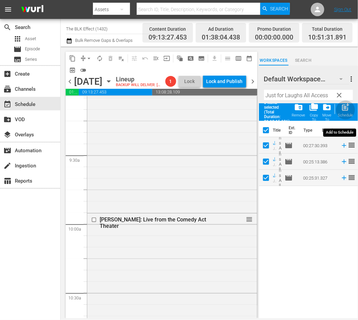
click at [346, 107] on span "post_add" at bounding box center [346, 107] width 9 height 9
checkbox input "false"
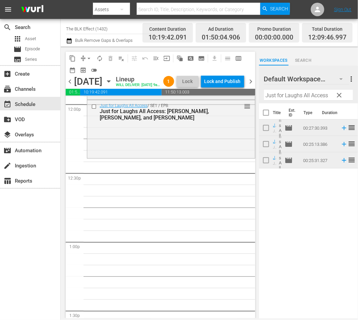
scroll to position [1644, 0]
click at [298, 96] on input "Just for Laughs All Access" at bounding box center [308, 95] width 89 height 11
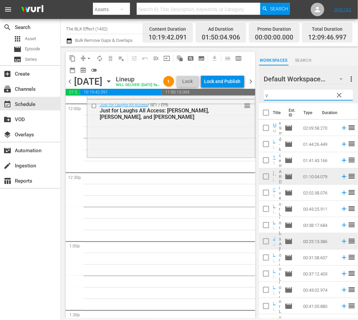
paste input "Foster Parents"
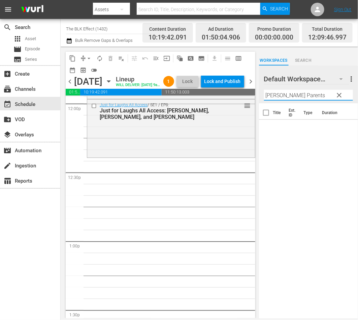
paste input "You Will Die At Twenty"
type input "You Will Die At Twenty"
drag, startPoint x: 268, startPoint y: 132, endPoint x: 315, endPoint y: 125, distance: 47.1
click at [268, 132] on input "checkbox" at bounding box center [266, 129] width 14 height 14
checkbox input "true"
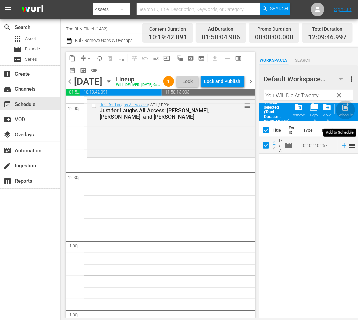
click at [348, 113] on div "Schedule" at bounding box center [346, 115] width 15 height 4
checkbox input "false"
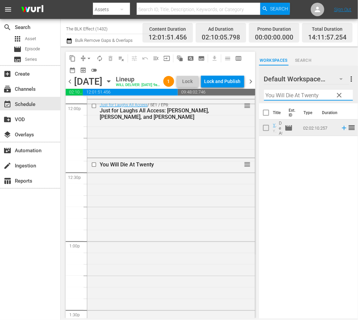
click at [298, 99] on input "You Will Die At Twenty" at bounding box center [308, 95] width 89 height 11
paste input "Foxy Brown"
type input "Foxy Brown"
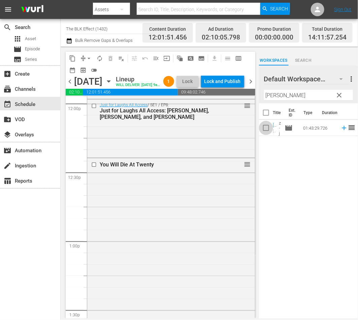
click at [264, 128] on input "checkbox" at bounding box center [266, 129] width 14 height 14
checkbox input "true"
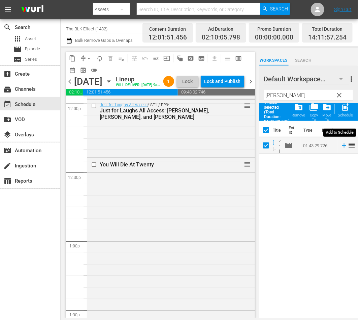
click at [344, 113] on div "Schedule" at bounding box center [346, 115] width 15 height 4
checkbox input "false"
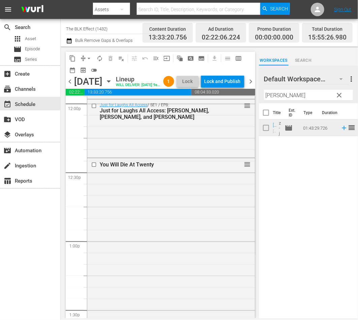
click at [314, 101] on div "Filter by Title Foxy Brown" at bounding box center [308, 95] width 89 height 16
click at [314, 98] on input "Foxy Brown" at bounding box center [308, 95] width 89 height 11
paste input "Support the Girls"
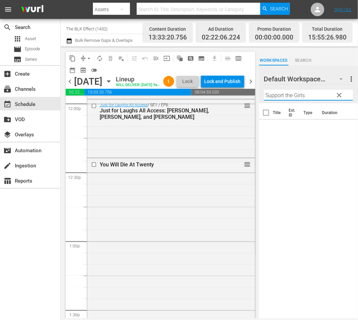
click at [281, 91] on input "Support the Girls" at bounding box center [308, 95] width 89 height 11
paste input "The Argument"
click at [284, 93] on input "The Argument" at bounding box center [308, 95] width 89 height 11
paste input "Bill Collector"
type input "The Bill Collector"
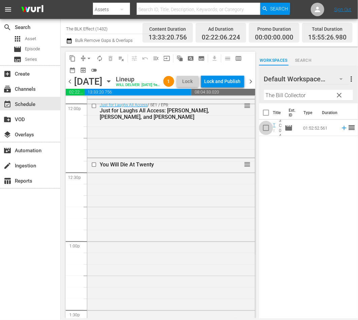
click at [264, 129] on input "checkbox" at bounding box center [266, 129] width 14 height 14
checkbox input "true"
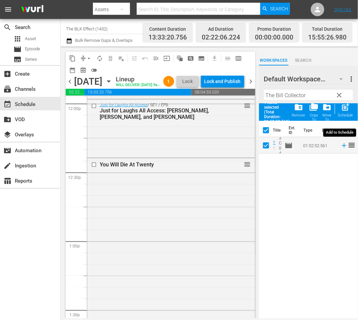
click at [349, 113] on div "Schedule" at bounding box center [346, 115] width 15 height 4
checkbox input "false"
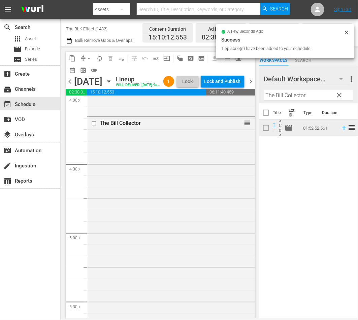
scroll to position [2423, 0]
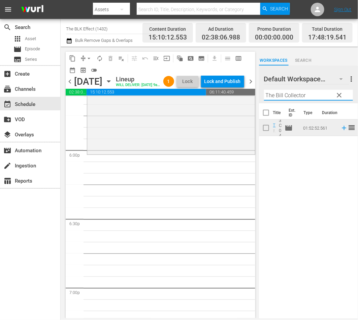
click at [308, 99] on input "The Bill Collector" at bounding box center [308, 95] width 89 height 11
paste input "Uncle Ed’s Bucket List"
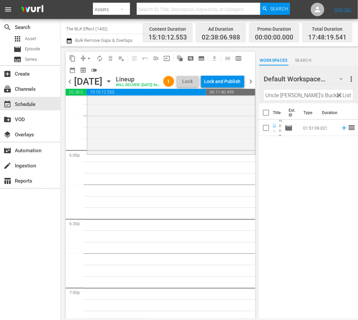
click at [267, 99] on input "Uncle Ed’s Bucket List" at bounding box center [308, 95] width 89 height 11
paste input "The Legends Of [DEMOGRAPHIC_DATA]"
paste input "Next 8 Seconds"
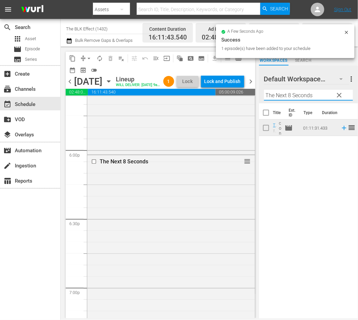
click at [297, 92] on input "The Next 8 Seconds" at bounding box center [308, 95] width 89 height 11
paste input "Remix: Hip Hop X Fashion"
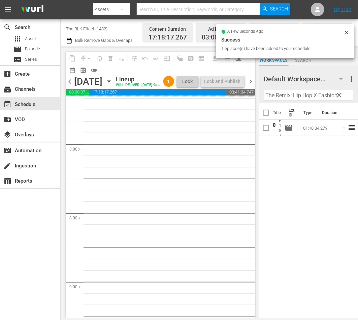
scroll to position [2704, 0]
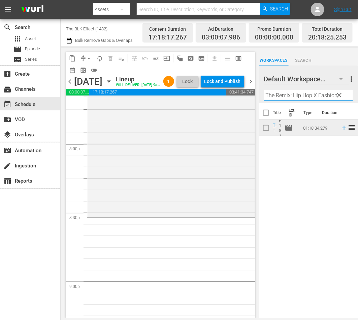
click at [324, 92] on input "The Remix: Hip Hop X Fashion" at bounding box center [308, 95] width 89 height 11
paste input "Believe: The [PERSON_NAME] Story"
type input "Believe: The [PERSON_NAME] Story"
click at [265, 127] on input "checkbox" at bounding box center [266, 129] width 14 height 14
checkbox input "true"
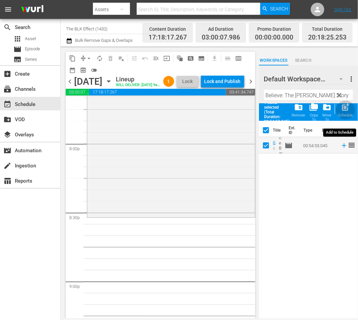
click at [349, 115] on div "Schedule" at bounding box center [346, 115] width 15 height 4
checkbox input "false"
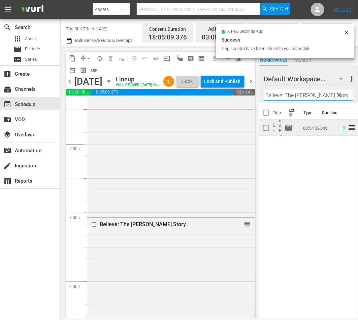
click at [283, 93] on input "Believe: The [PERSON_NAME] Story" at bounding box center [308, 95] width 89 height 11
paste input "City of Ali"
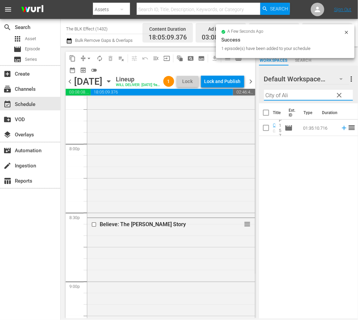
type input "City of Ali"
click at [267, 129] on input "checkbox" at bounding box center [266, 129] width 14 height 14
checkbox input "true"
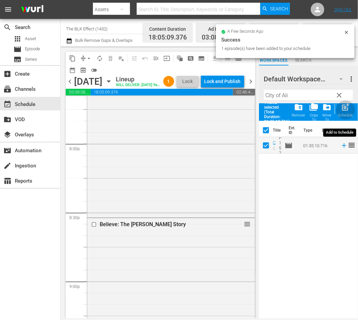
click at [345, 114] on div "Schedule" at bounding box center [346, 115] width 15 height 4
checkbox input "false"
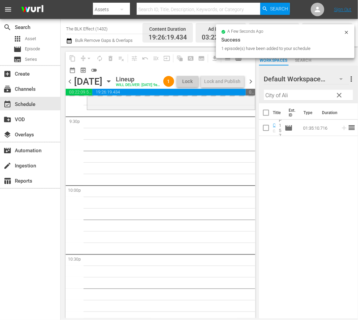
scroll to position [3076, 0]
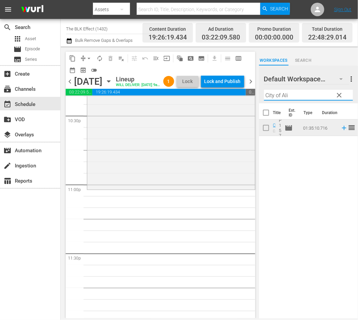
click at [301, 92] on input "City of Ali" at bounding box center [308, 95] width 89 height 11
paste input "Kickin' It Old Skool"
type input "Kickin' It Old Skool"
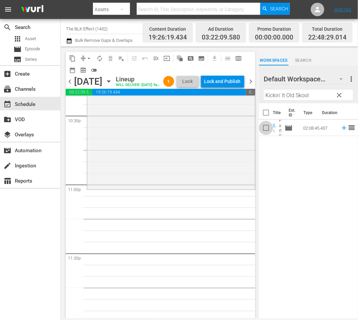
click at [268, 126] on input "checkbox" at bounding box center [266, 129] width 14 height 14
checkbox input "true"
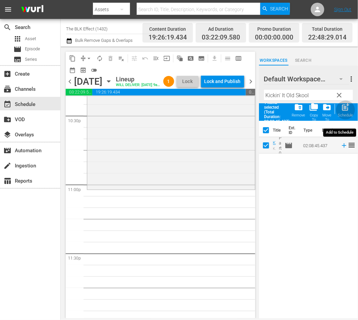
click at [350, 116] on div "Schedule" at bounding box center [346, 115] width 15 height 4
checkbox input "false"
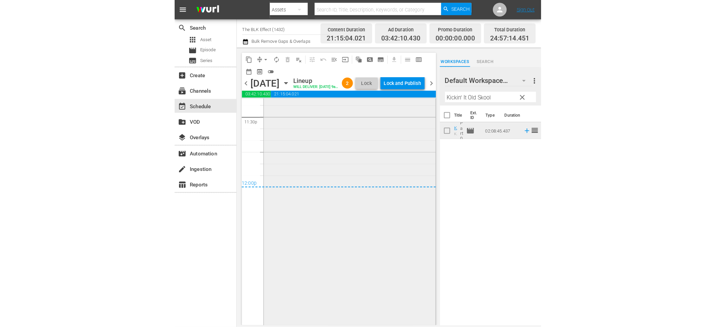
scroll to position [3254, 0]
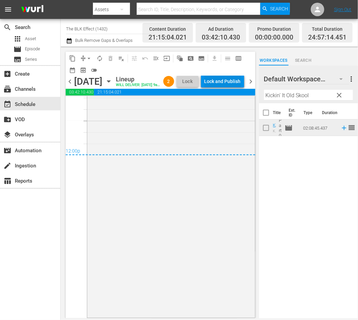
click at [233, 77] on div "Lock and Publish" at bounding box center [223, 81] width 36 height 12
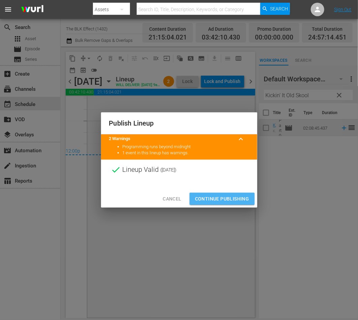
click at [231, 195] on span "Continue Publishing" at bounding box center [222, 199] width 54 height 8
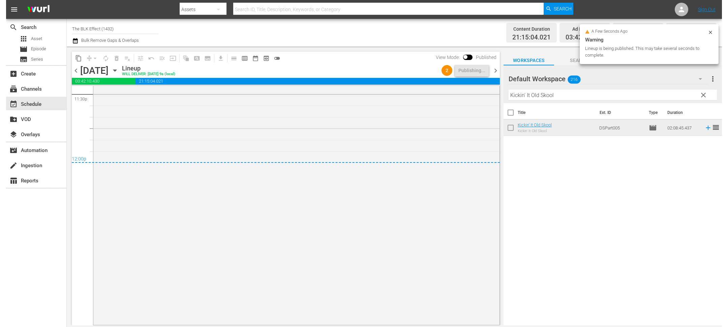
scroll to position [3225, 0]
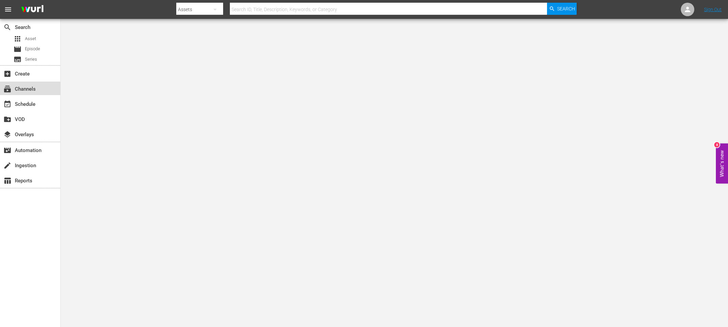
click at [40, 92] on div "subscriptions Channels" at bounding box center [30, 88] width 60 height 13
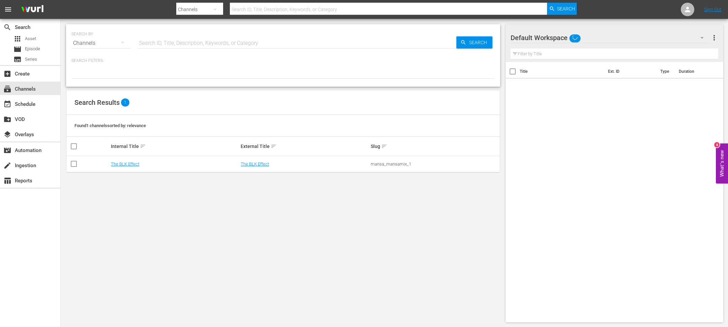
click at [179, 43] on input "text" at bounding box center [297, 43] width 319 height 16
type input "blk"
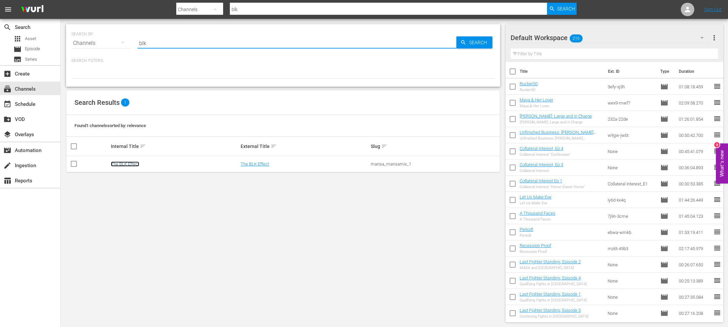
click at [130, 162] on link "The BLK Effect" at bounding box center [125, 164] width 28 height 5
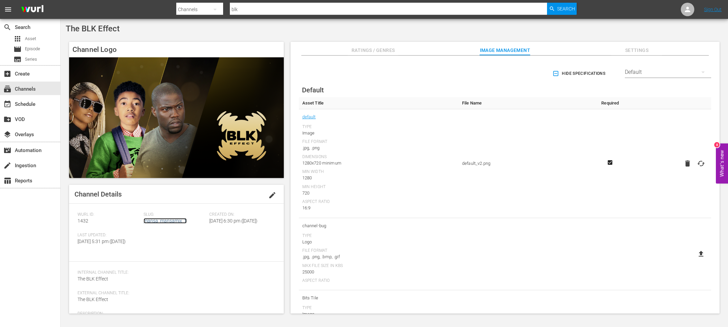
click at [156, 221] on link "mansa_mansamix_1" at bounding box center [165, 220] width 43 height 5
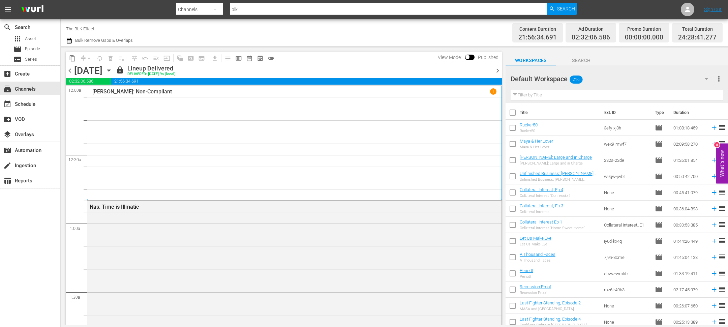
click at [70, 40] on icon "button" at bounding box center [69, 41] width 6 height 8
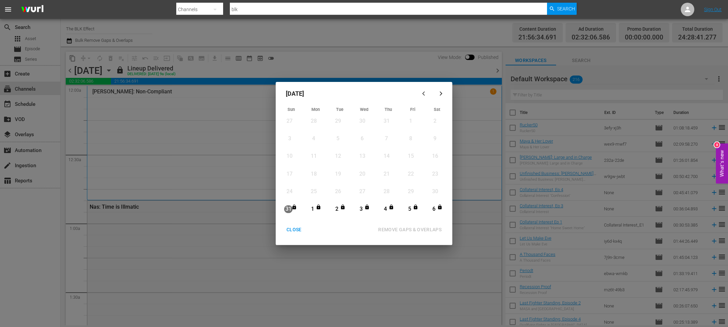
click at [442, 95] on icon "button" at bounding box center [441, 93] width 5 height 5
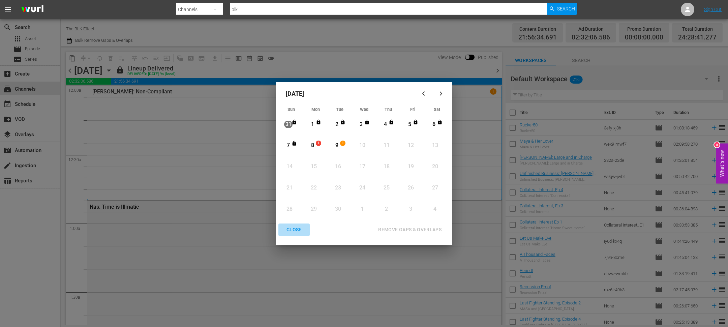
click at [292, 232] on div "CLOSE" at bounding box center [294, 230] width 26 height 8
